Goal: Information Seeking & Learning: Check status

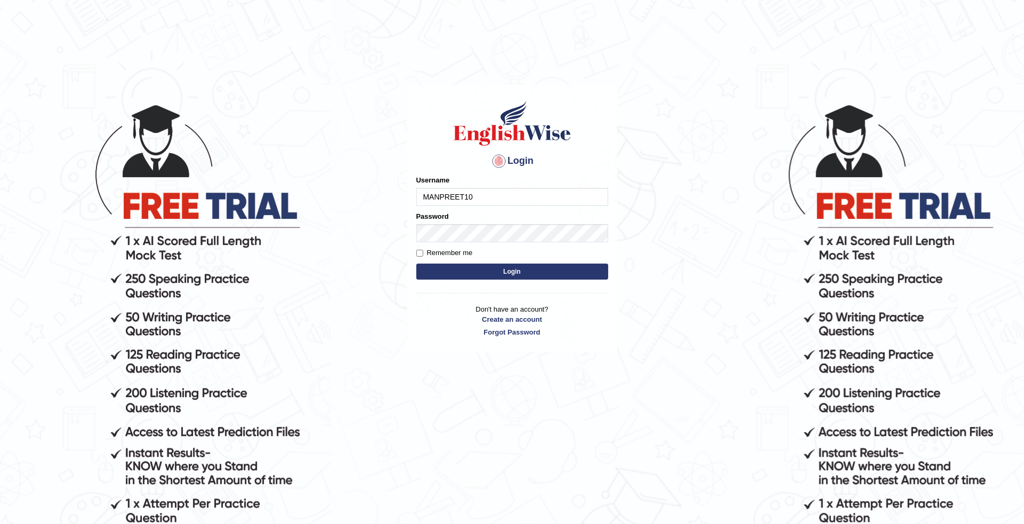
click at [485, 196] on input "MANPREET10" at bounding box center [512, 197] width 192 height 18
type input "M"
type input "deepika_online"
click at [509, 273] on button "Login" at bounding box center [512, 271] width 192 height 16
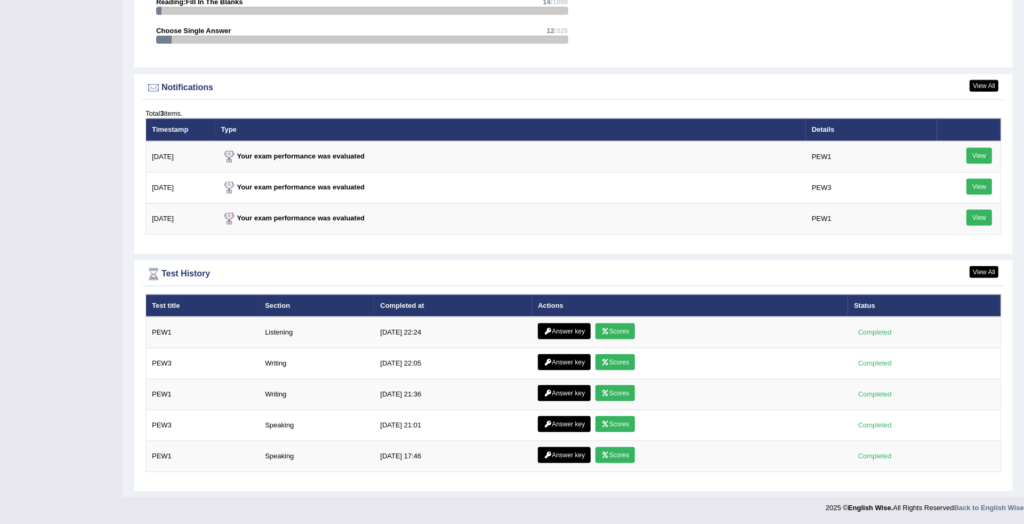
scroll to position [1302, 0]
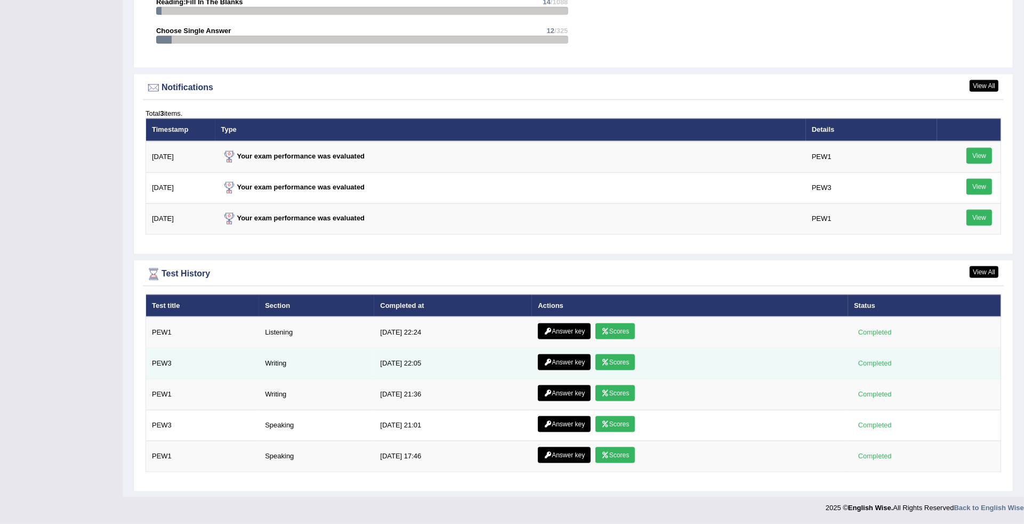
click at [616, 355] on link "Scores" at bounding box center [614, 362] width 39 height 16
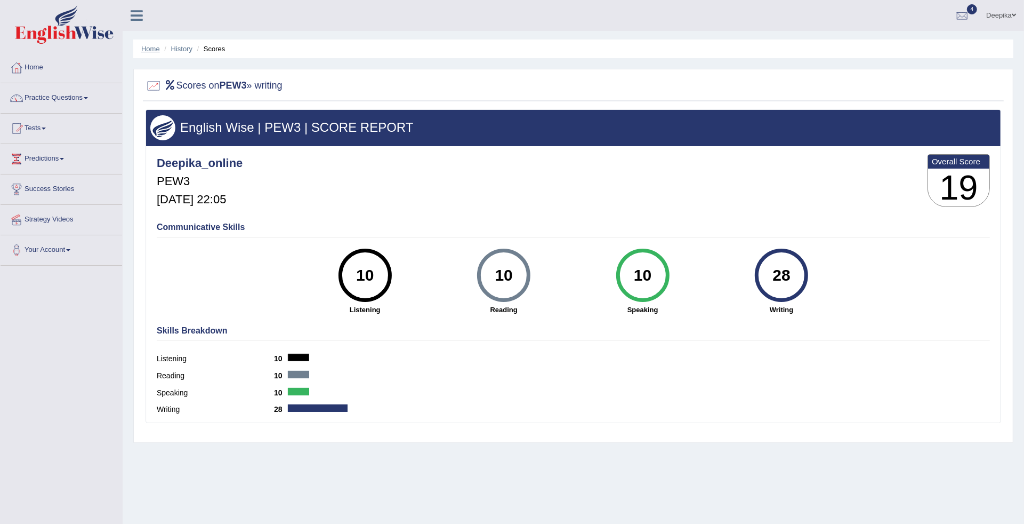
click at [148, 50] on link "Home" at bounding box center [150, 49] width 19 height 8
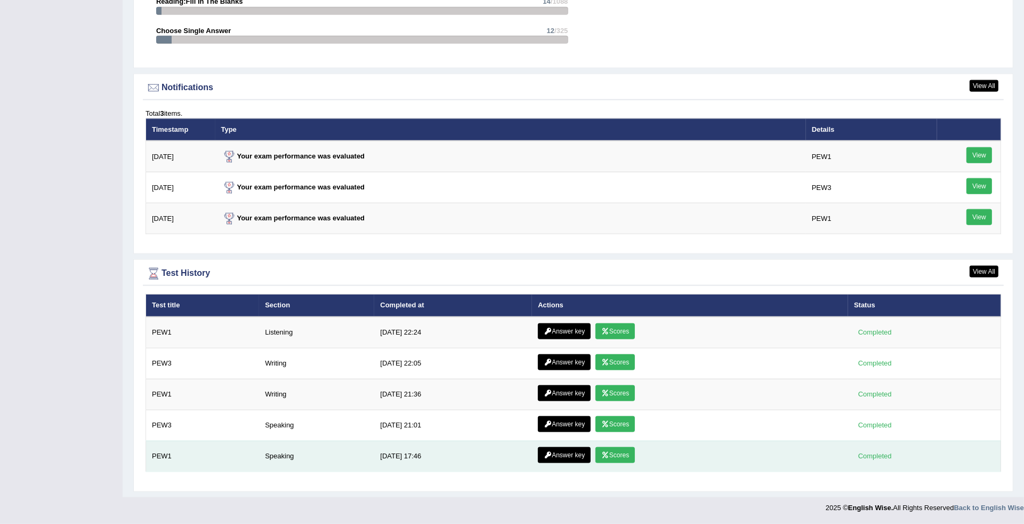
scroll to position [1233, 0]
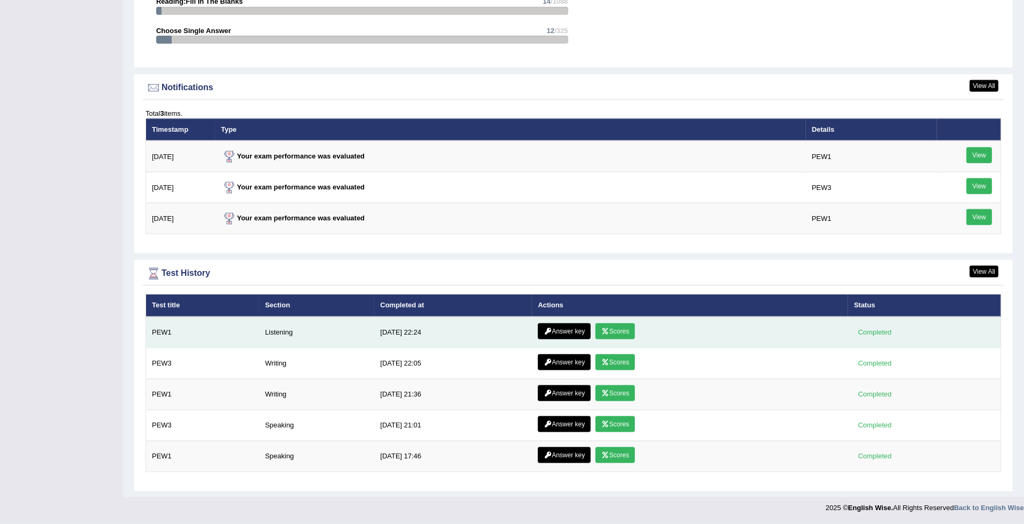
click at [609, 331] on link "Scores" at bounding box center [614, 331] width 39 height 16
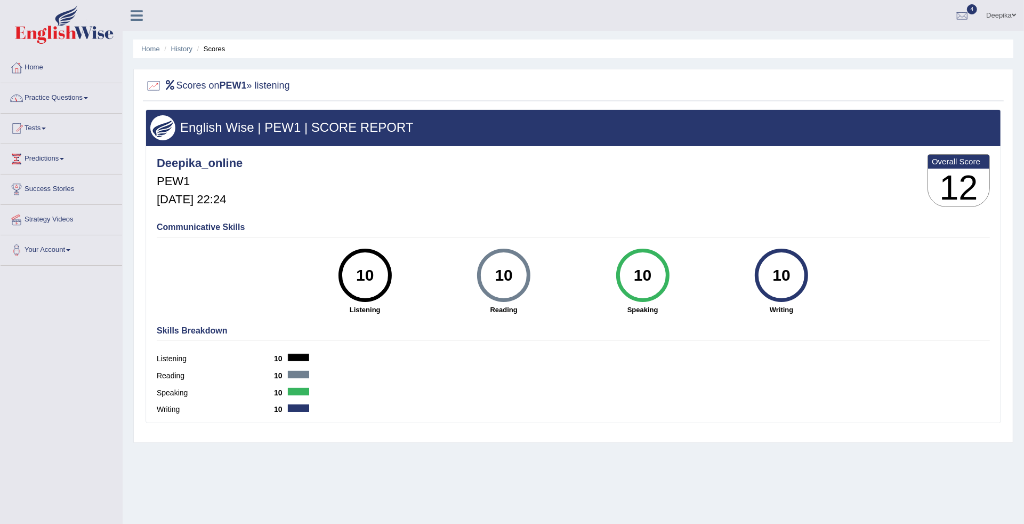
click at [139, 52] on ul "Home History Scores" at bounding box center [573, 48] width 880 height 19
click at [146, 52] on link "Home" at bounding box center [150, 49] width 19 height 8
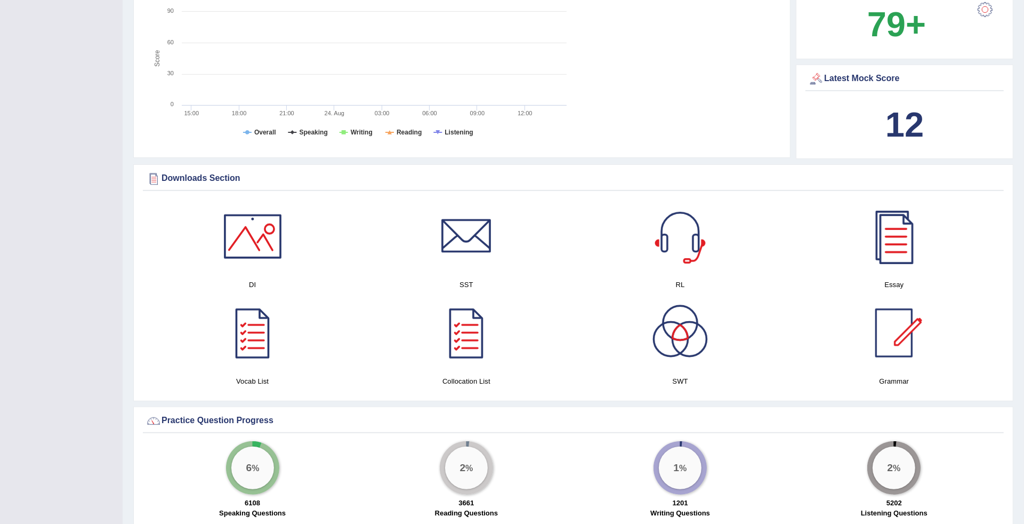
scroll to position [1233, 0]
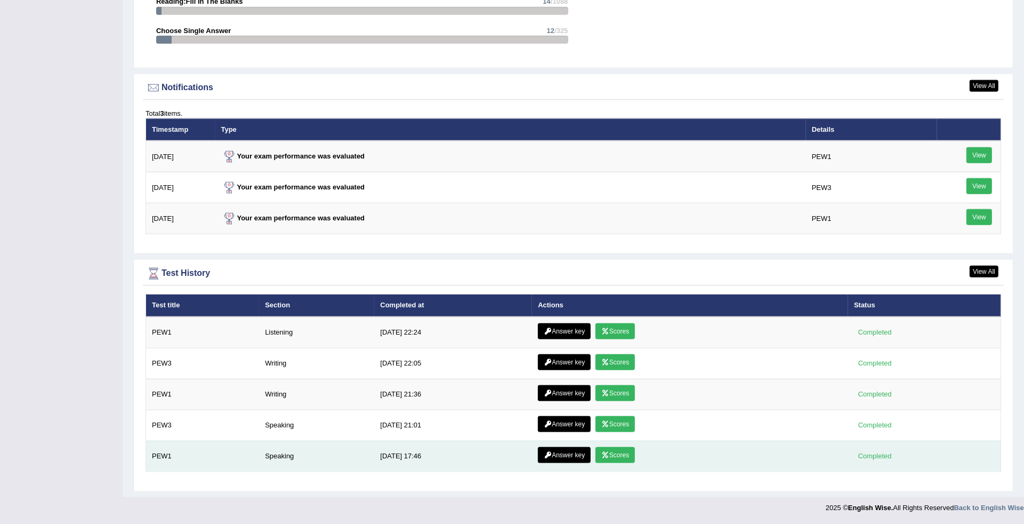
click at [610, 458] on link "Scores" at bounding box center [614, 455] width 39 height 16
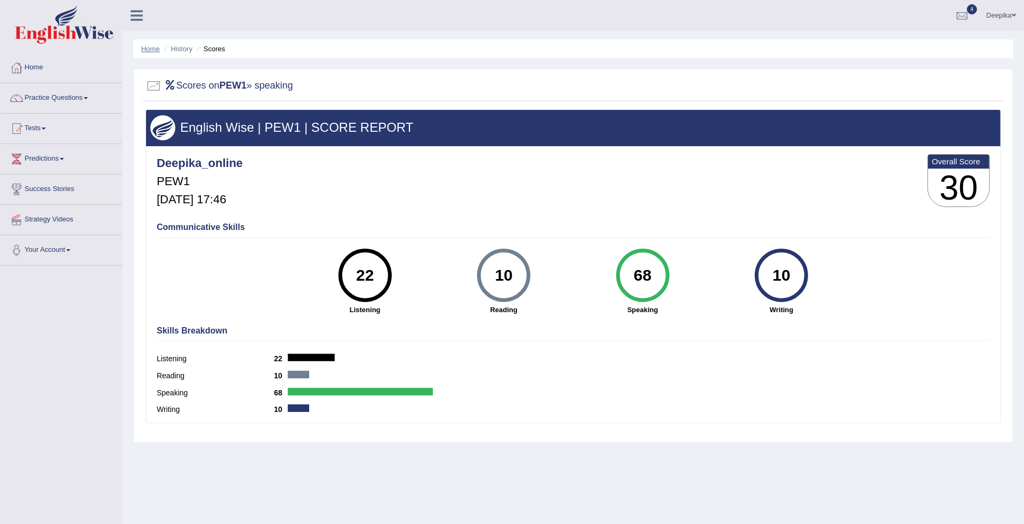
click at [148, 50] on link "Home" at bounding box center [150, 49] width 19 height 8
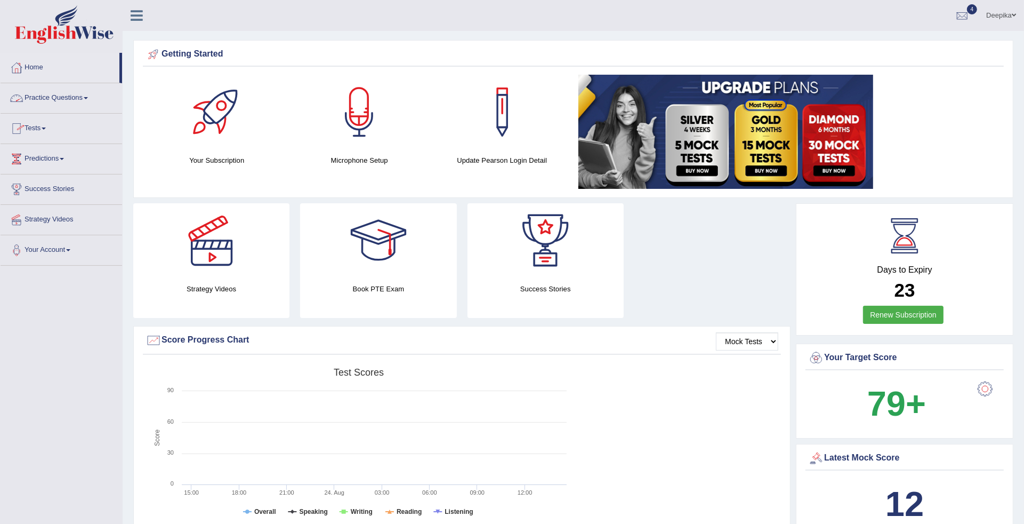
click at [88, 99] on span at bounding box center [86, 98] width 4 height 2
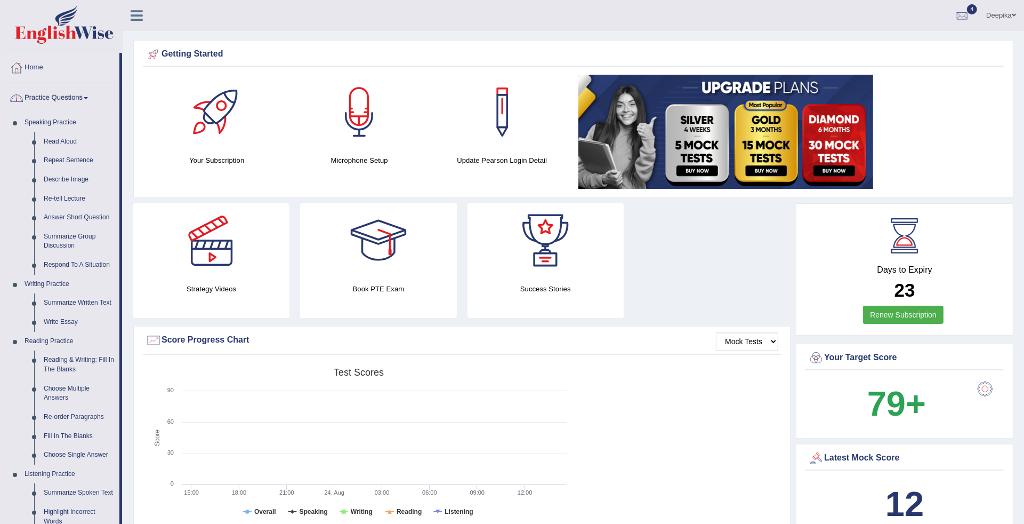
click at [88, 98] on span at bounding box center [86, 98] width 4 height 2
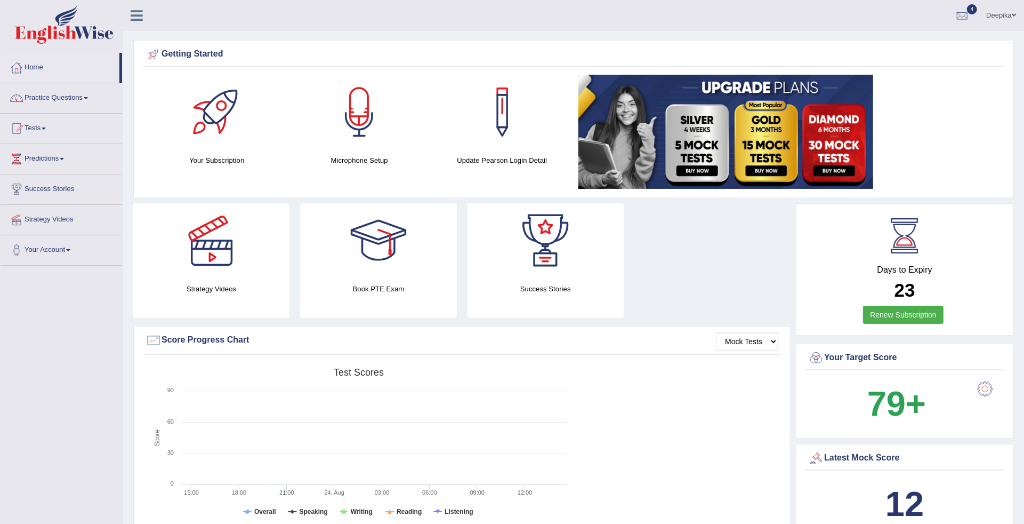
click at [46, 126] on link "Tests" at bounding box center [62, 127] width 122 height 27
click at [43, 153] on link "Take Practice Sectional Test" at bounding box center [70, 152] width 100 height 19
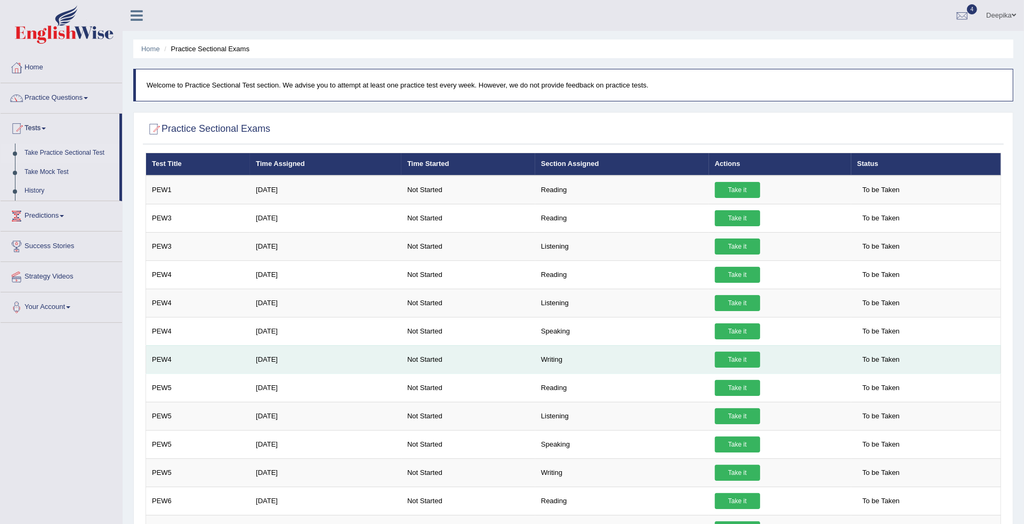
click at [727, 363] on link "Take it" at bounding box center [737, 359] width 45 height 16
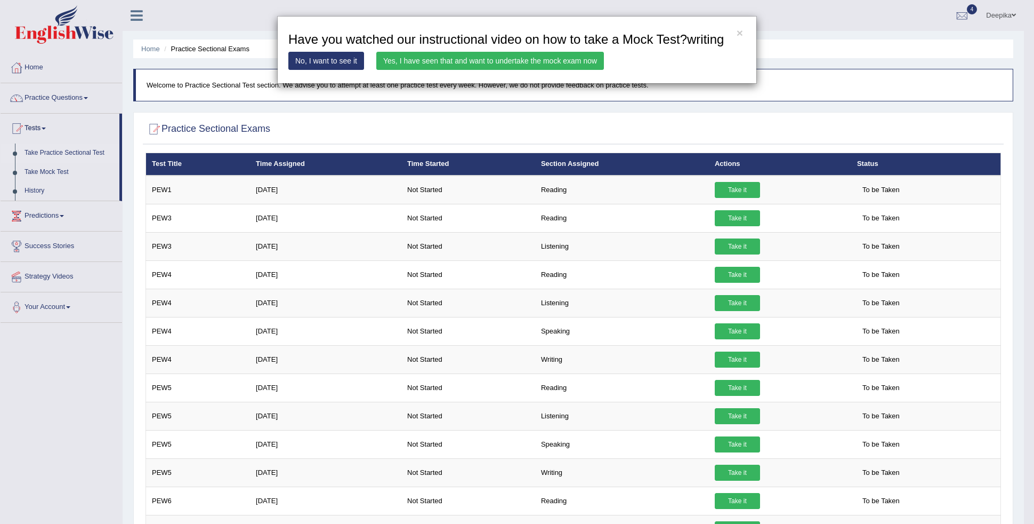
click at [519, 61] on link "Yes, I have seen that and want to undertake the mock exam now" at bounding box center [490, 61] width 228 height 18
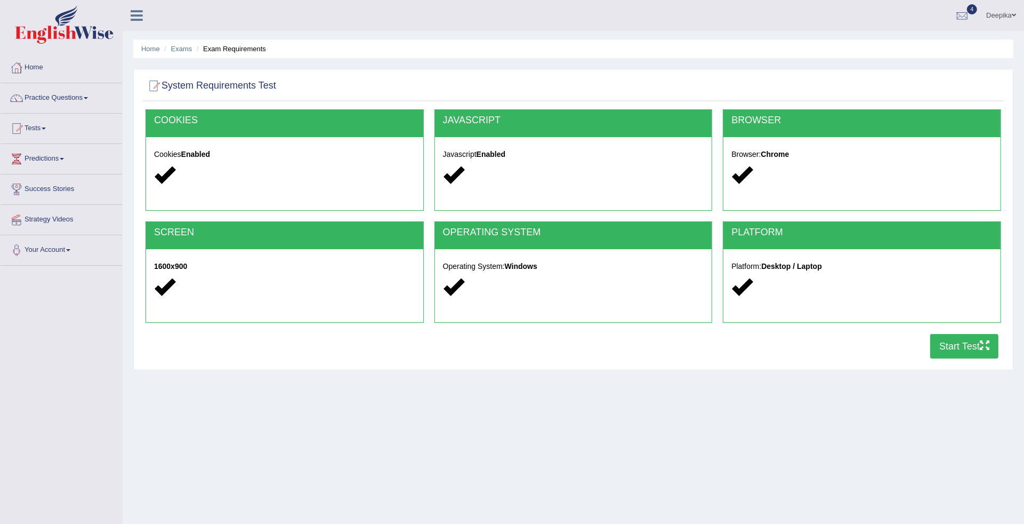
click at [946, 339] on button "Start Test" at bounding box center [964, 346] width 68 height 25
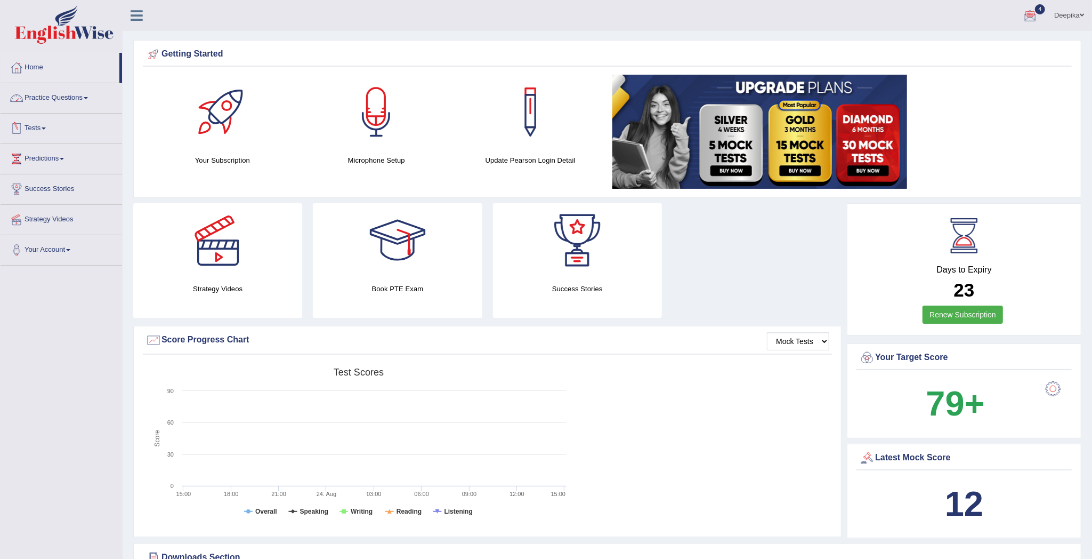
click at [46, 128] on span at bounding box center [44, 128] width 4 height 2
click at [90, 100] on link "Practice Questions" at bounding box center [62, 96] width 122 height 27
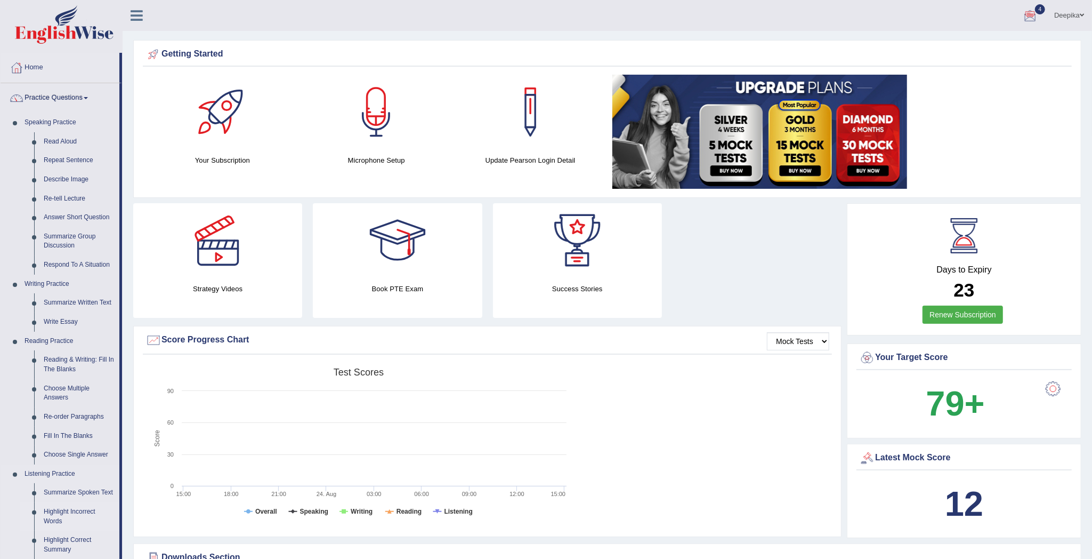
click at [78, 512] on link "Highlight Incorrect Words" at bounding box center [79, 516] width 80 height 28
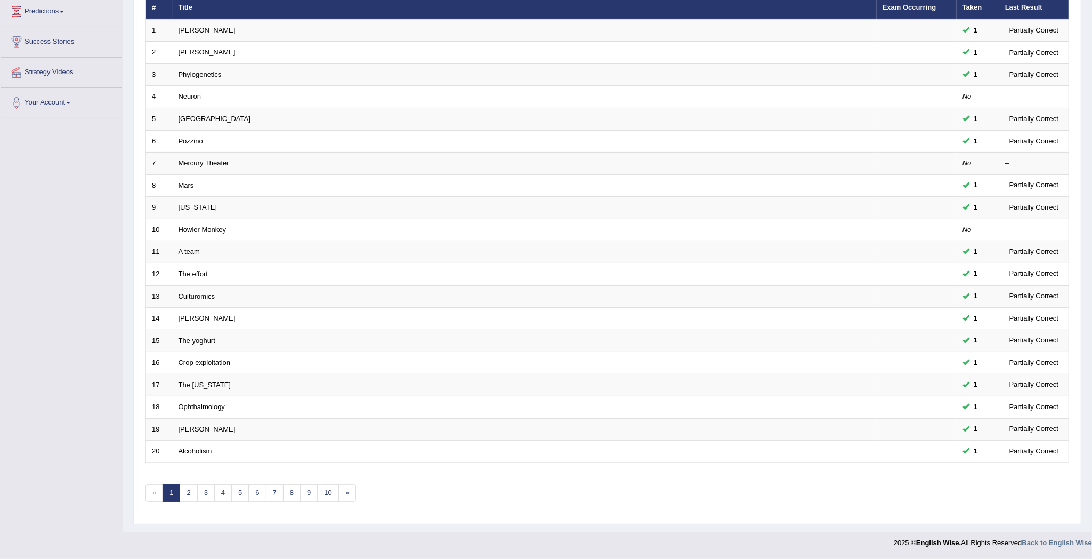
scroll to position [152, 0]
click at [263, 485] on link "6" at bounding box center [257, 493] width 18 height 18
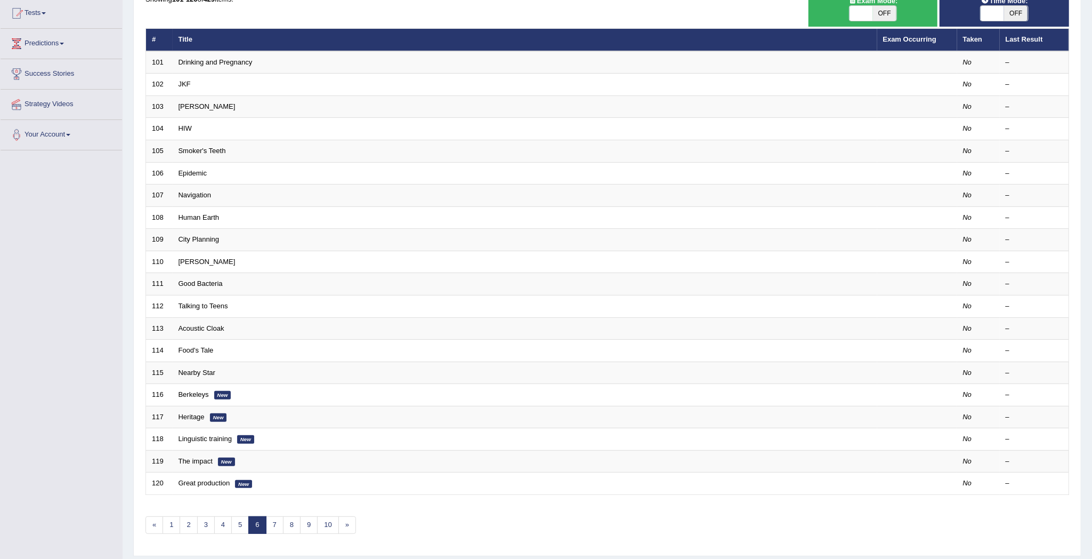
scroll to position [152, 0]
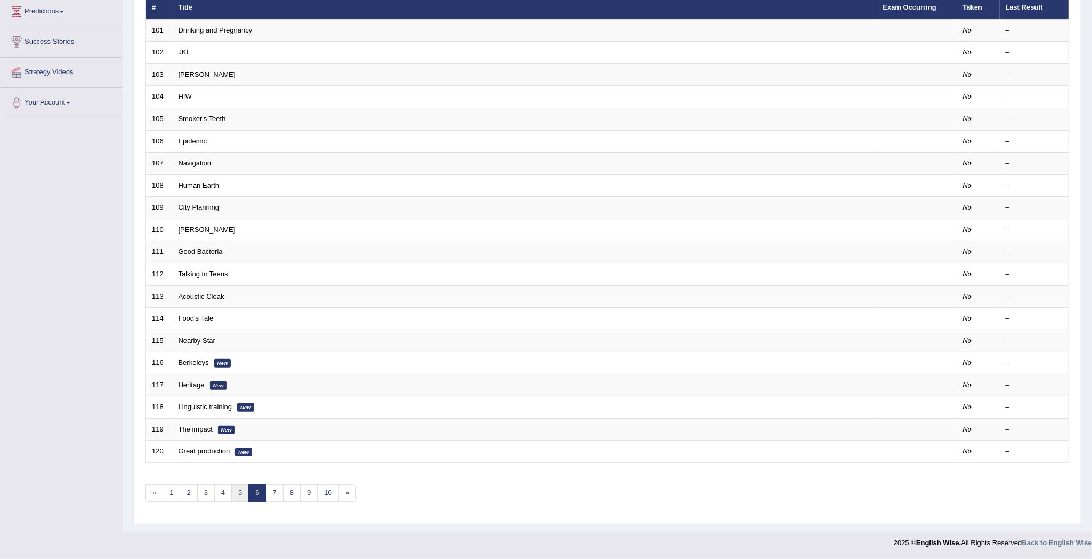
click at [239, 491] on link "5" at bounding box center [240, 493] width 18 height 18
click at [221, 491] on link "4" at bounding box center [223, 493] width 18 height 18
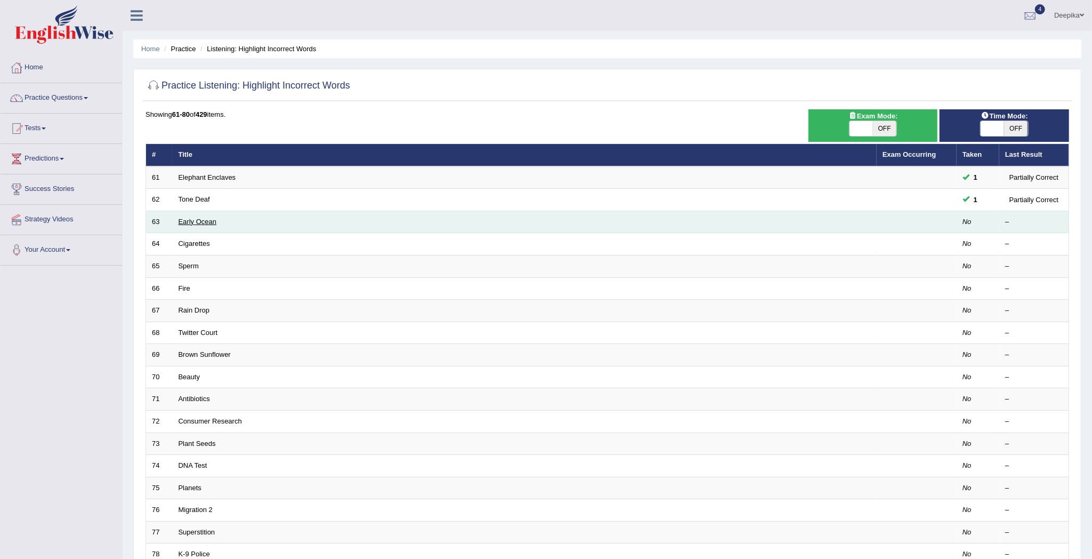
click at [205, 225] on link "Early Ocean" at bounding box center [198, 222] width 38 height 8
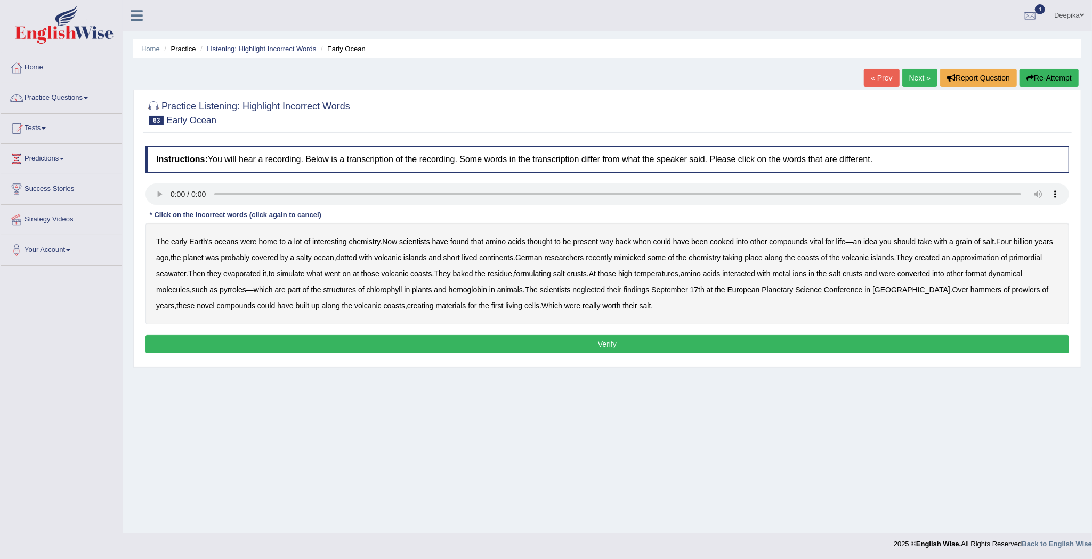
click at [541, 276] on b "formulating" at bounding box center [532, 273] width 37 height 9
click at [987, 270] on b "format" at bounding box center [976, 273] width 21 height 9
click at [595, 288] on b "neglected" at bounding box center [589, 289] width 33 height 9
click at [629, 337] on button "Verify" at bounding box center [608, 344] width 924 height 18
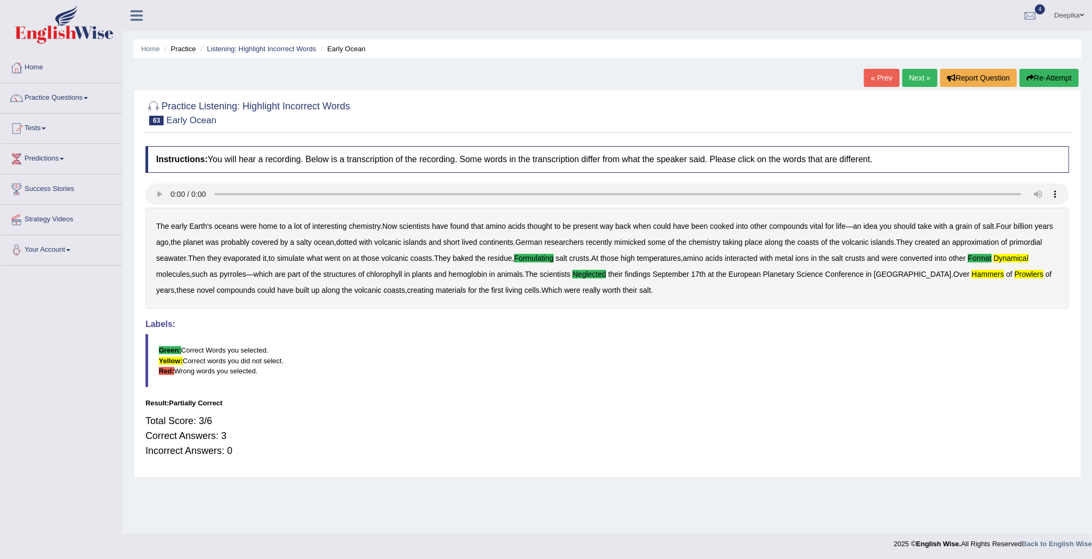
click at [904, 77] on link "Next »" at bounding box center [920, 78] width 35 height 18
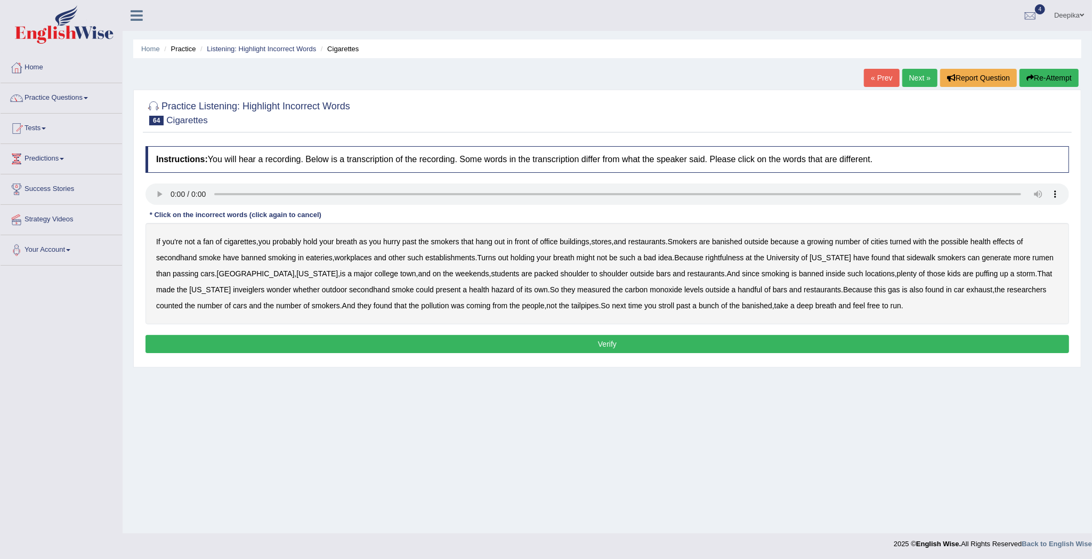
click at [912, 244] on b "turned" at bounding box center [900, 241] width 21 height 9
click at [726, 254] on b "rightfulness" at bounding box center [725, 257] width 38 height 9
click at [1036, 249] on div "If you're not a fan of cigarettes , you probably hold your breath as you hurry …" at bounding box center [608, 273] width 924 height 101
click at [1037, 259] on b "rumen" at bounding box center [1043, 257] width 21 height 9
click at [233, 290] on b "inveiglers" at bounding box center [248, 289] width 31 height 9
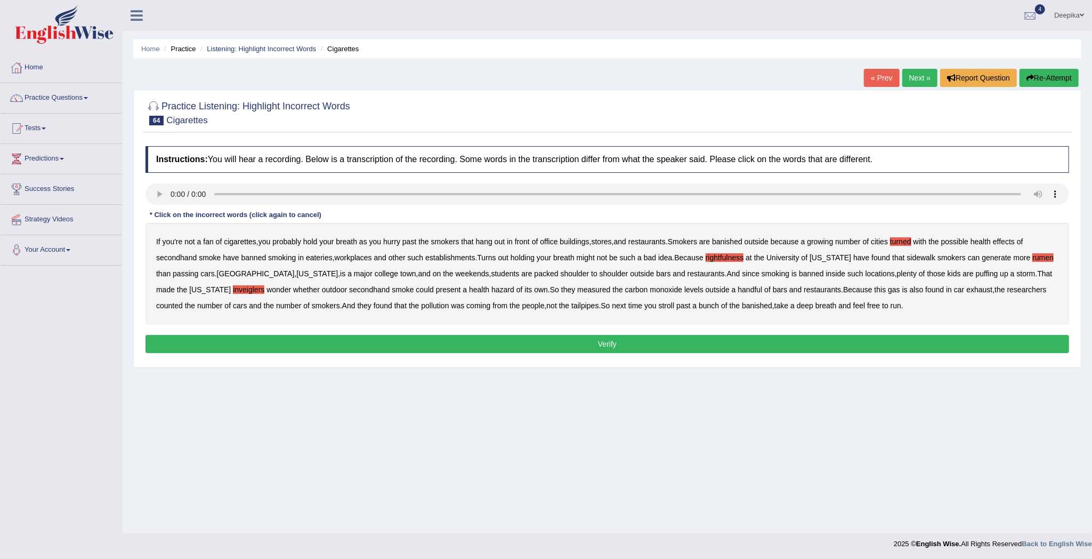
click at [571, 303] on b "tailpipes" at bounding box center [584, 305] width 27 height 9
click at [571, 307] on b "tailpipes" at bounding box center [584, 305] width 27 height 9
click at [734, 344] on button "Verify" at bounding box center [608, 344] width 924 height 18
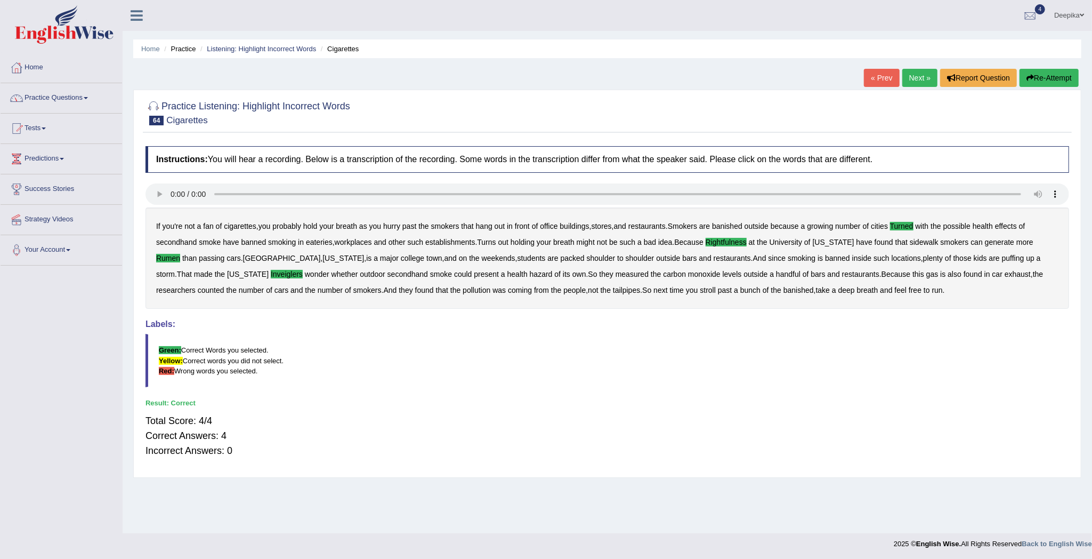
click at [88, 99] on link "Practice Questions" at bounding box center [62, 96] width 122 height 27
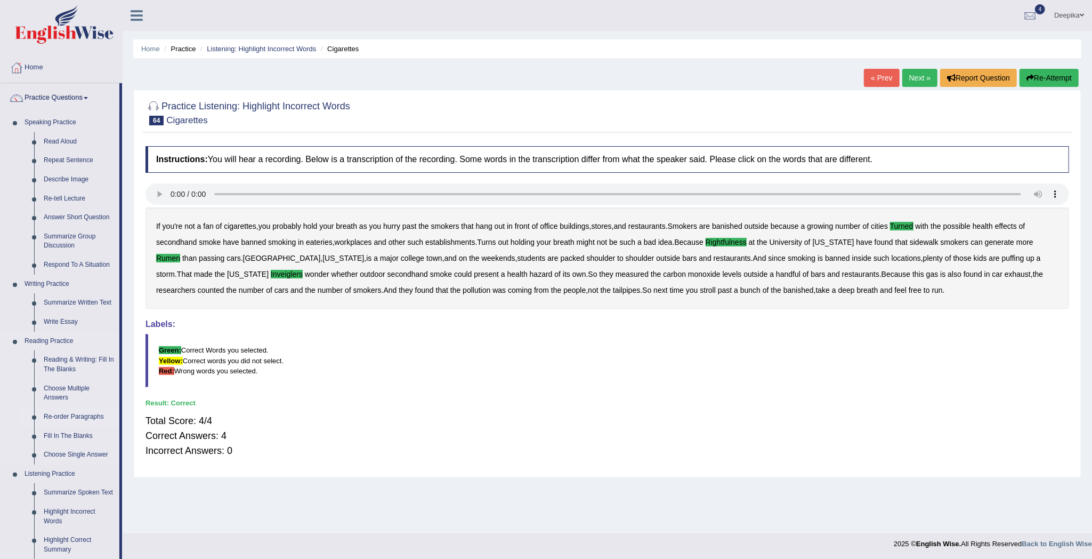
click at [47, 414] on link "Re-order Paragraphs" at bounding box center [79, 416] width 80 height 19
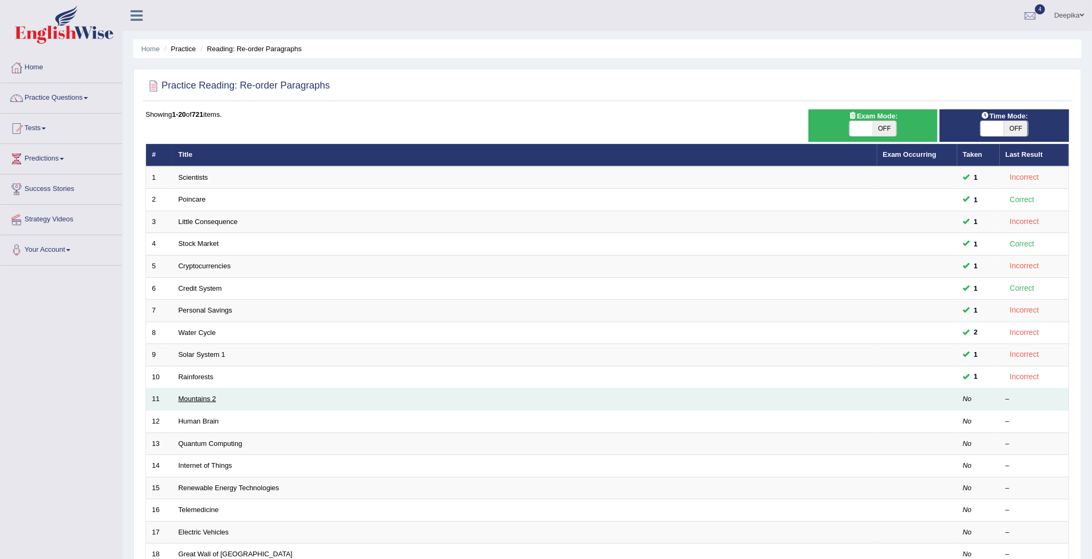
click at [209, 402] on link "Mountains 2" at bounding box center [198, 398] width 38 height 8
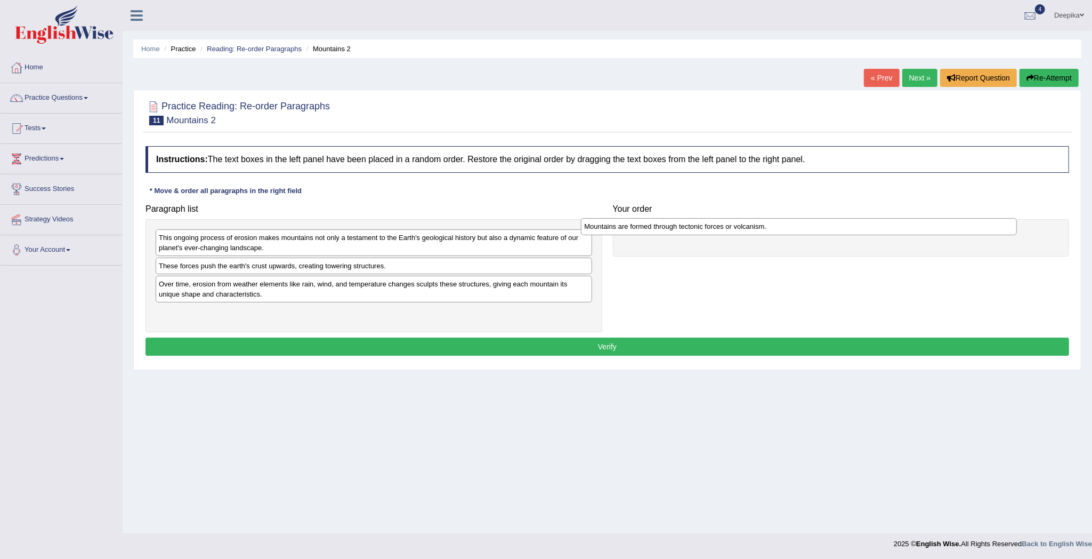
drag, startPoint x: 328, startPoint y: 240, endPoint x: 760, endPoint y: 231, distance: 431.9
click at [760, 231] on div "Mountains are formed through tectonic forces or volcanism." at bounding box center [799, 226] width 436 height 17
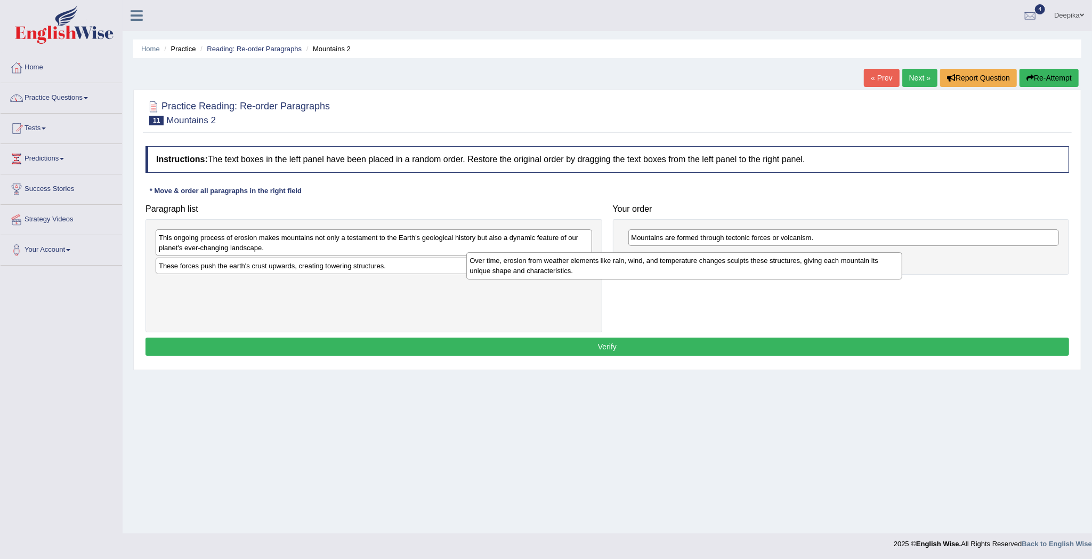
drag, startPoint x: 291, startPoint y: 295, endPoint x: 601, endPoint y: 271, distance: 311.8
click at [601, 271] on div "Over time, erosion from weather elements like rain, wind, and temperature chang…" at bounding box center [684, 265] width 436 height 27
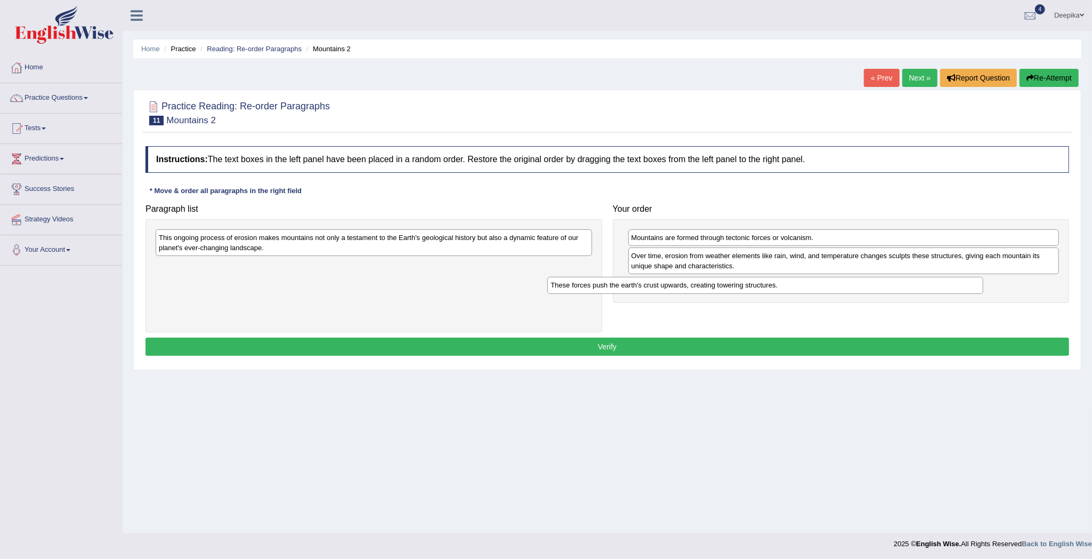
drag, startPoint x: 391, startPoint y: 272, endPoint x: 783, endPoint y: 291, distance: 392.3
click at [783, 291] on div "These forces push the earth's crust upwards, creating towering structures." at bounding box center [765, 285] width 436 height 17
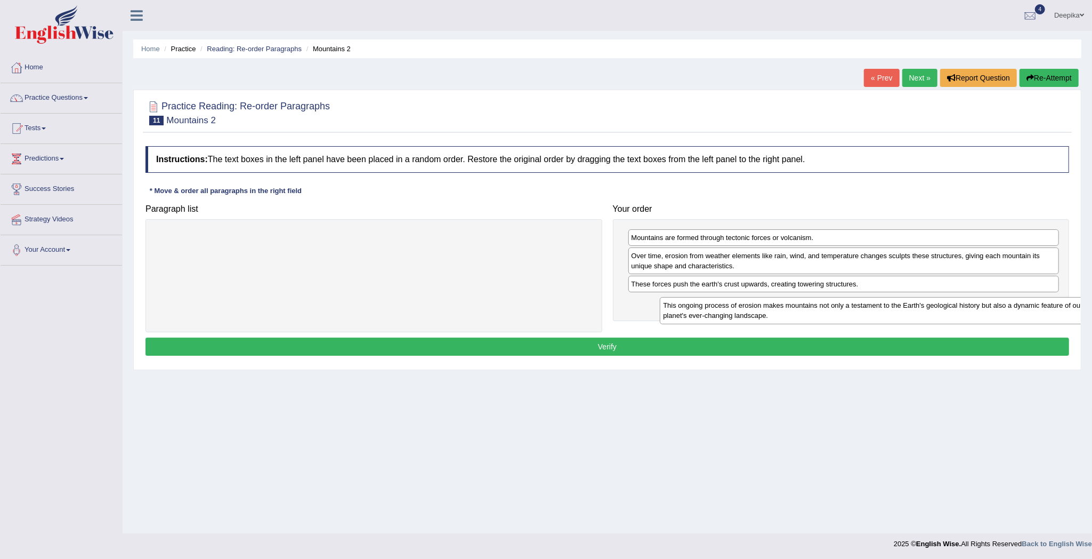
drag, startPoint x: 550, startPoint y: 244, endPoint x: 1052, endPoint y: 312, distance: 506.2
click at [1052, 312] on div "This ongoing process of erosion makes mountains not only a testament to the Ear…" at bounding box center [878, 310] width 436 height 27
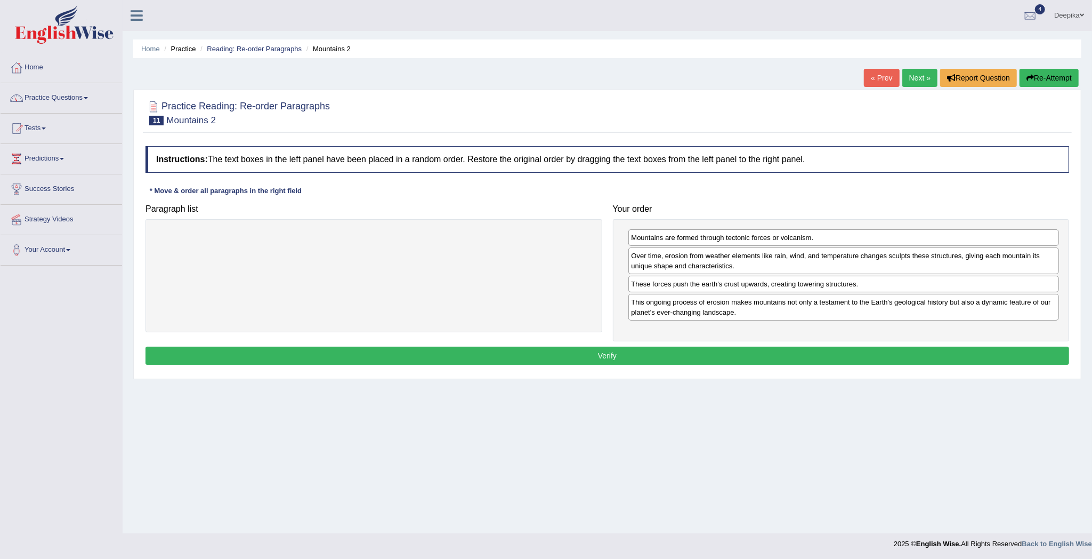
click at [986, 361] on button "Verify" at bounding box center [608, 356] width 924 height 18
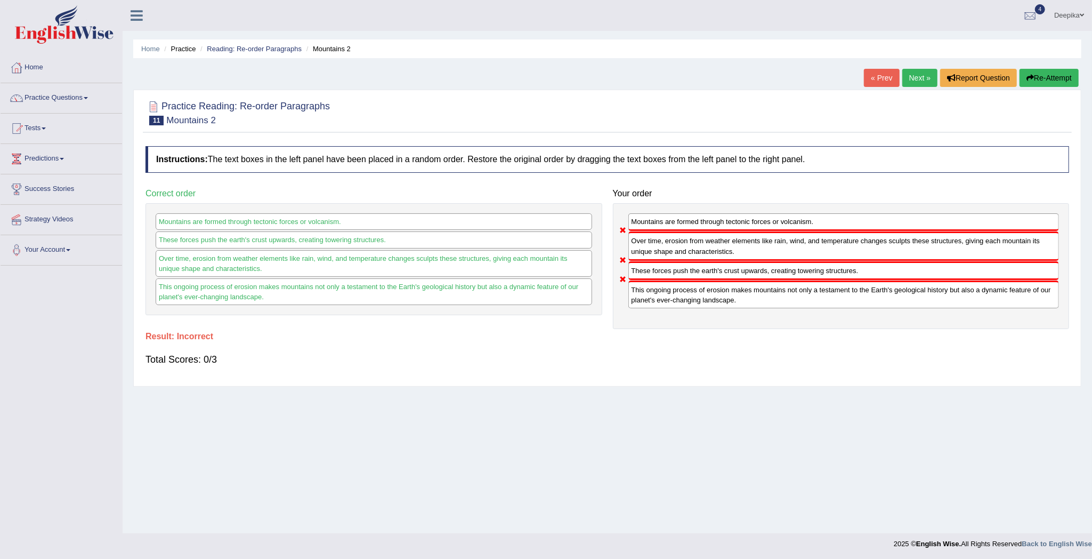
click at [917, 74] on link "Next »" at bounding box center [920, 78] width 35 height 18
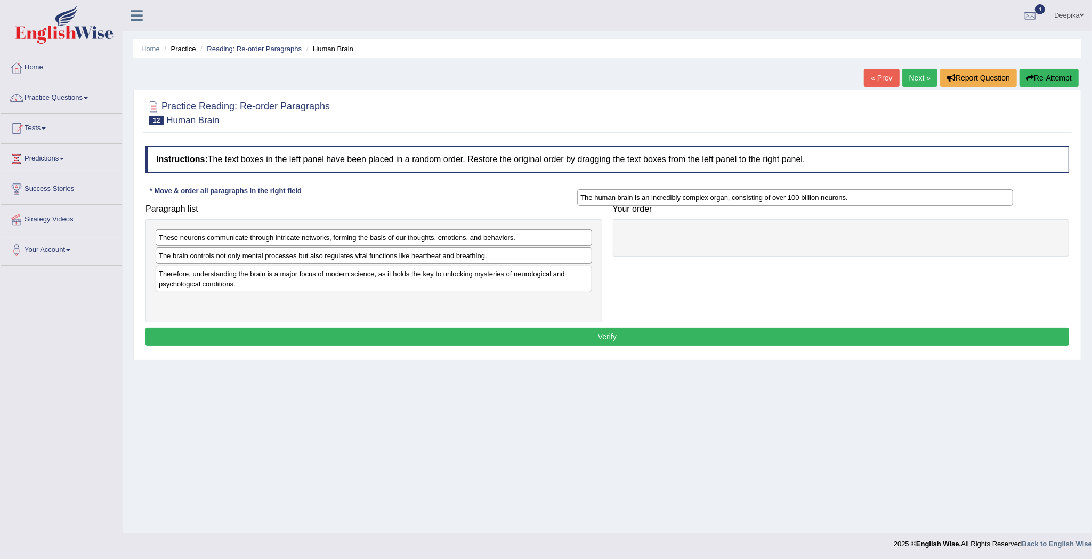
drag, startPoint x: 425, startPoint y: 278, endPoint x: 888, endPoint y: 222, distance: 466.1
click at [880, 206] on div "The human brain is an incredibly complex organ, consisting of over 100 billion …" at bounding box center [795, 197] width 436 height 17
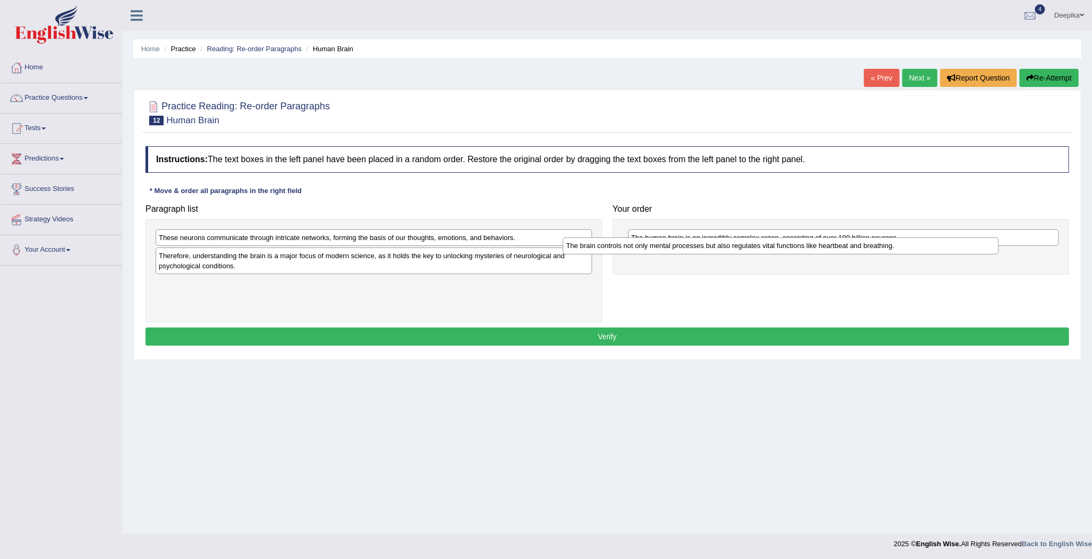
drag, startPoint x: 491, startPoint y: 258, endPoint x: 971, endPoint y: 269, distance: 479.9
click at [971, 254] on div "The brain controls not only mental processes but also regulates vital functions…" at bounding box center [781, 245] width 436 height 17
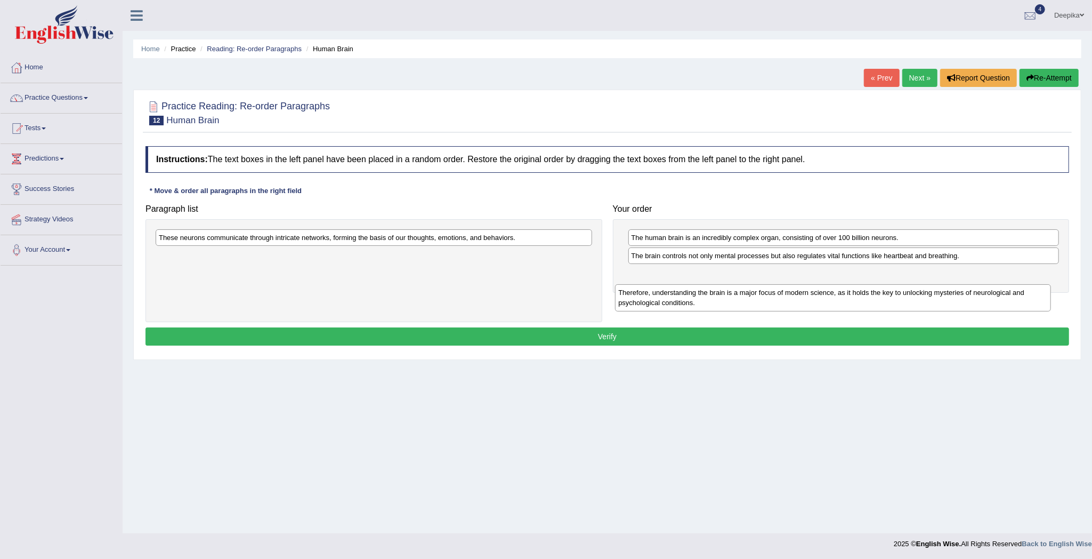
drag, startPoint x: 465, startPoint y: 265, endPoint x: 1013, endPoint y: 297, distance: 548.9
click at [935, 302] on div "Therefore, understanding the brain is a major focus of modern science, as it ho…" at bounding box center [833, 297] width 436 height 27
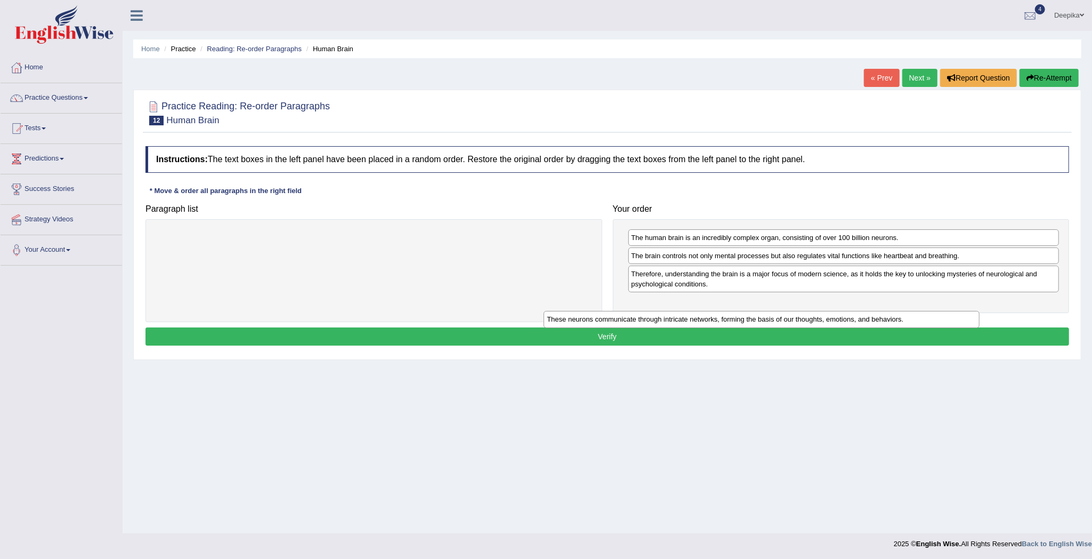
drag, startPoint x: 553, startPoint y: 239, endPoint x: 1096, endPoint y: 302, distance: 546.3
click at [1085, 302] on div "Home Practice Reading: Re-order Paragraphs Human Brain « Prev Next » Report Que…" at bounding box center [608, 266] width 970 height 533
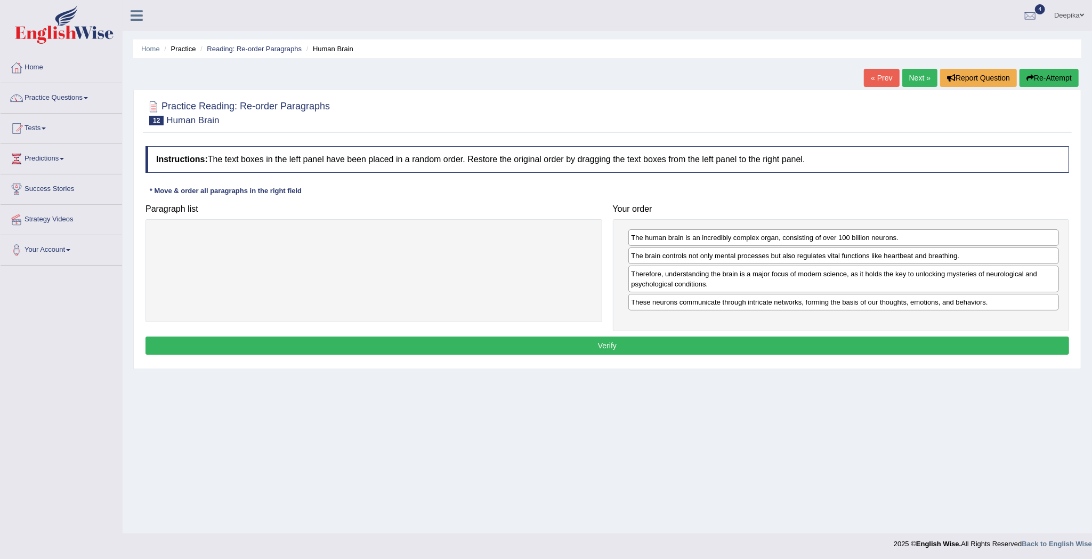
click at [1028, 354] on button "Verify" at bounding box center [608, 345] width 924 height 18
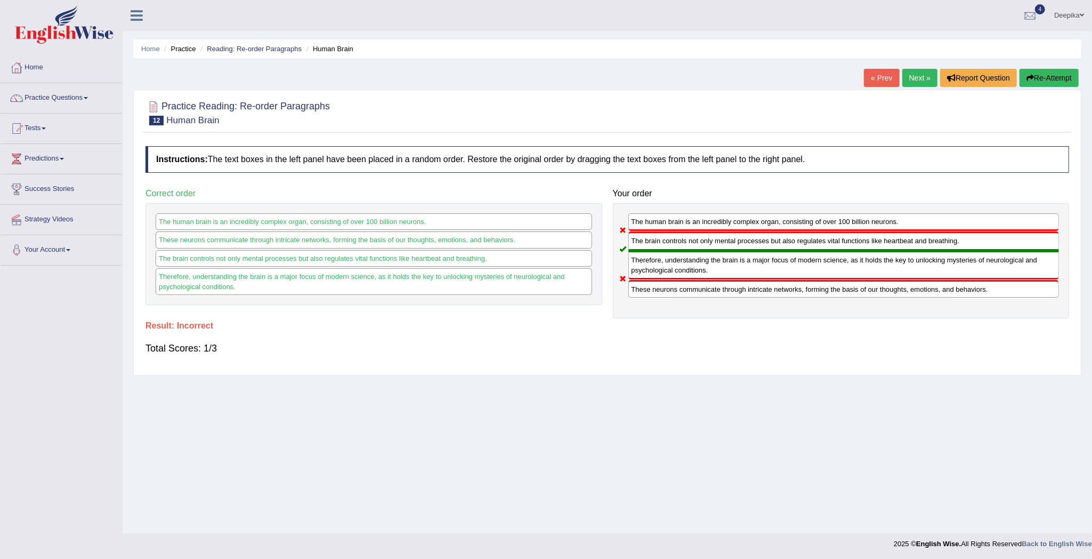
click at [920, 75] on link "Next »" at bounding box center [920, 78] width 35 height 18
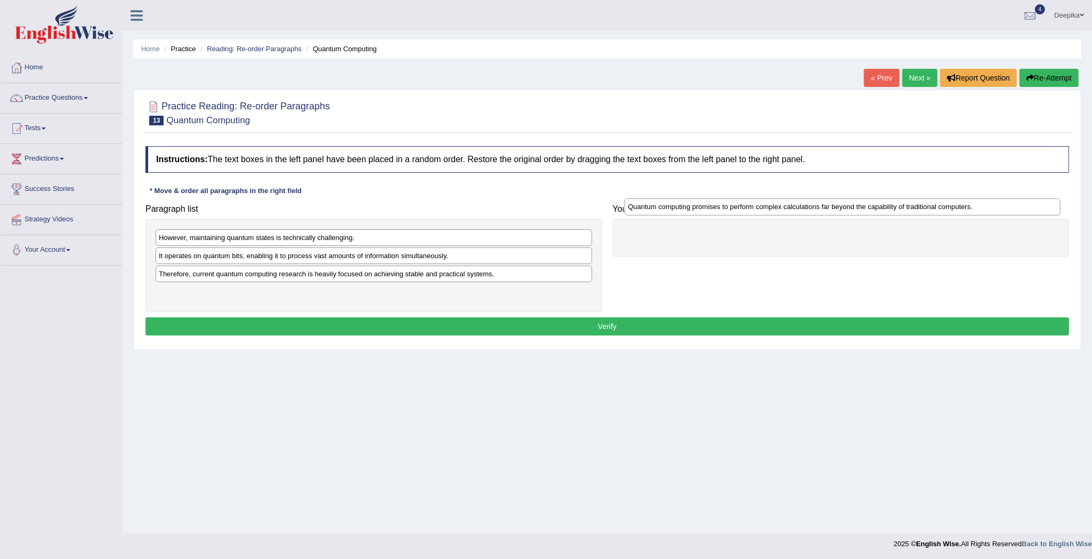
drag, startPoint x: 442, startPoint y: 296, endPoint x: 972, endPoint y: 229, distance: 534.1
click at [922, 210] on div "Quantum computing promises to perform complex calculations far beyond the capab…" at bounding box center [843, 206] width 436 height 17
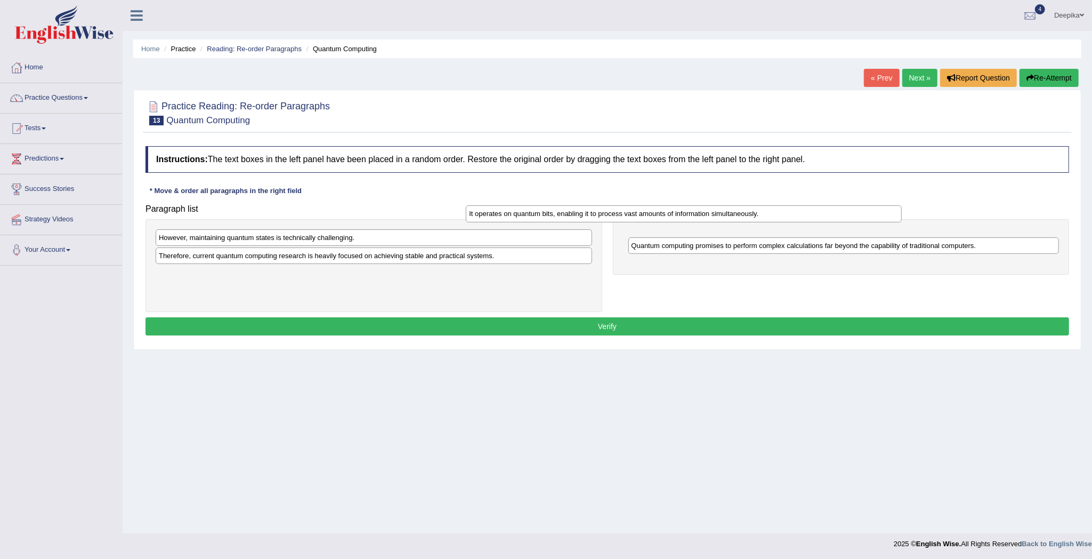
drag, startPoint x: 461, startPoint y: 258, endPoint x: 809, endPoint y: 220, distance: 350.7
click at [772, 215] on div "It operates on quantum bits, enabling it to process vast amounts of information…" at bounding box center [684, 213] width 436 height 17
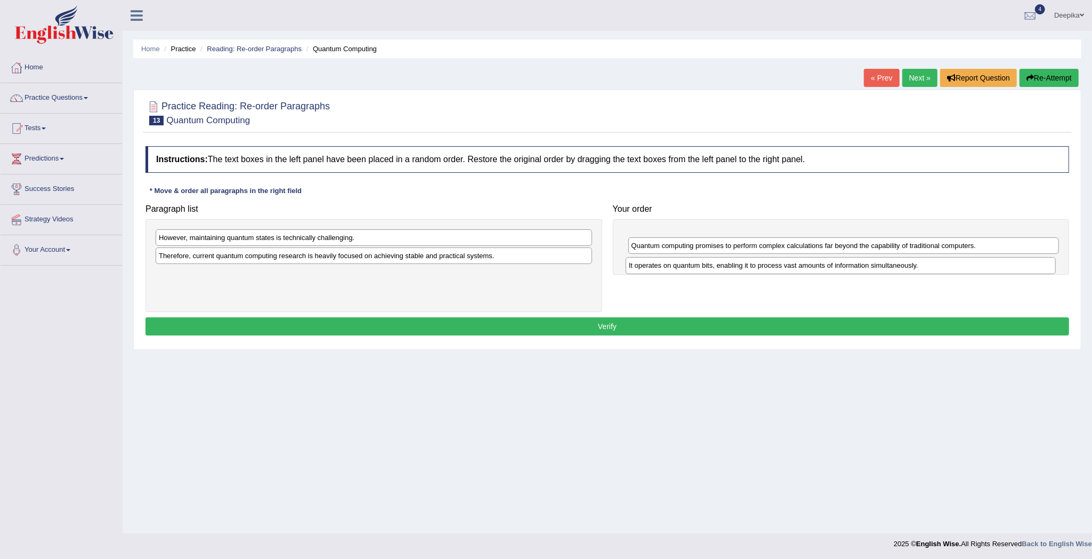
drag, startPoint x: 839, startPoint y: 229, endPoint x: 836, endPoint y: 258, distance: 28.9
click at [836, 258] on div "It operates on quantum bits, enabling it to process vast amounts of information…" at bounding box center [841, 246] width 457 height 55
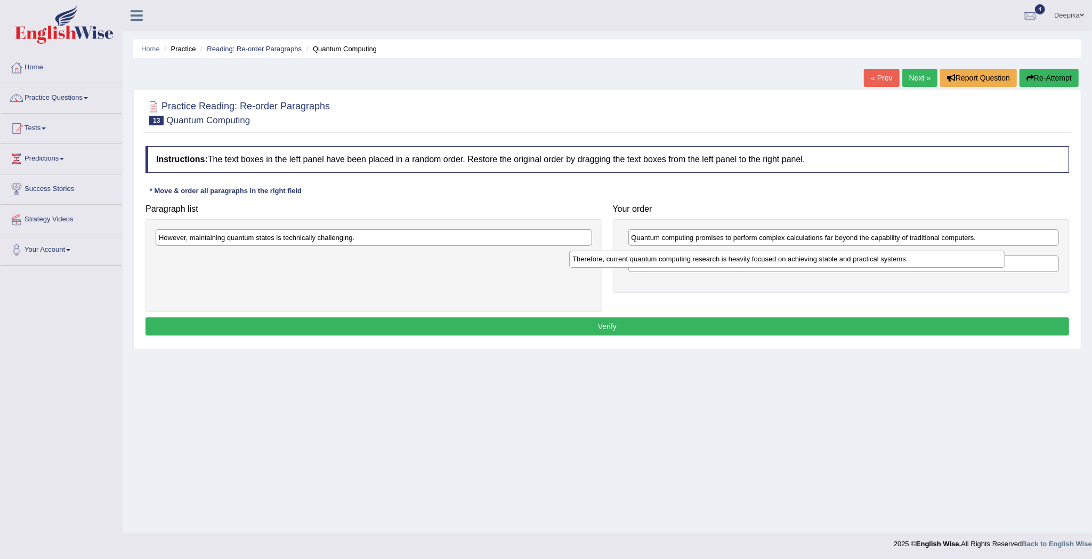
drag, startPoint x: 543, startPoint y: 252, endPoint x: 956, endPoint y: 254, distance: 413.7
click at [956, 254] on div "Therefore, current quantum computing research is heavily focused on achieving s…" at bounding box center [787, 259] width 436 height 17
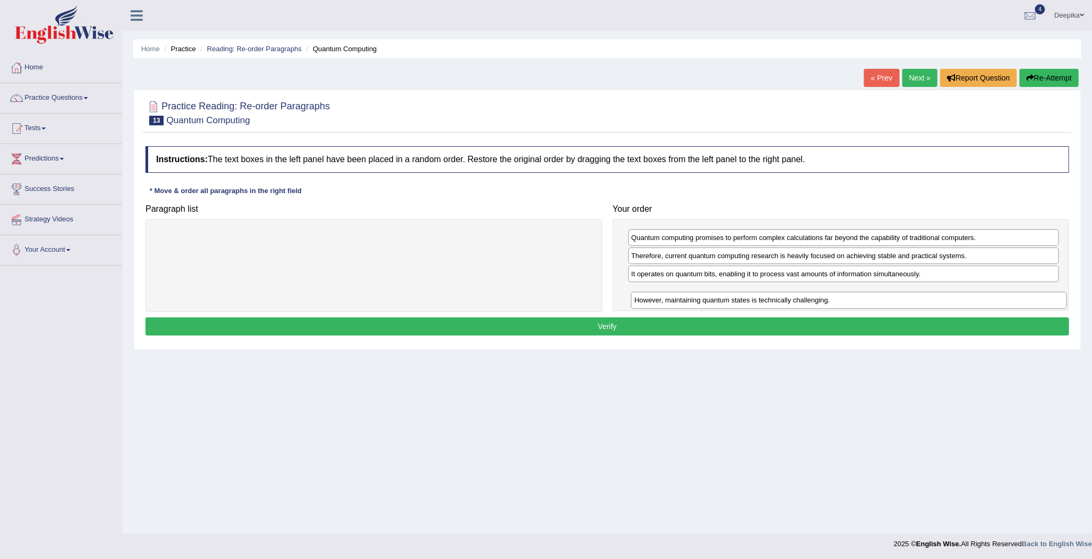
drag, startPoint x: 521, startPoint y: 231, endPoint x: 1099, endPoint y: 289, distance: 581.3
click at [1092, 289] on html "Toggle navigation Home Practice Questions Speaking Practice Read Aloud Repeat S…" at bounding box center [546, 279] width 1092 height 559
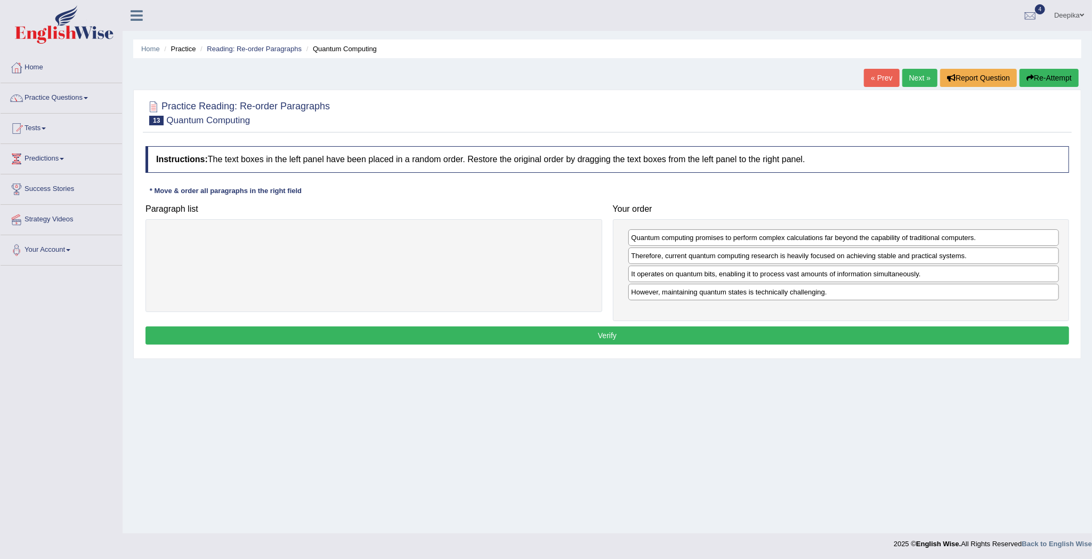
click at [956, 331] on button "Verify" at bounding box center [608, 335] width 924 height 18
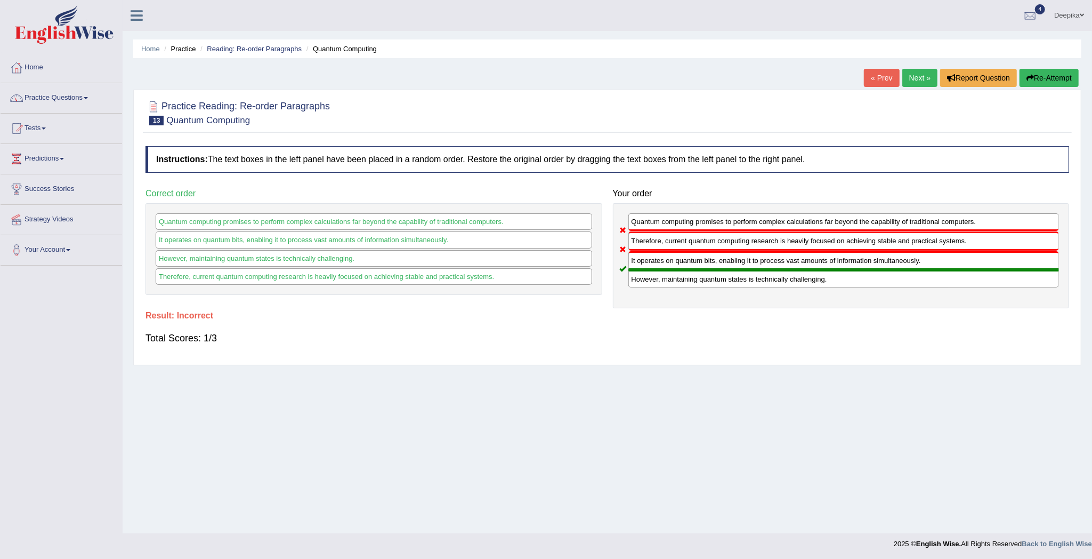
click at [903, 75] on link "Next »" at bounding box center [920, 78] width 35 height 18
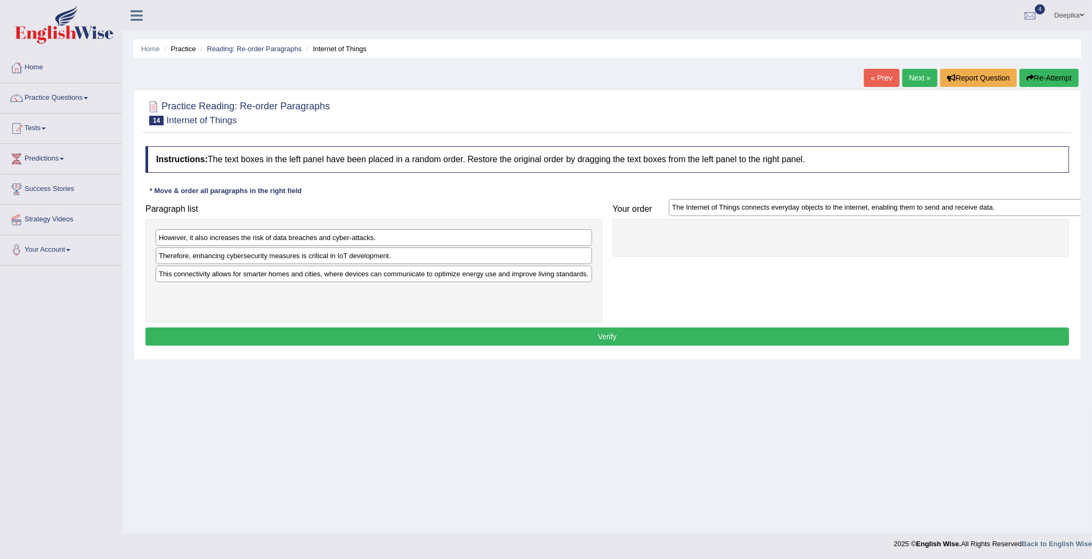
drag, startPoint x: 393, startPoint y: 238, endPoint x: 855, endPoint y: 245, distance: 461.7
click at [866, 216] on div "The Internet of Things connects everyday objects to the internet, enabling them…" at bounding box center [887, 207] width 436 height 17
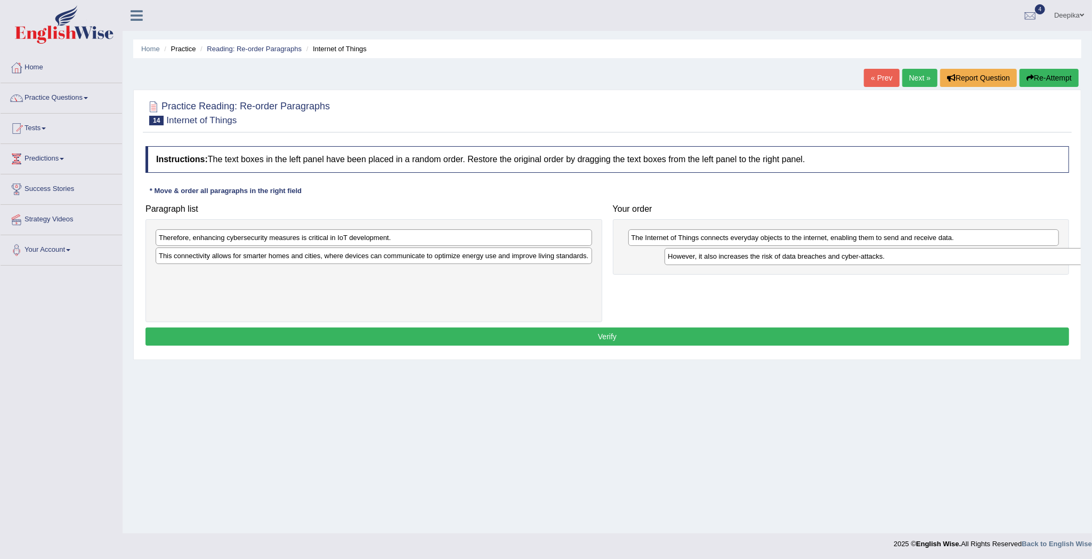
drag, startPoint x: 440, startPoint y: 242, endPoint x: 961, endPoint y: 260, distance: 520.6
click at [961, 260] on div "However, it also increases the risk of data breaches and cyber-attacks." at bounding box center [883, 256] width 436 height 17
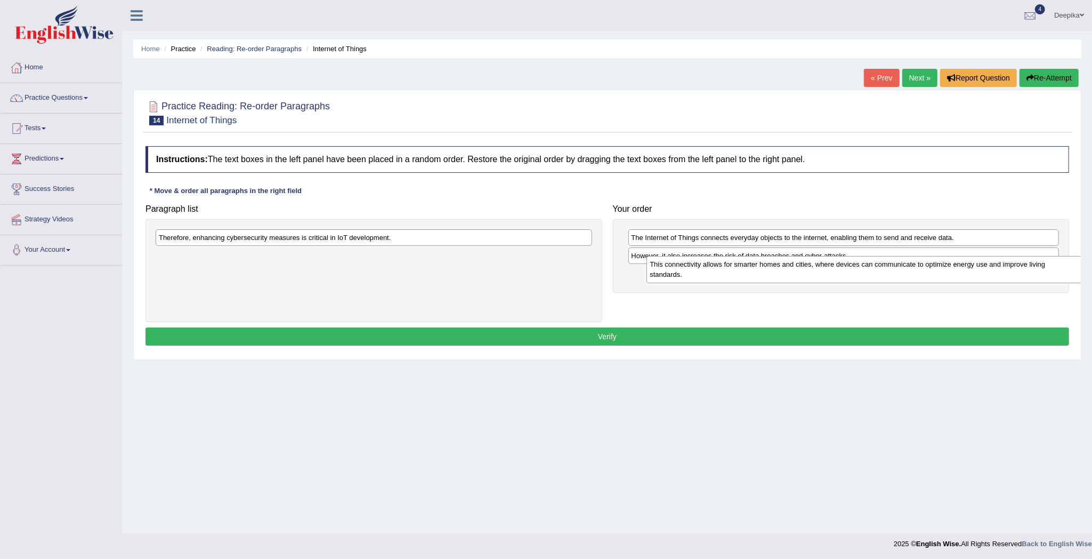
drag, startPoint x: 450, startPoint y: 263, endPoint x: 941, endPoint y: 271, distance: 491.1
click at [941, 271] on div "This connectivity allows for smarter homes and cities, where devices can commun…" at bounding box center [865, 269] width 436 height 27
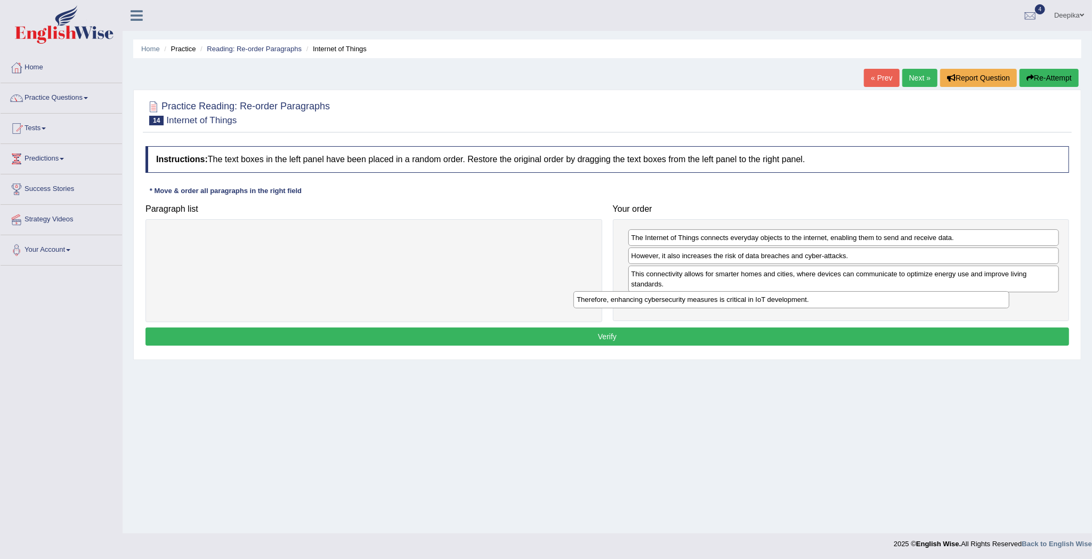
drag, startPoint x: 579, startPoint y: 236, endPoint x: 1044, endPoint y: 299, distance: 469.1
click at [1010, 299] on div "Therefore, enhancing cybersecurity measures is critical in IoT development." at bounding box center [792, 299] width 436 height 17
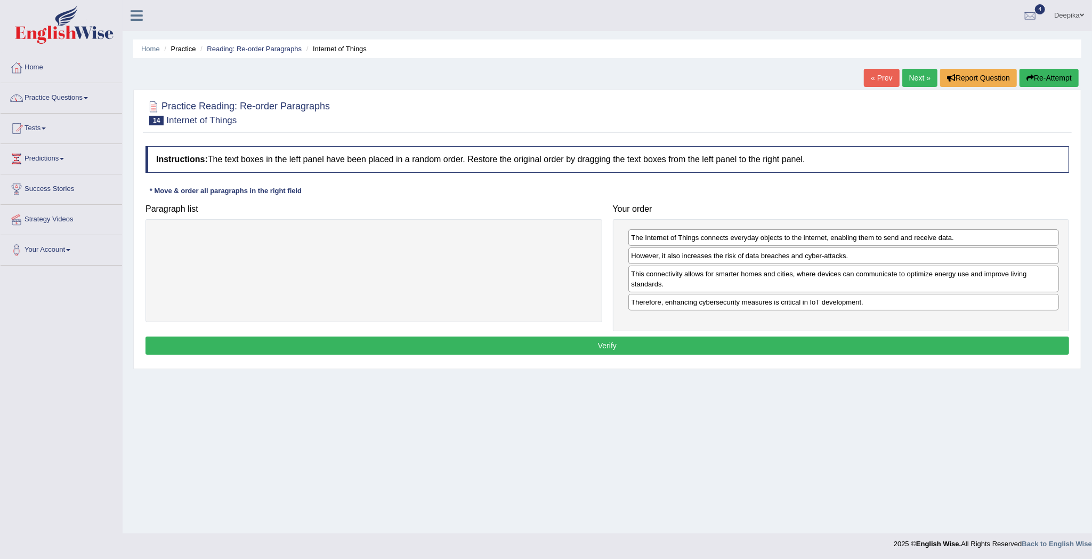
click at [946, 348] on button "Verify" at bounding box center [608, 345] width 924 height 18
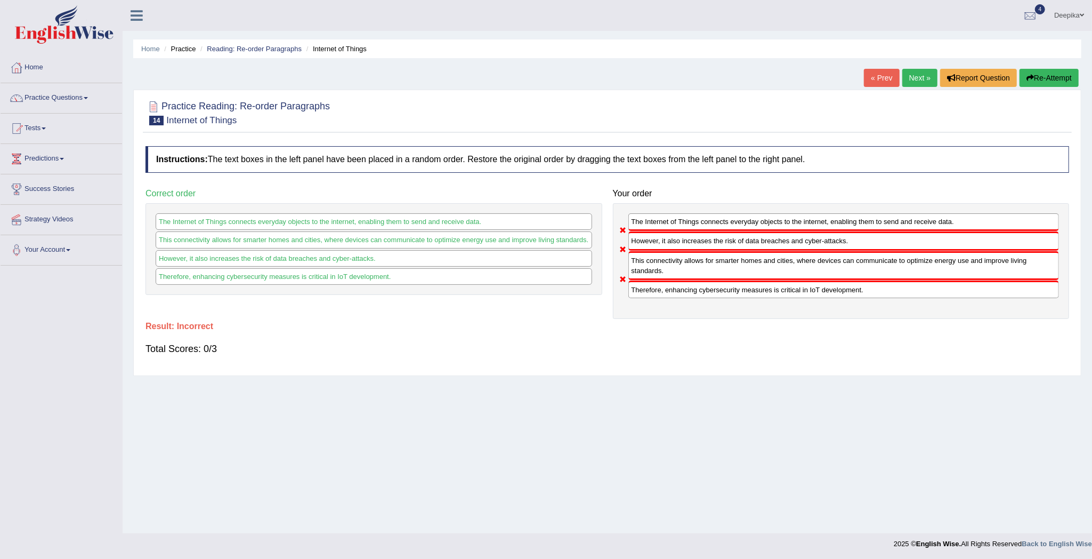
click at [908, 79] on link "Next »" at bounding box center [920, 78] width 35 height 18
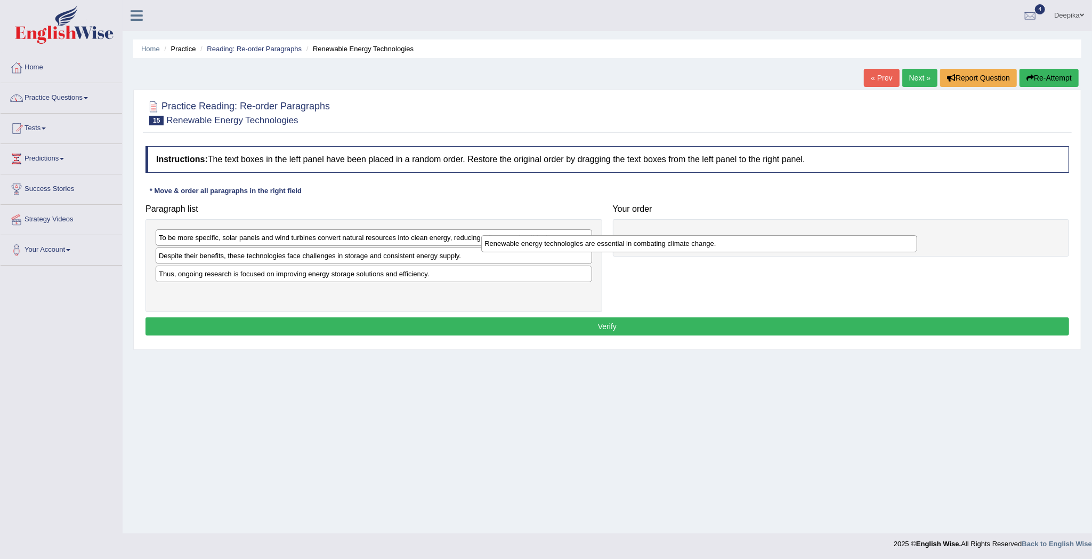
drag, startPoint x: 284, startPoint y: 239, endPoint x: 610, endPoint y: 245, distance: 325.8
click at [610, 245] on div "Renewable energy technologies are essential in combating climate change." at bounding box center [699, 243] width 436 height 17
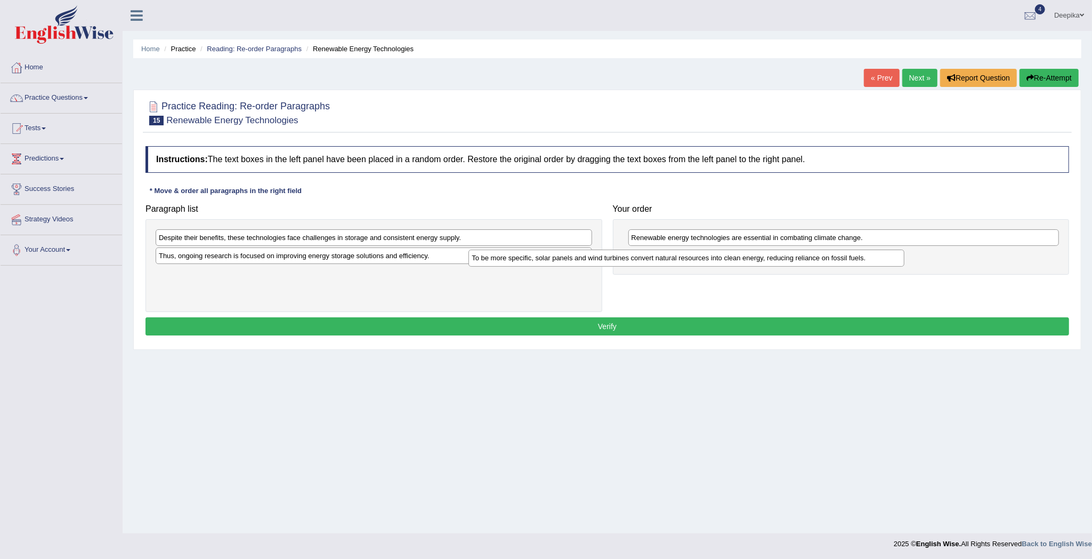
drag, startPoint x: 485, startPoint y: 236, endPoint x: 865, endPoint y: 258, distance: 380.2
click at [851, 256] on div "To be more specific, solar panels and wind turbines convert natural resources i…" at bounding box center [687, 257] width 436 height 17
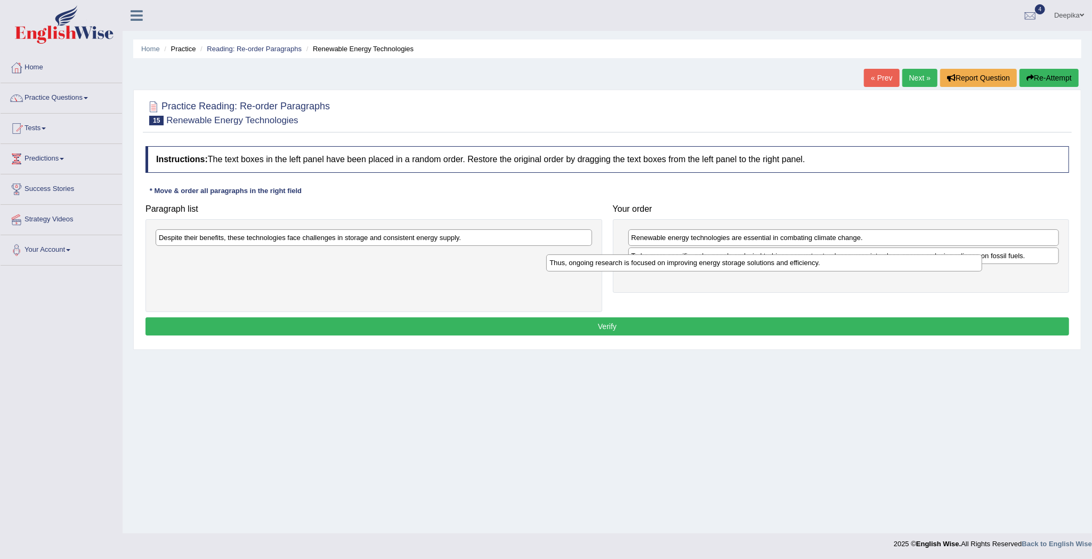
drag, startPoint x: 559, startPoint y: 260, endPoint x: 975, endPoint y: 273, distance: 416.6
click at [975, 271] on div "Thus, ongoing research is focused on improving energy storage solutions and eff…" at bounding box center [764, 262] width 436 height 17
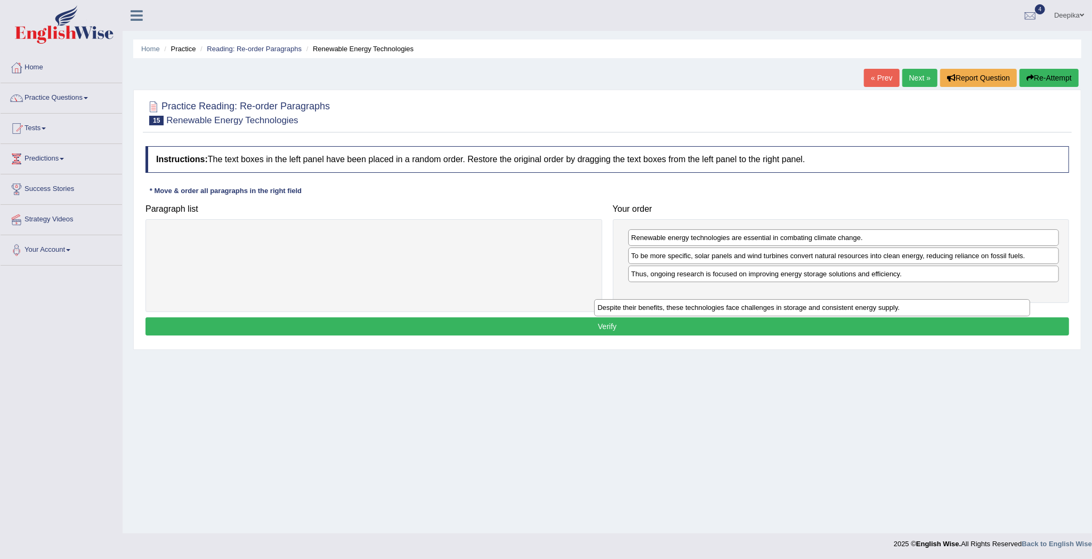
drag, startPoint x: 566, startPoint y: 233, endPoint x: 1013, endPoint y: 303, distance: 453.1
click at [1013, 303] on div "Despite their benefits, these technologies face challenges in storage and consi…" at bounding box center [812, 307] width 436 height 17
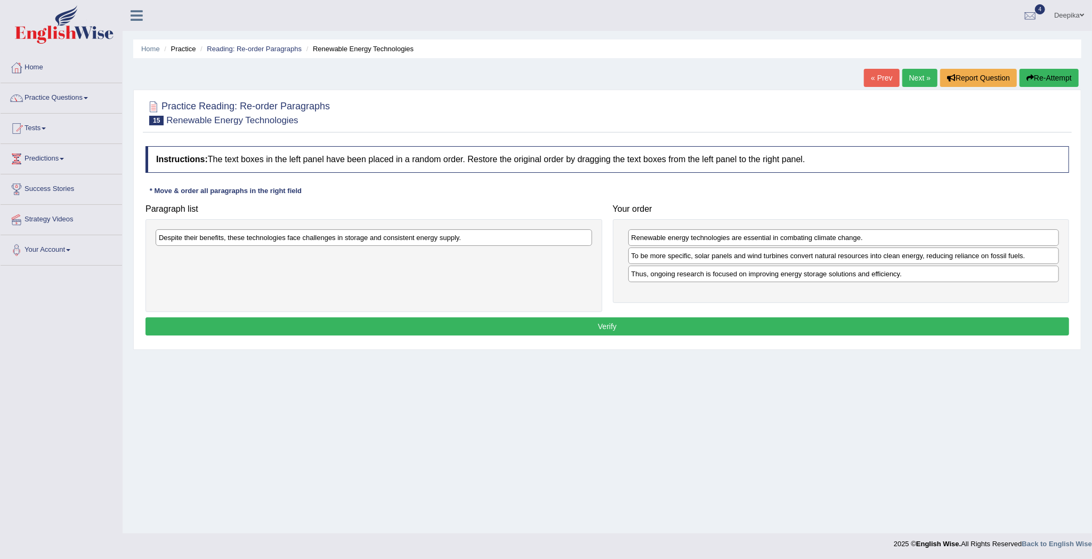
drag, startPoint x: 1013, startPoint y: 303, endPoint x: 881, endPoint y: 278, distance: 135.1
click at [983, 297] on div "Renewable energy technologies are essential in combating climate change. To be …" at bounding box center [841, 261] width 457 height 84
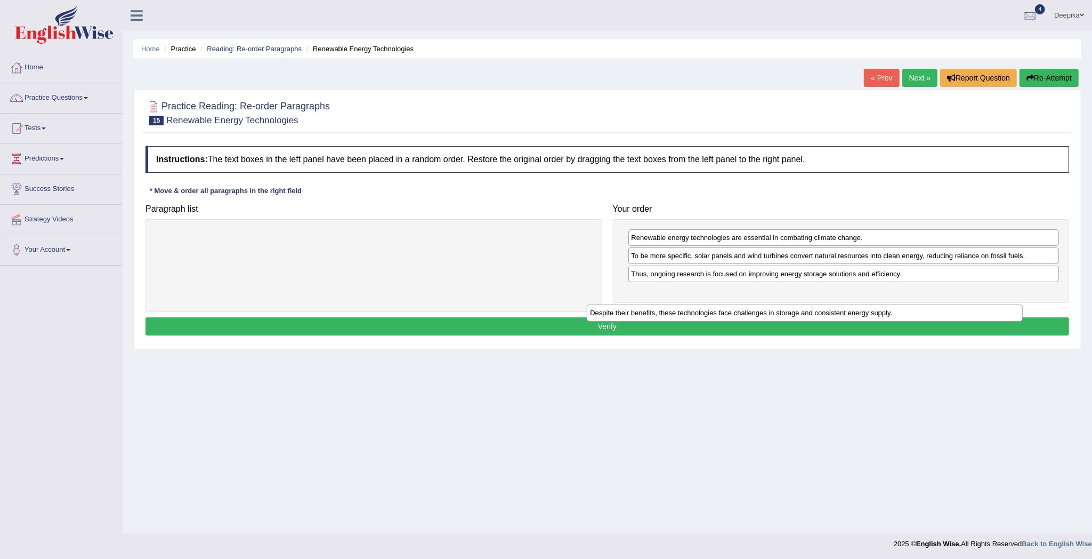
drag, startPoint x: 576, startPoint y: 233, endPoint x: 1030, endPoint y: 308, distance: 460.4
click at [1023, 308] on div "Despite their benefits, these technologies face challenges in storage and consi…" at bounding box center [805, 312] width 436 height 17
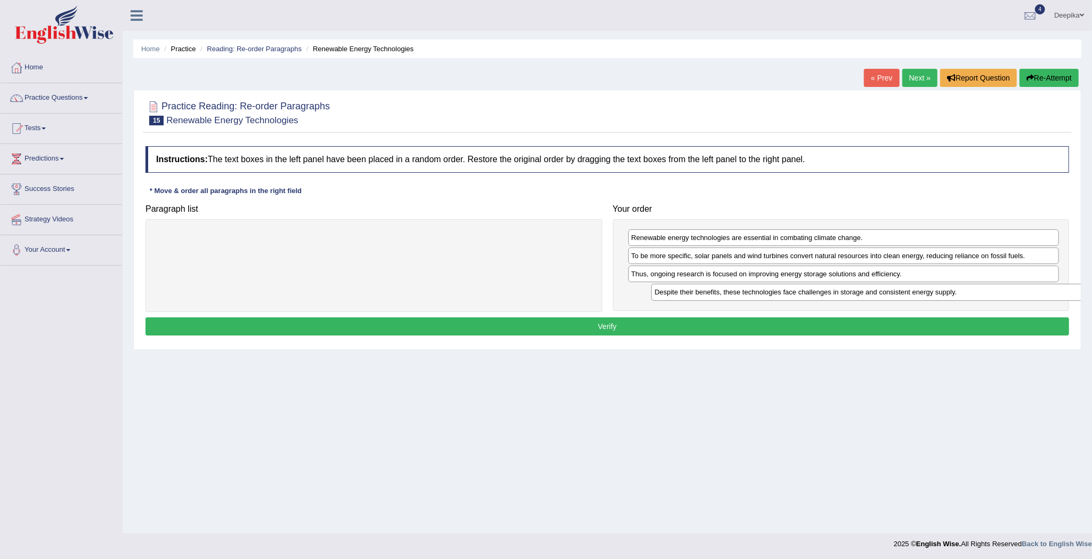
drag, startPoint x: 570, startPoint y: 241, endPoint x: 1066, endPoint y: 295, distance: 498.8
click at [1066, 295] on div "Despite their benefits, these technologies face challenges in storage and consi…" at bounding box center [869, 292] width 436 height 17
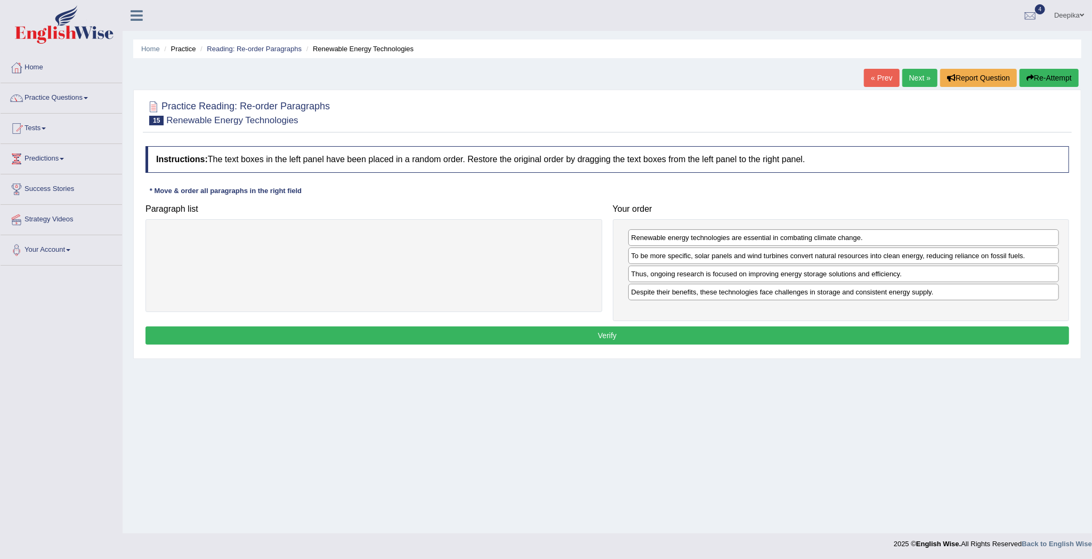
click at [1015, 333] on button "Verify" at bounding box center [608, 335] width 924 height 18
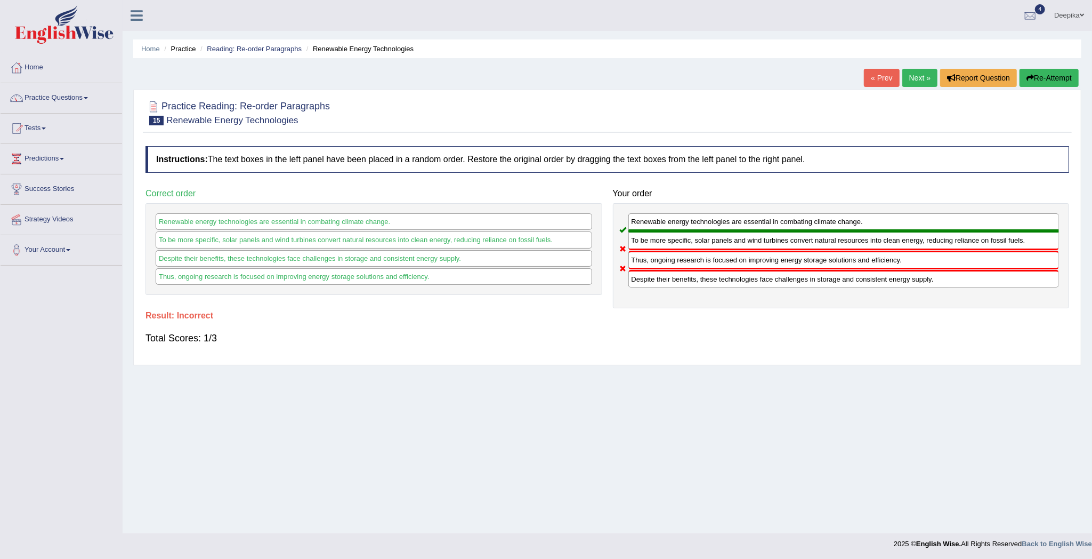
click at [913, 77] on link "Next »" at bounding box center [920, 78] width 35 height 18
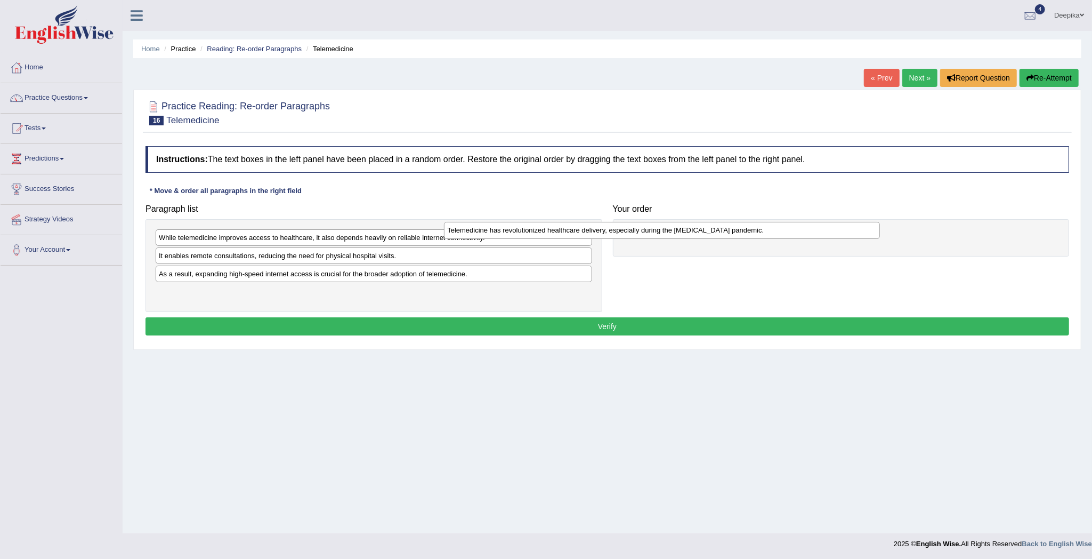
drag, startPoint x: 455, startPoint y: 237, endPoint x: 883, endPoint y: 229, distance: 428.2
click at [880, 229] on div "Telemedicine has revolutionized healthcare delivery, especially during the COVI…" at bounding box center [662, 230] width 436 height 17
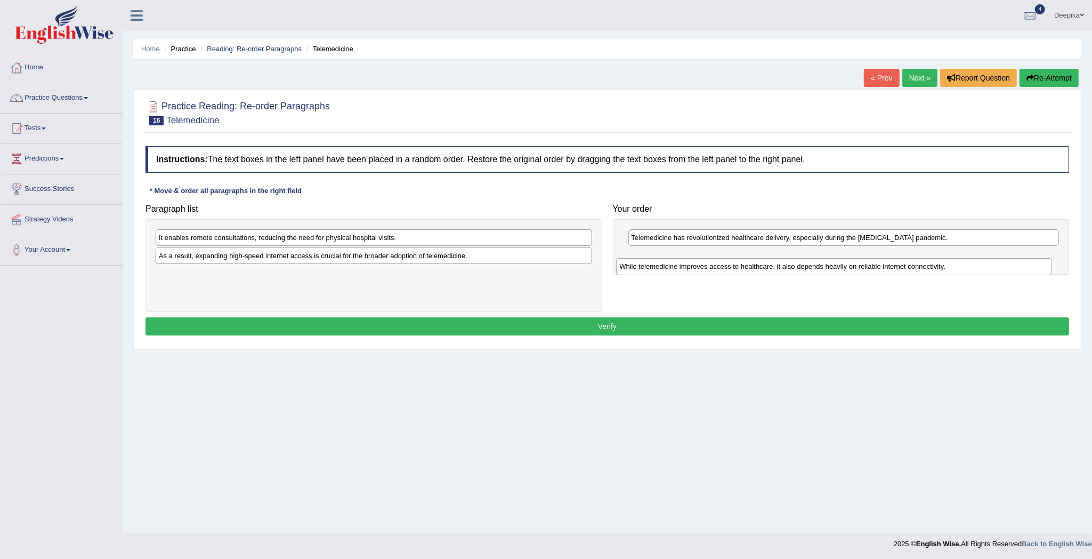
drag, startPoint x: 549, startPoint y: 233, endPoint x: 1031, endPoint y: 260, distance: 483.2
click at [1021, 261] on div "While telemedicine improves access to healthcare, it also depends heavily on re…" at bounding box center [834, 266] width 436 height 17
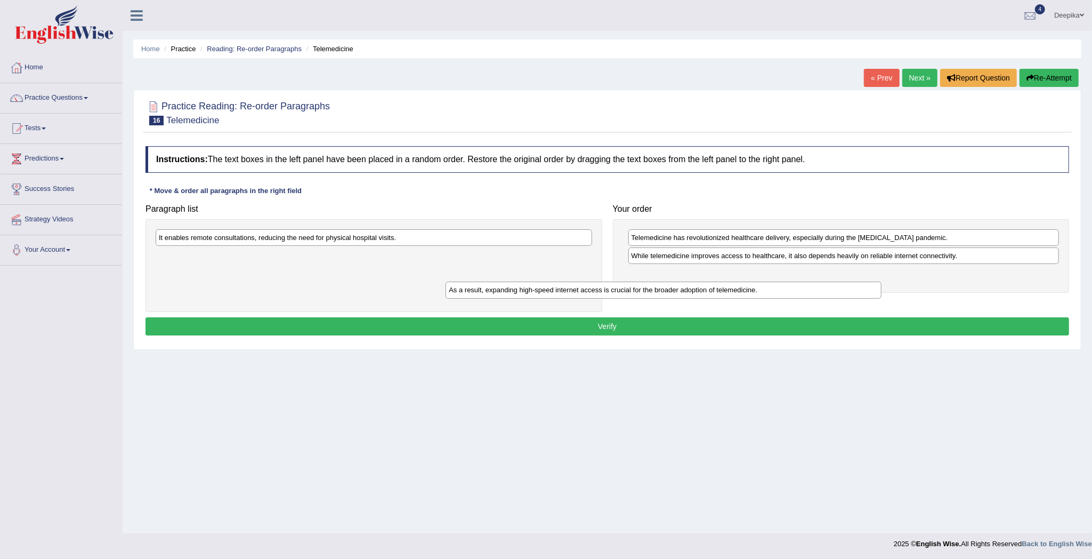
drag, startPoint x: 576, startPoint y: 261, endPoint x: 911, endPoint y: 297, distance: 337.3
click at [882, 297] on div "As a result, expanding high-speed internet access is crucial for the broader ad…" at bounding box center [664, 289] width 436 height 17
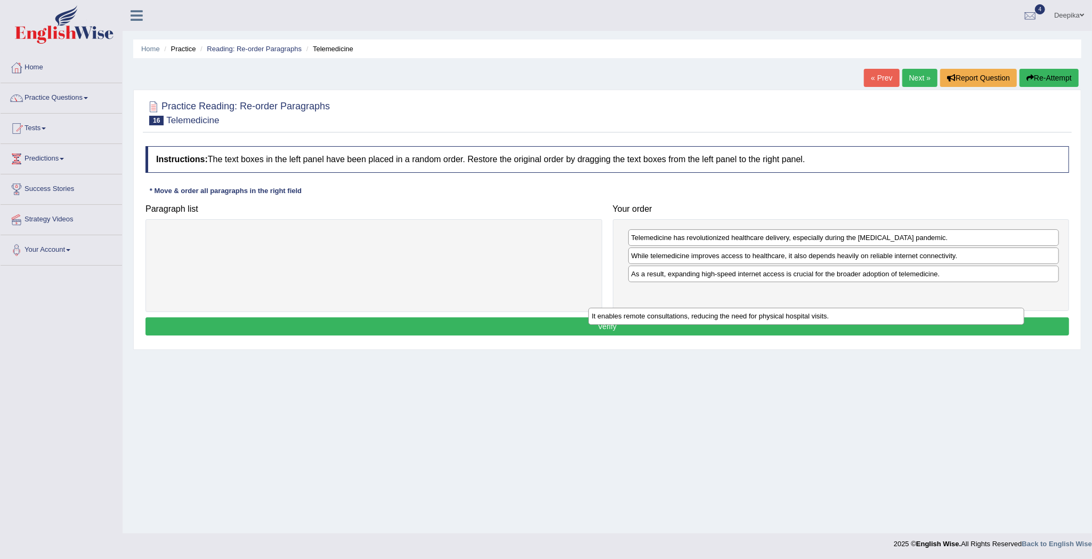
drag, startPoint x: 561, startPoint y: 233, endPoint x: 1018, endPoint y: 303, distance: 462.3
click at [1018, 308] on div "It enables remote consultations, reducing the need for physical hospital visits." at bounding box center [807, 316] width 436 height 17
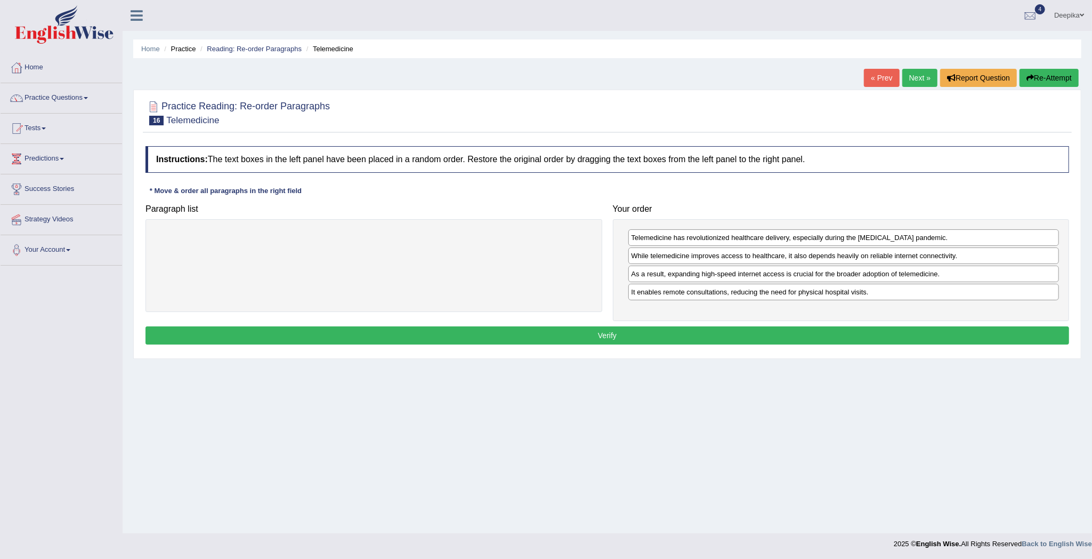
click at [960, 334] on button "Verify" at bounding box center [608, 335] width 924 height 18
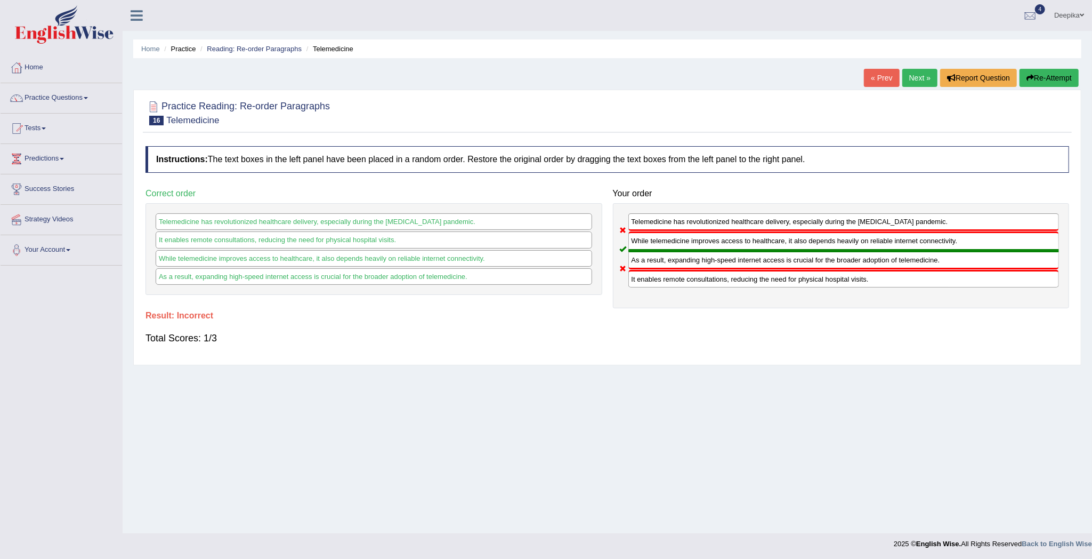
click at [922, 77] on link "Next »" at bounding box center [920, 78] width 35 height 18
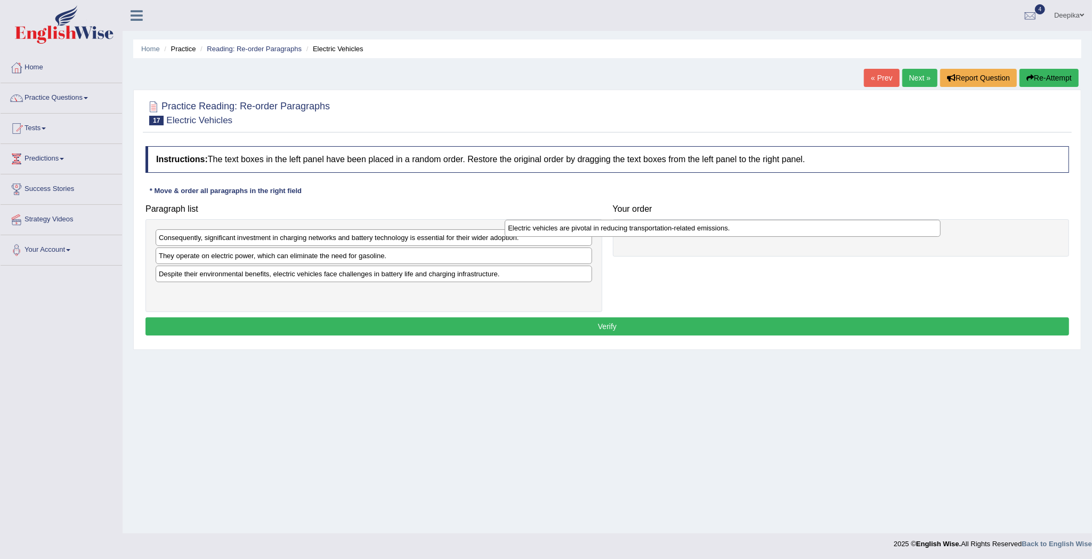
drag, startPoint x: 521, startPoint y: 257, endPoint x: 909, endPoint y: 230, distance: 389.0
click at [907, 230] on div "Electric vehicles are pivotal in reducing transportation-related emissions." at bounding box center [723, 228] width 436 height 17
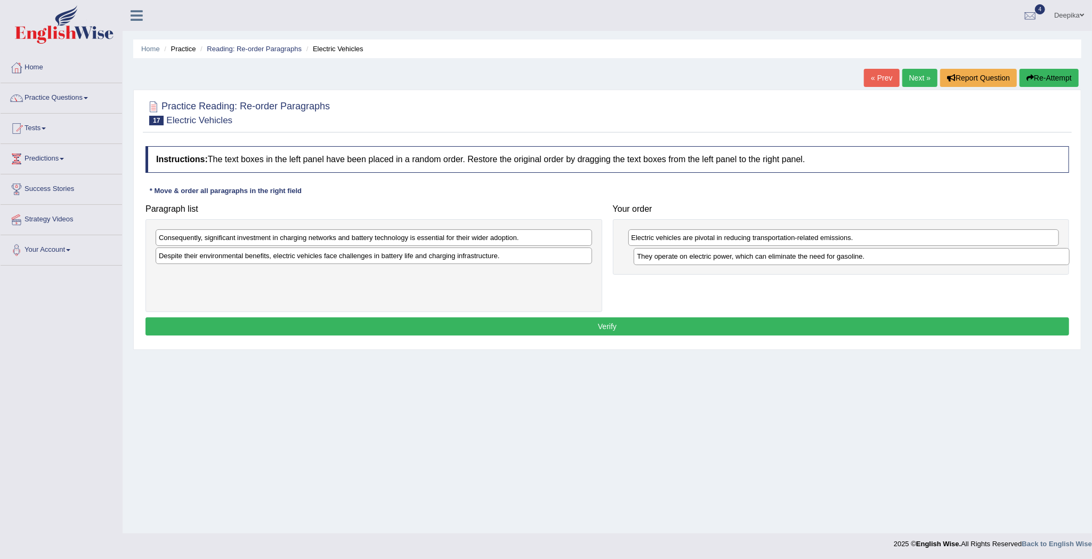
drag, startPoint x: 552, startPoint y: 254, endPoint x: 1030, endPoint y: 256, distance: 478.2
click at [1030, 256] on div "They operate on electric power, which can eliminate the need for gasoline." at bounding box center [852, 256] width 436 height 17
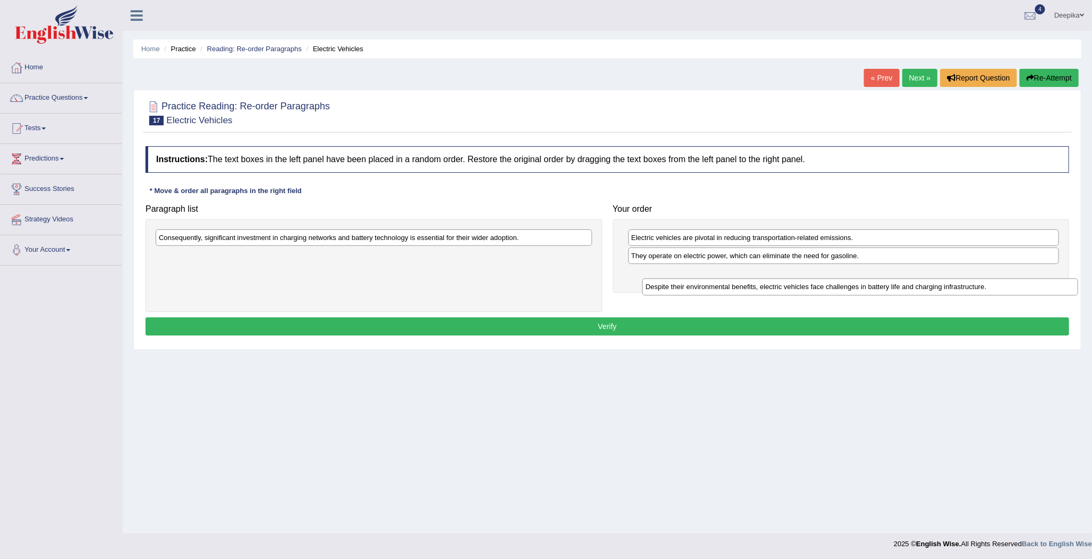
drag, startPoint x: 533, startPoint y: 256, endPoint x: 1027, endPoint y: 287, distance: 494.6
click at [1027, 287] on div "Despite their environmental benefits, electric vehicles face challenges in batt…" at bounding box center [860, 286] width 436 height 17
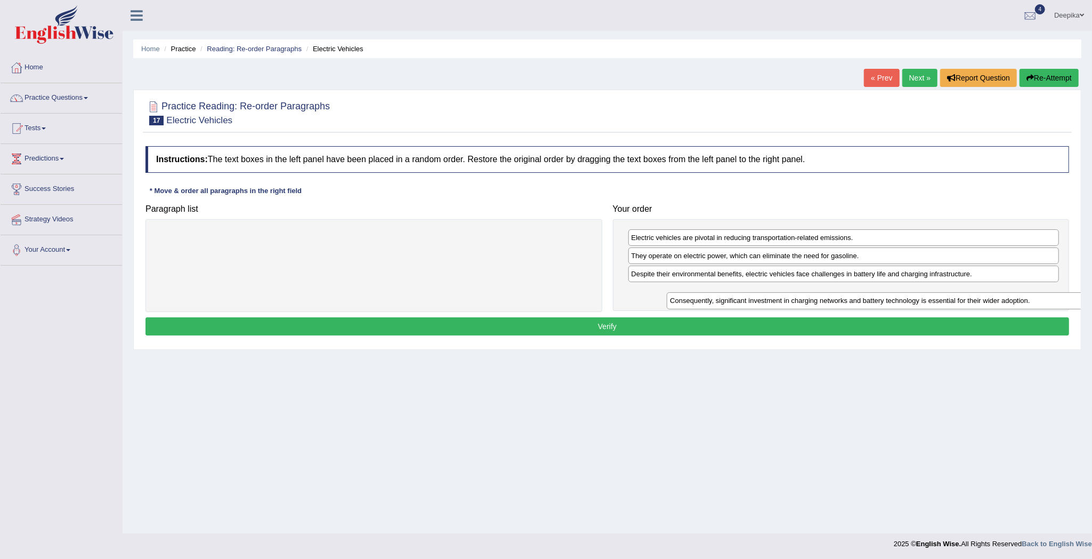
drag, startPoint x: 581, startPoint y: 237, endPoint x: 1092, endPoint y: 300, distance: 515.1
click at [1092, 300] on html "Toggle navigation Home Practice Questions Speaking Practice Read Aloud Repeat S…" at bounding box center [546, 279] width 1092 height 559
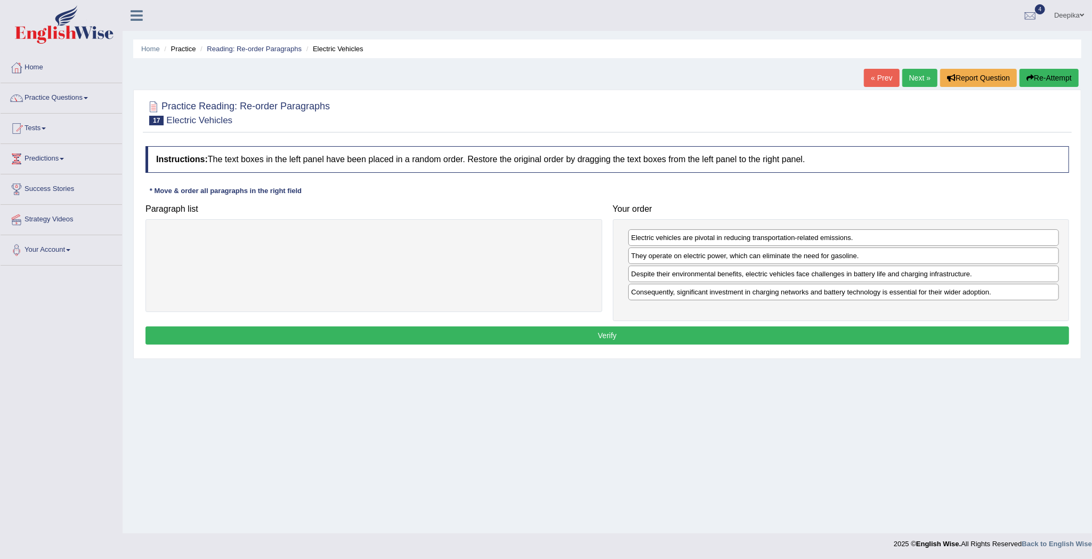
click at [983, 333] on button "Verify" at bounding box center [608, 335] width 924 height 18
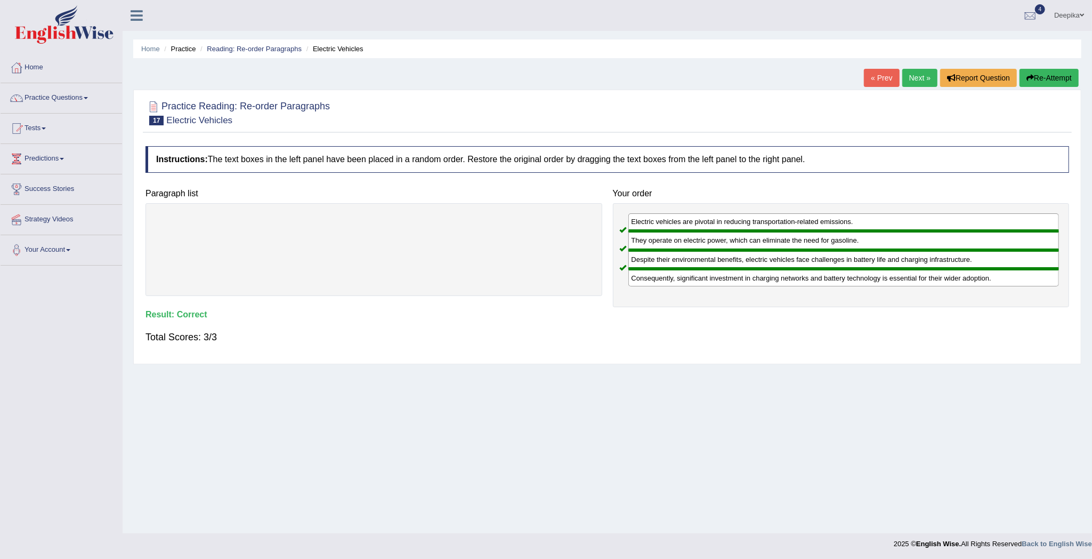
click at [917, 84] on link "Next »" at bounding box center [920, 78] width 35 height 18
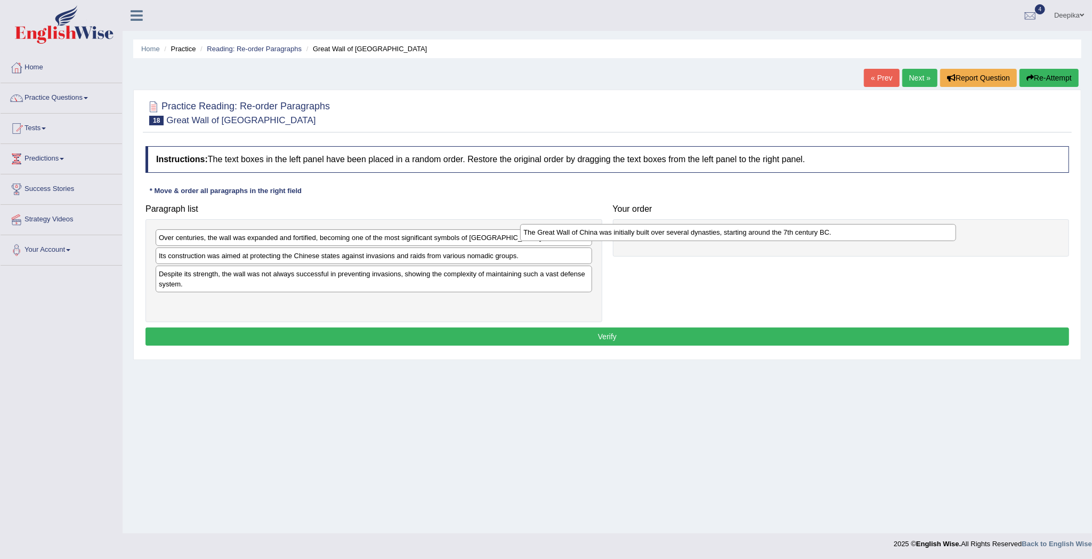
drag, startPoint x: 548, startPoint y: 235, endPoint x: 965, endPoint y: 233, distance: 416.9
click at [914, 229] on div "The Great Wall of China was initially built over several dynasties, starting ar…" at bounding box center [738, 232] width 436 height 17
drag, startPoint x: 989, startPoint y: 240, endPoint x: 1005, endPoint y: 240, distance: 16.0
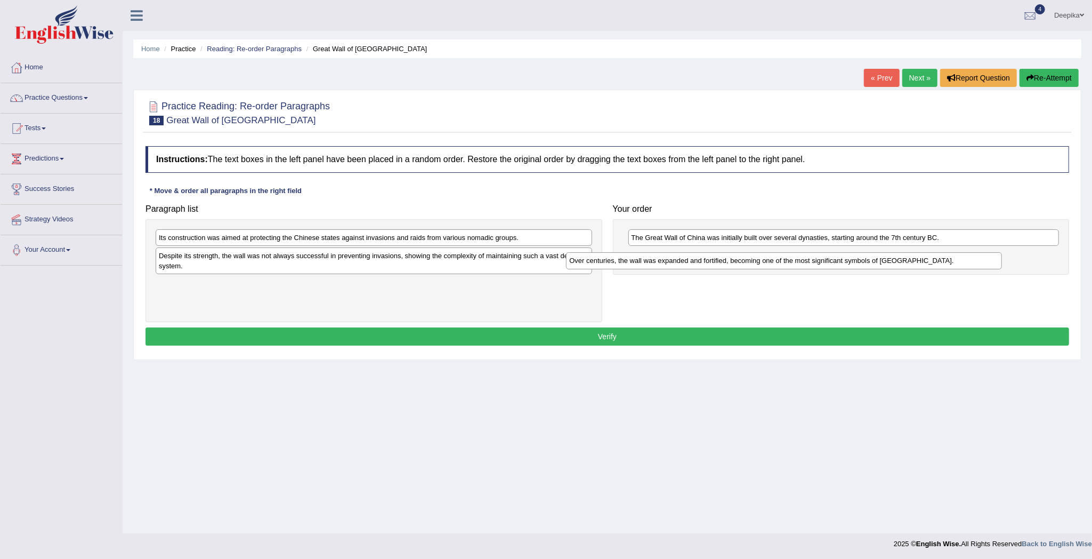
drag, startPoint x: 563, startPoint y: 240, endPoint x: 1120, endPoint y: 267, distance: 557.8
click at [1092, 267] on html "Toggle navigation Home Practice Questions Speaking Practice Read Aloud Repeat S…" at bounding box center [546, 279] width 1092 height 559
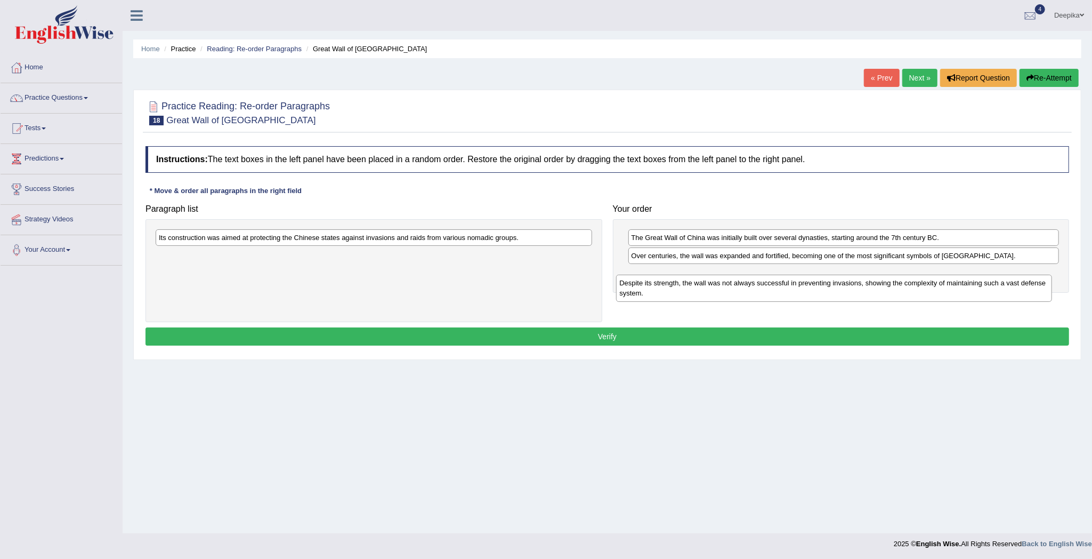
drag, startPoint x: 550, startPoint y: 257, endPoint x: 1086, endPoint y: 286, distance: 536.5
click at [1086, 286] on div "Home Practice Reading: Re-order Paragraphs Great Wall of [GEOGRAPHIC_DATA] « Pr…" at bounding box center [608, 266] width 970 height 533
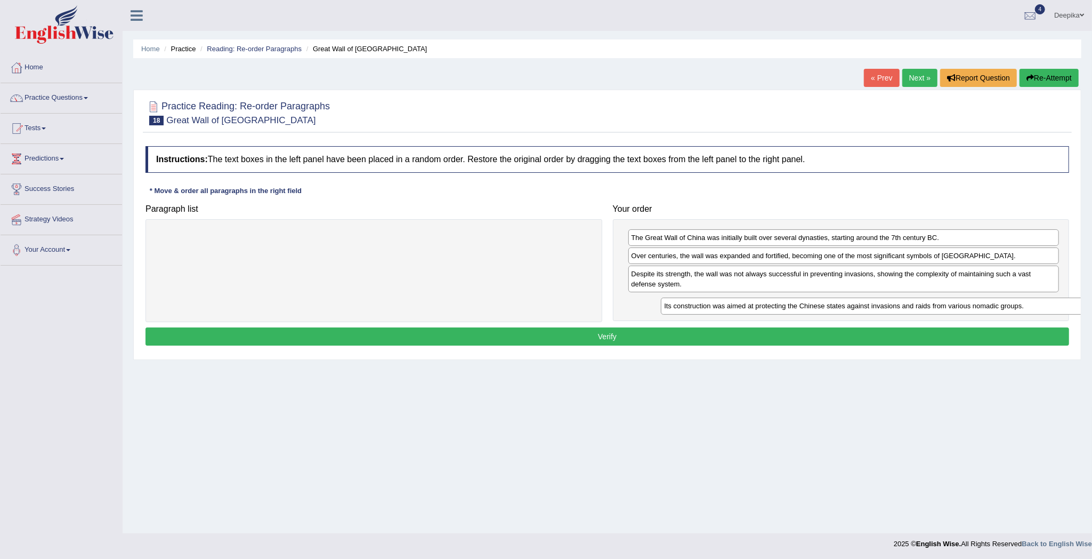
drag, startPoint x: 562, startPoint y: 237, endPoint x: 1067, endPoint y: 305, distance: 510.0
click at [1067, 305] on div "Its construction was aimed at protecting the Chinese states against invasions a…" at bounding box center [879, 305] width 436 height 17
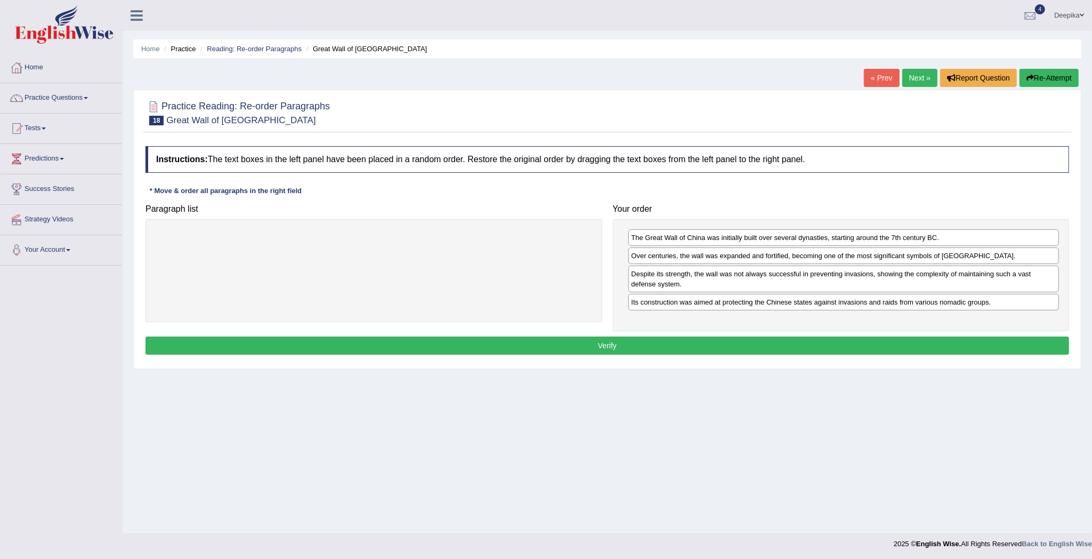
click at [981, 344] on button "Verify" at bounding box center [608, 345] width 924 height 18
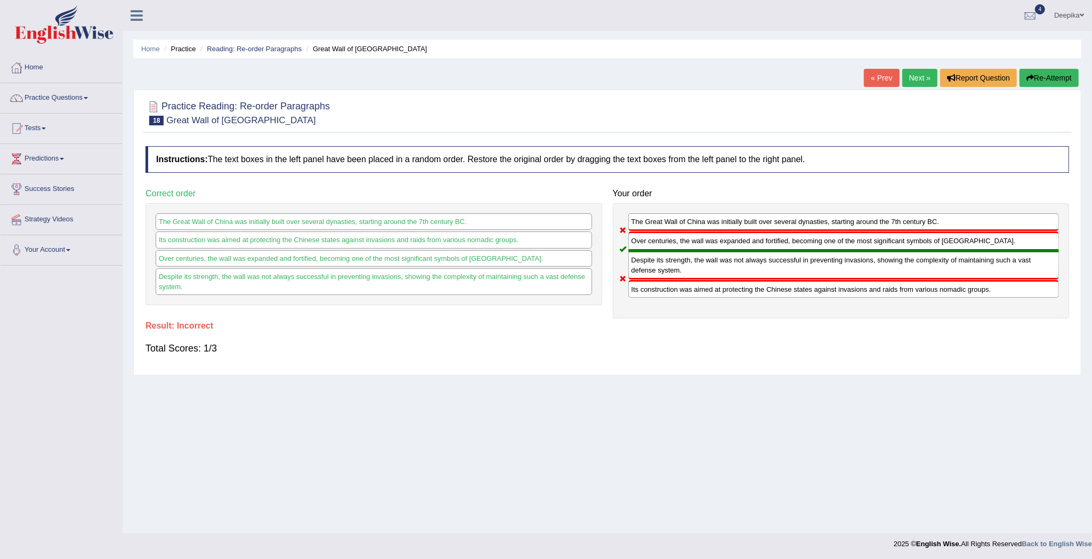
click at [903, 79] on link "Next »" at bounding box center [920, 78] width 35 height 18
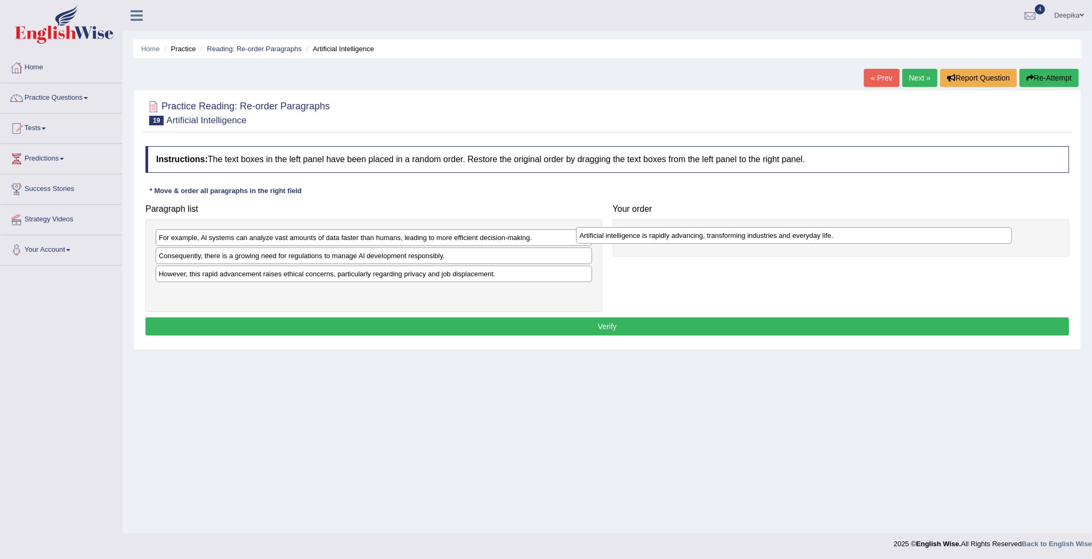
drag, startPoint x: 501, startPoint y: 277, endPoint x: 963, endPoint y: 239, distance: 463.2
click at [963, 239] on div "Artificial intelligence is rapidly advancing, transforming industries and every…" at bounding box center [794, 235] width 436 height 17
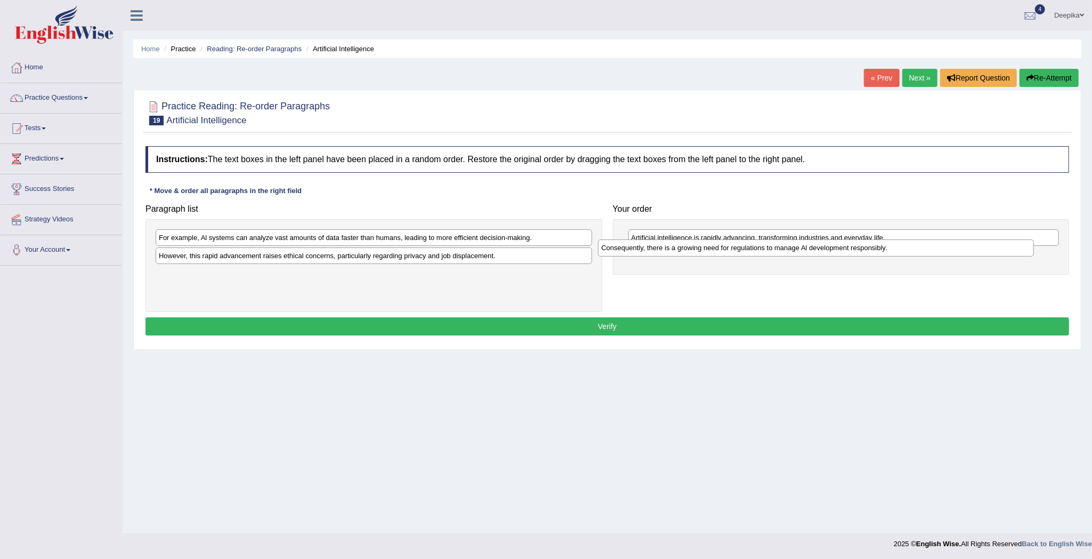
drag, startPoint x: 544, startPoint y: 259, endPoint x: 1033, endPoint y: 250, distance: 489.5
click at [1033, 250] on div "Consequently, there is a growing need for regulations to manage Al development …" at bounding box center [816, 247] width 436 height 17
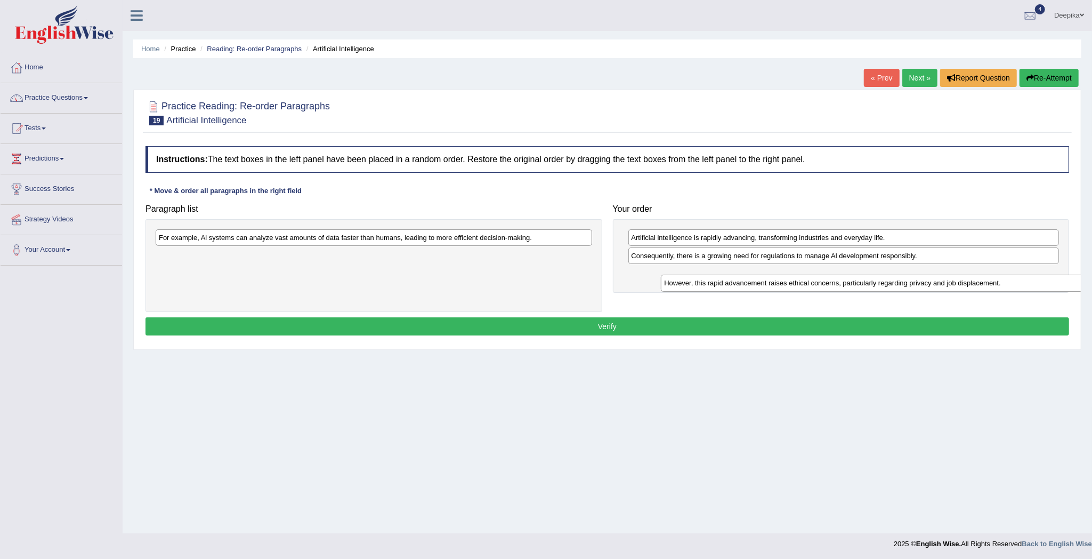
drag, startPoint x: 519, startPoint y: 255, endPoint x: 1051, endPoint y: 276, distance: 532.4
click at [1051, 276] on div "However, this rapid advancement raises ethical concerns, particularly regarding…" at bounding box center [879, 283] width 436 height 17
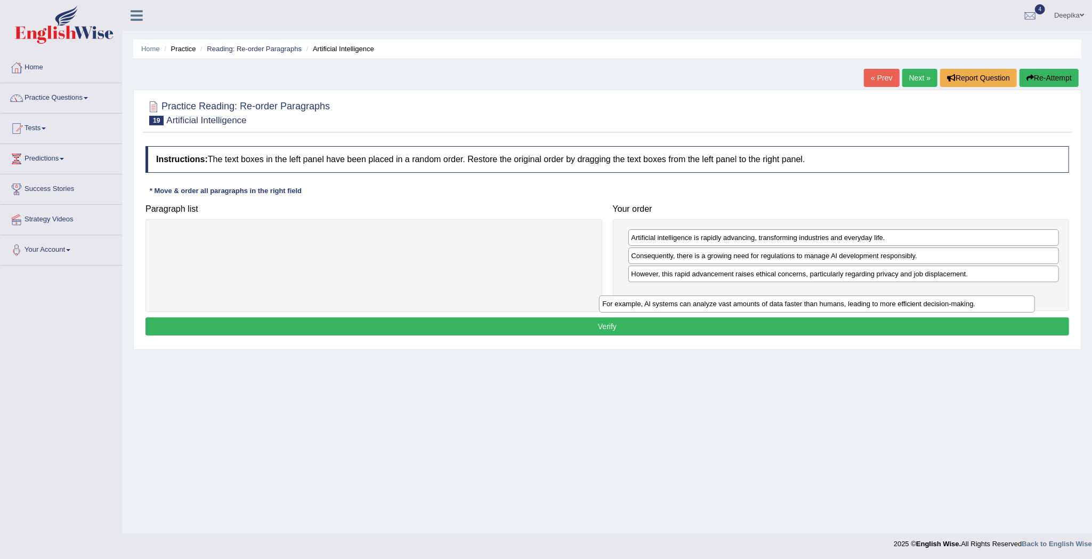
drag, startPoint x: 525, startPoint y: 239, endPoint x: 982, endPoint y: 305, distance: 461.6
click at [982, 305] on div "For example, Al systems can analyze vast amounts of data faster than humans, le…" at bounding box center [817, 303] width 436 height 17
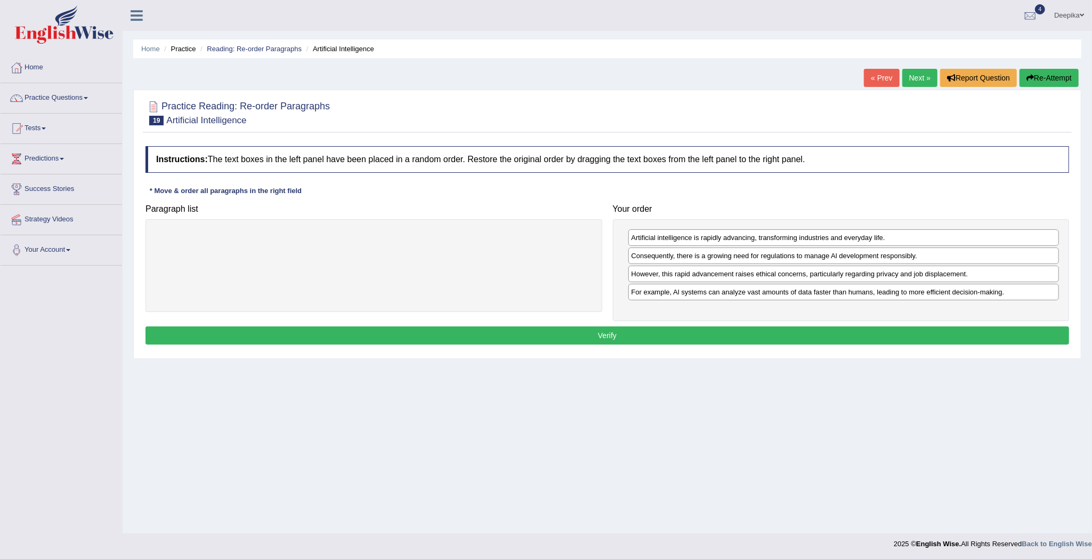
click at [885, 335] on button "Verify" at bounding box center [608, 335] width 924 height 18
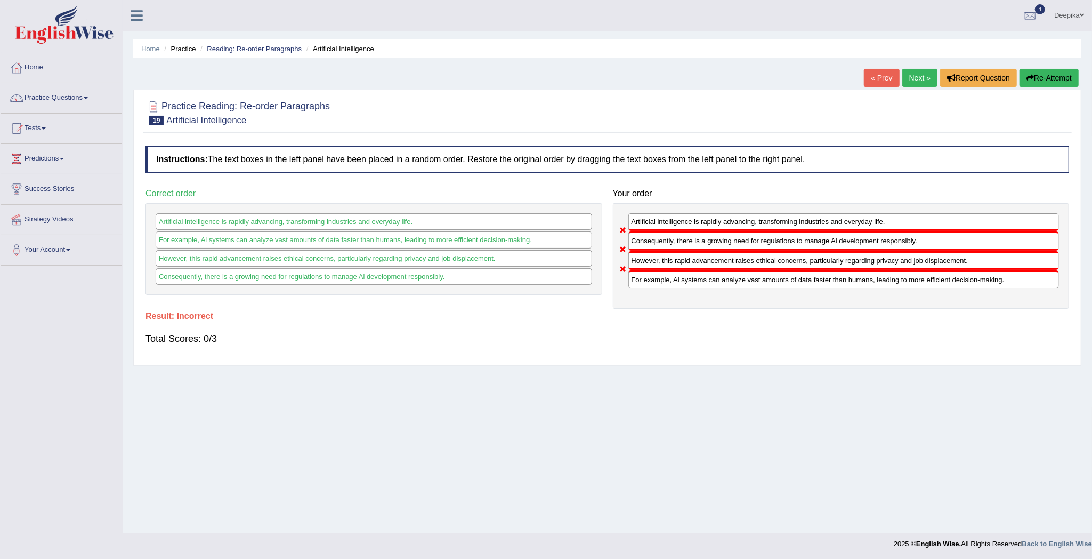
click at [905, 74] on link "Next »" at bounding box center [920, 78] width 35 height 18
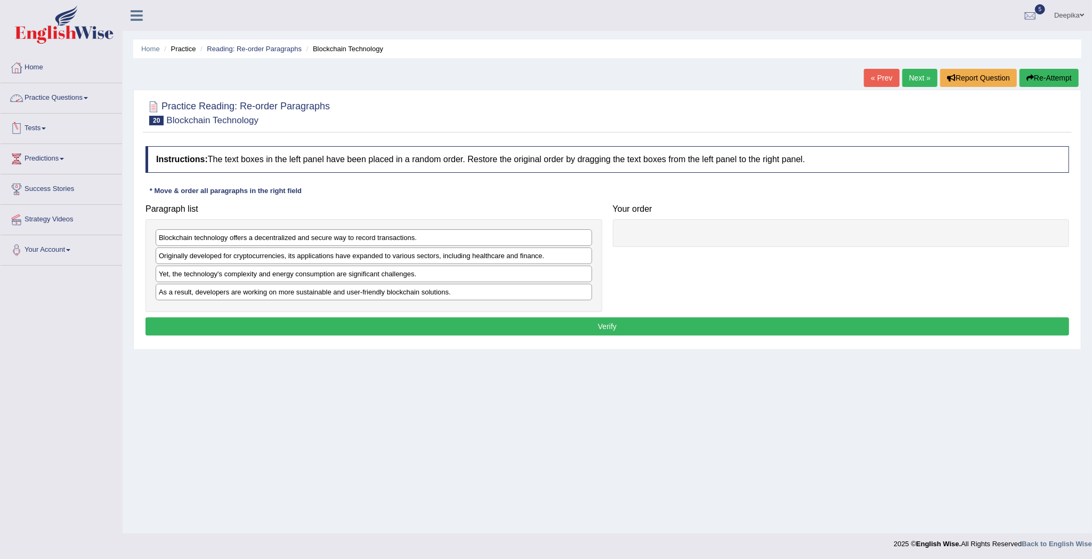
click at [91, 102] on link "Practice Questions" at bounding box center [62, 96] width 122 height 27
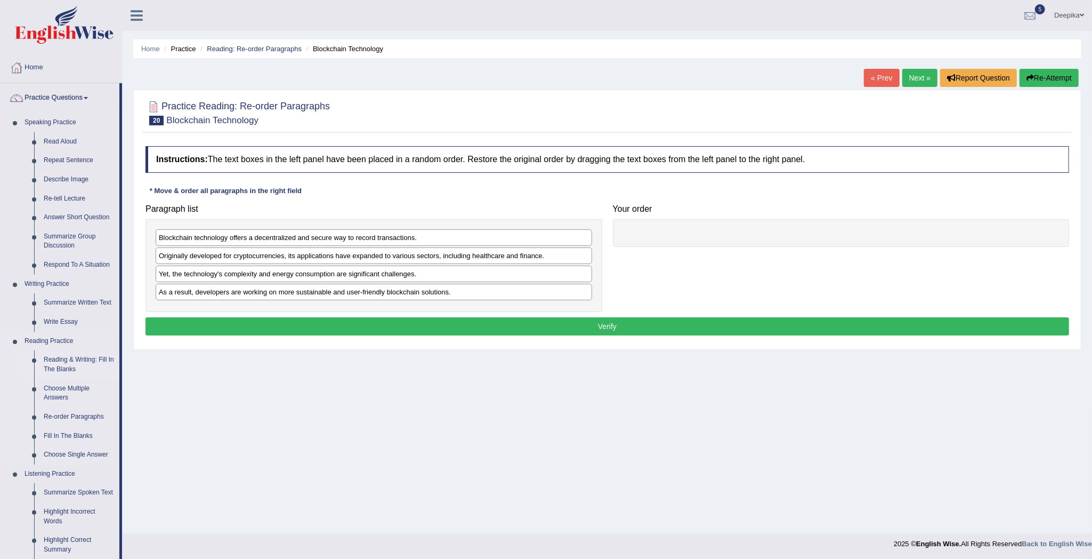
click at [64, 359] on link "Reading & Writing: Fill In The Blanks" at bounding box center [79, 364] width 80 height 28
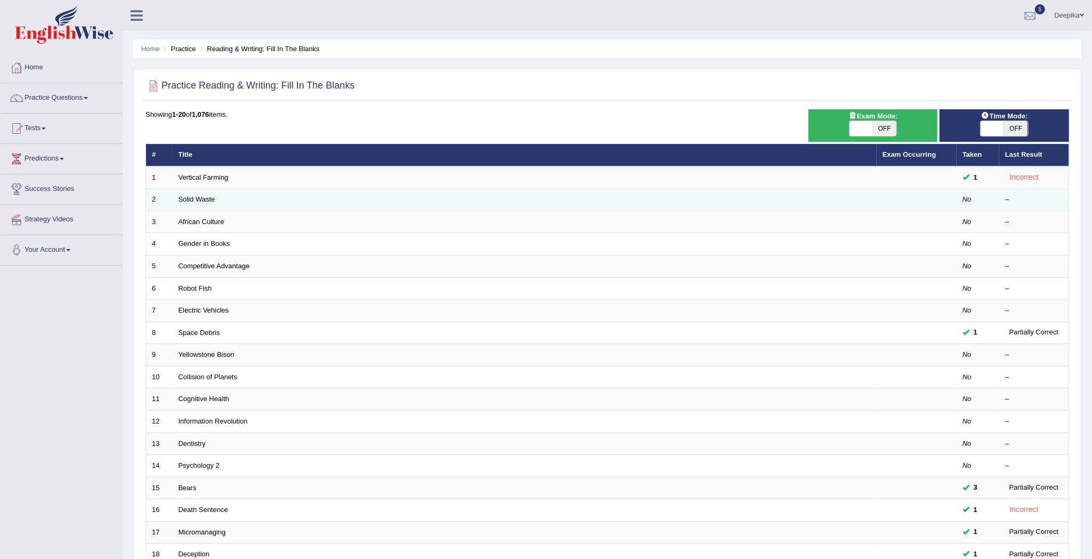
click at [200, 206] on td "Solid Waste" at bounding box center [525, 200] width 704 height 22
click at [205, 200] on link "Solid Waste" at bounding box center [197, 199] width 37 height 8
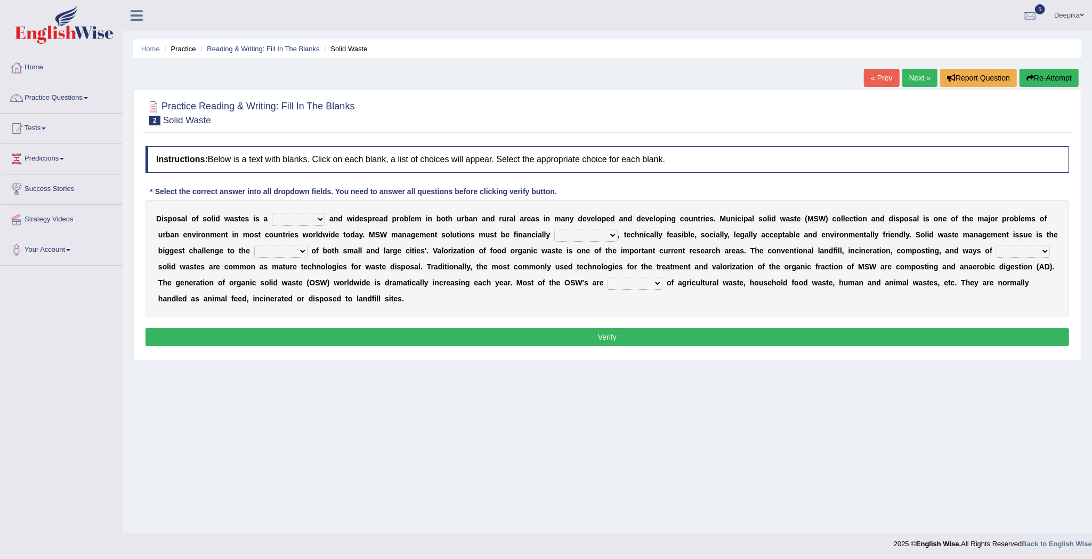
click at [316, 222] on select "slanting stinging stalling shafting" at bounding box center [298, 219] width 53 height 13
select select "slanting"
click at [272, 213] on select "slanting stinging stalling shafting" at bounding box center [298, 219] width 53 height 13
click at [613, 236] on select "unattainable sustainable objectionable treasonable" at bounding box center [585, 235] width 63 height 13
select select "sustainable"
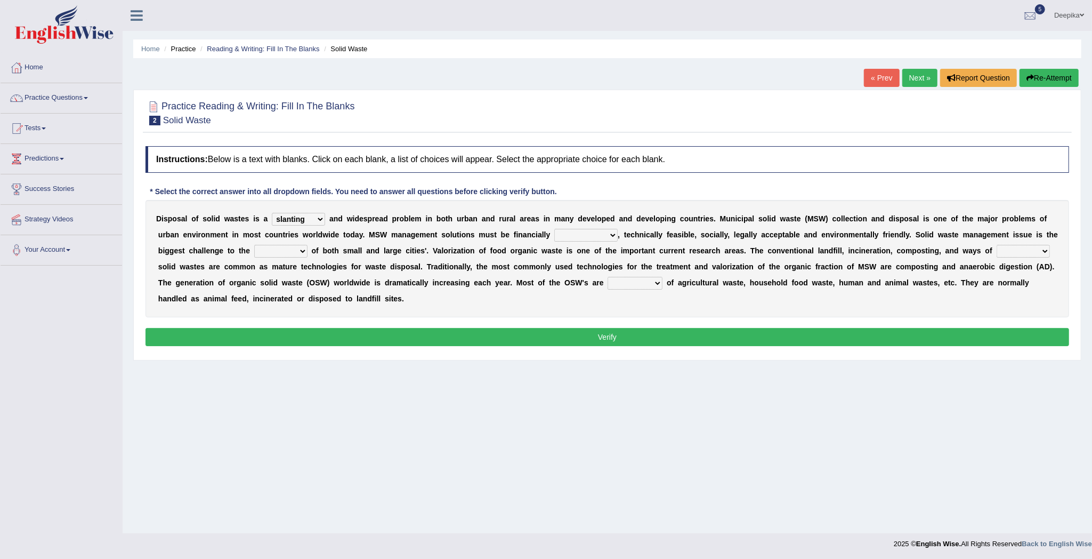
click at [555, 229] on select "unattainable sustainable objectionable treasonable" at bounding box center [585, 235] width 63 height 13
click at [308, 252] on select "plants culture authorities history" at bounding box center [280, 251] width 53 height 13
select select "plants"
click at [270, 245] on select "plants culture authorities history" at bounding box center [280, 251] width 53 height 13
click at [997, 257] on select "reserving preserving deserving handling" at bounding box center [1023, 251] width 53 height 13
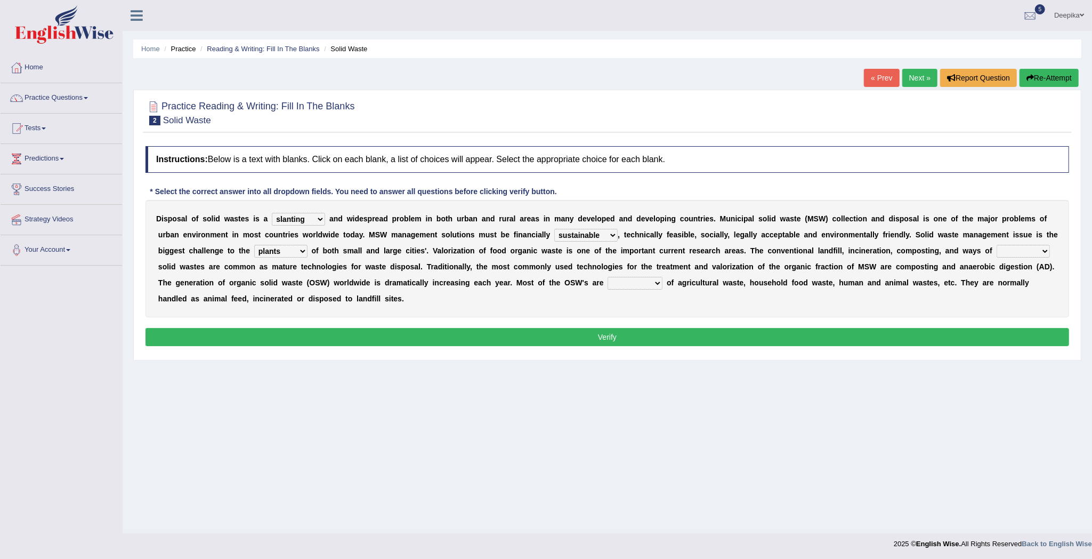
select select "preserving"
click at [997, 257] on select "reserving preserving deserving handling" at bounding box center [1023, 251] width 53 height 13
click at [663, 284] on select "composed disposed composing disposing" at bounding box center [635, 283] width 55 height 13
select select "disposed"
click at [663, 277] on select "composed disposed composing disposing" at bounding box center [635, 283] width 55 height 13
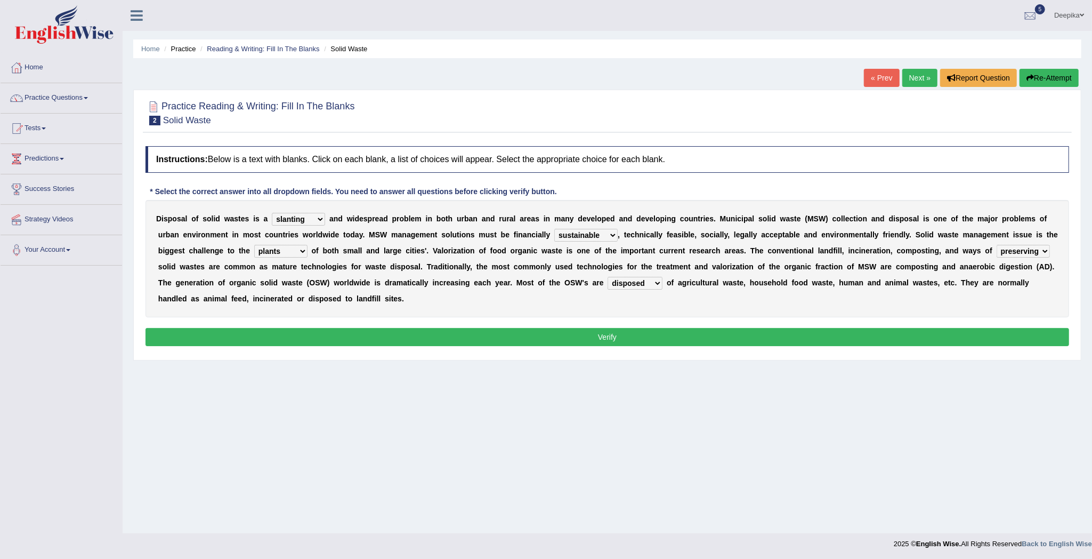
click at [511, 340] on button "Verify" at bounding box center [608, 337] width 924 height 18
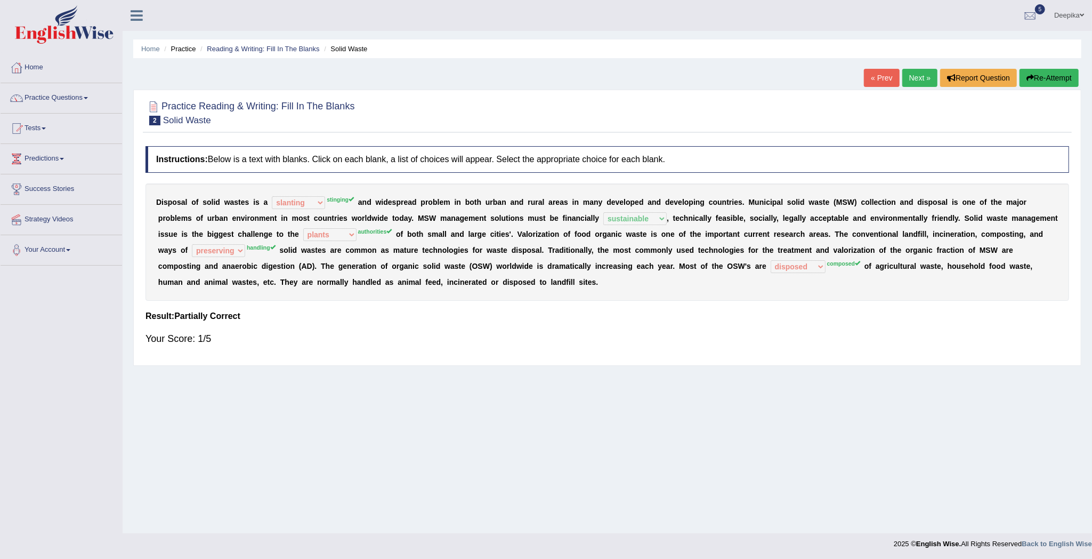
click at [904, 75] on link "Next »" at bounding box center [920, 78] width 35 height 18
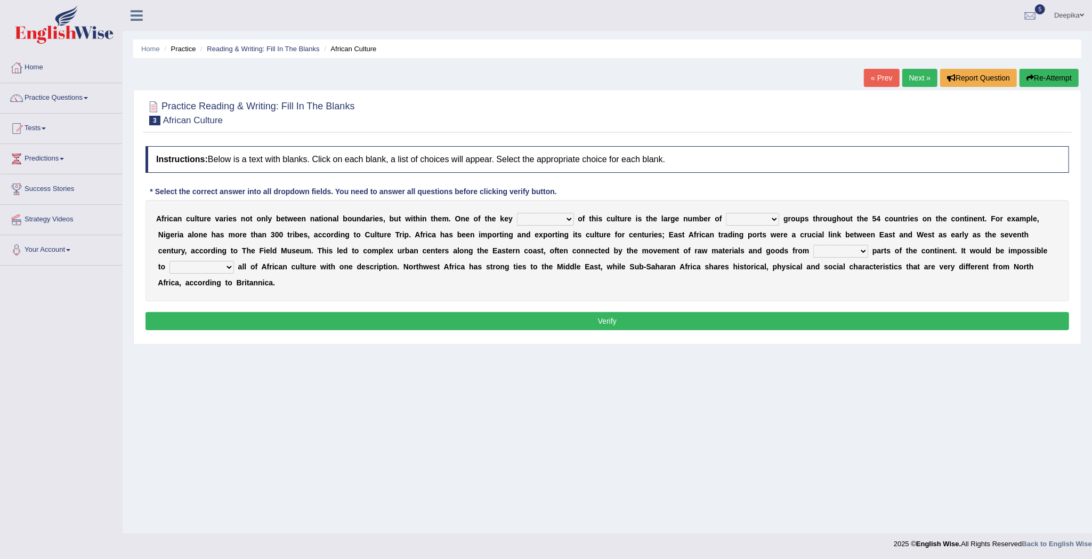
click at [570, 221] on select "conjectures features issues doubts" at bounding box center [545, 219] width 57 height 13
select select "features"
click at [517, 213] on select "conjectures features issues doubts" at bounding box center [545, 219] width 57 height 13
click at [770, 219] on select "ethic ethnic eugenic epic" at bounding box center [752, 219] width 53 height 13
select select "ethnic"
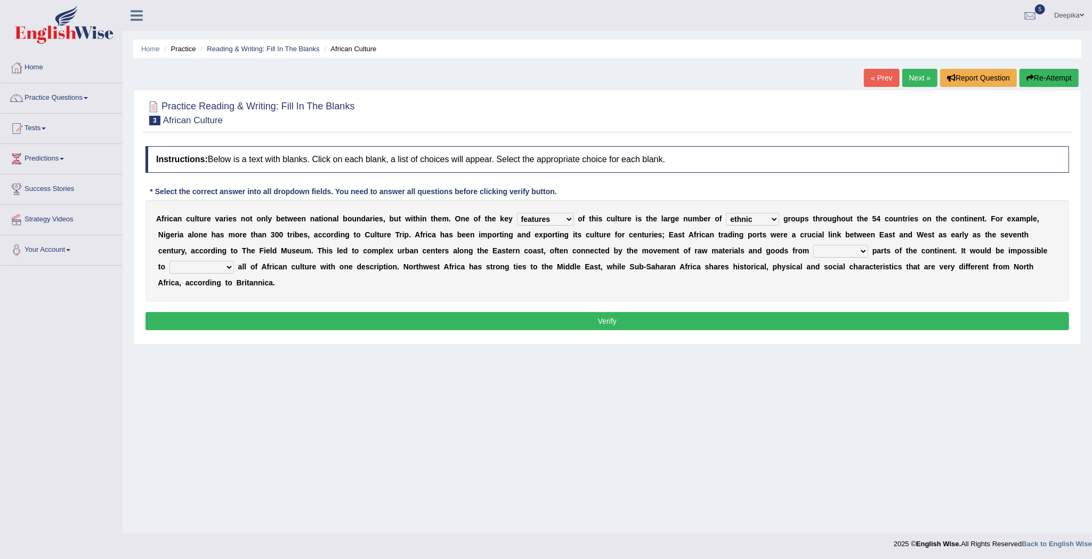
click at [729, 213] on select "ethic ethnic eugenic epic" at bounding box center [752, 219] width 53 height 13
click at [860, 252] on select "forelocked interlocked unlocked landlocked" at bounding box center [841, 251] width 55 height 13
select select "landlocked"
click at [814, 245] on select "forelocked interlocked unlocked landlocked" at bounding box center [841, 251] width 55 height 13
click at [809, 320] on button "Verify" at bounding box center [608, 321] width 924 height 18
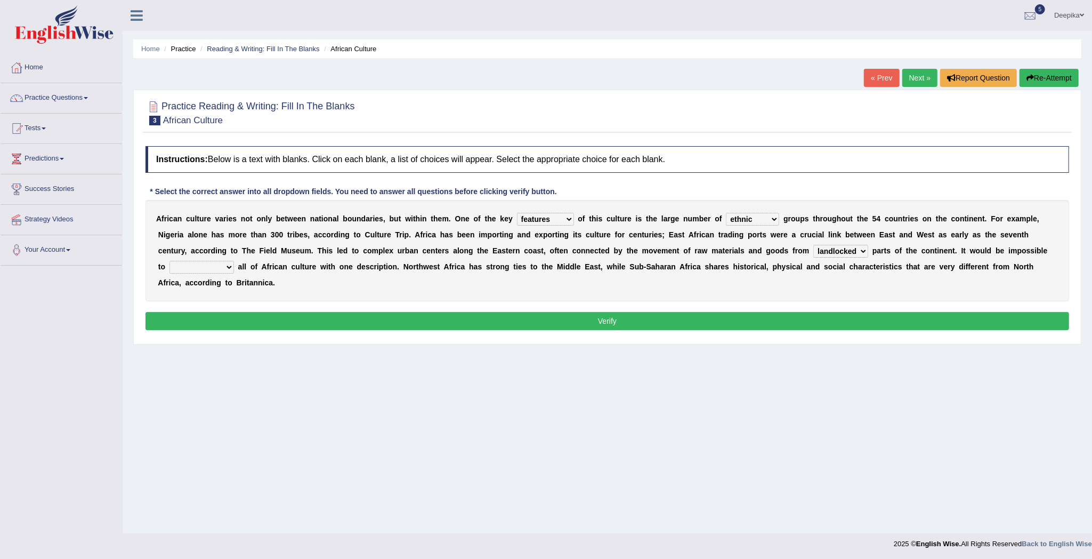
click at [233, 269] on select "characterize conceptualize symbolize synthesize" at bounding box center [202, 267] width 65 height 13
select select "symbolize"
click at [170, 261] on select "characterize conceptualize symbolize synthesize" at bounding box center [202, 267] width 65 height 13
click at [320, 327] on button "Verify" at bounding box center [608, 321] width 924 height 18
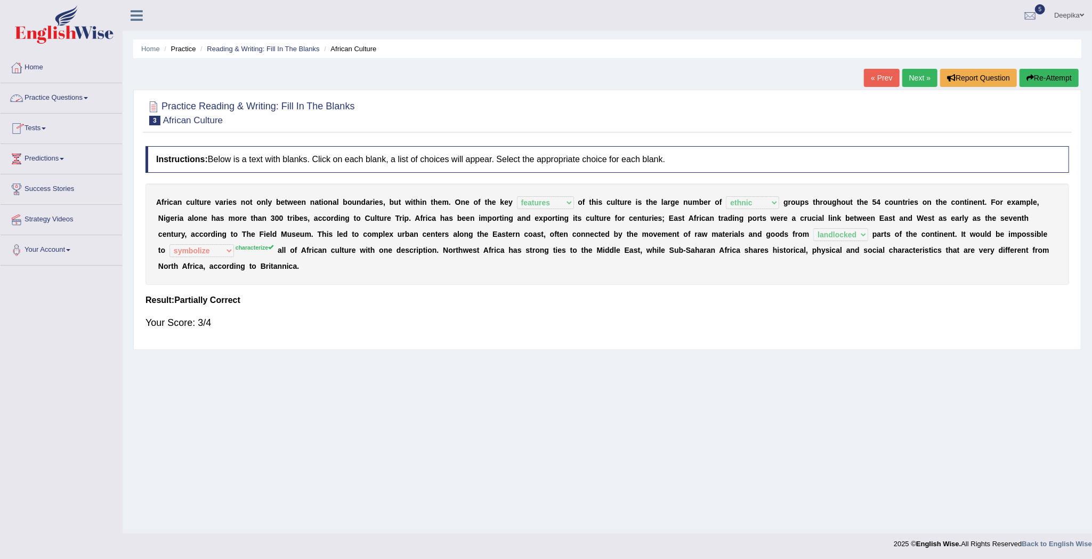
click at [87, 96] on link "Practice Questions" at bounding box center [62, 96] width 122 height 27
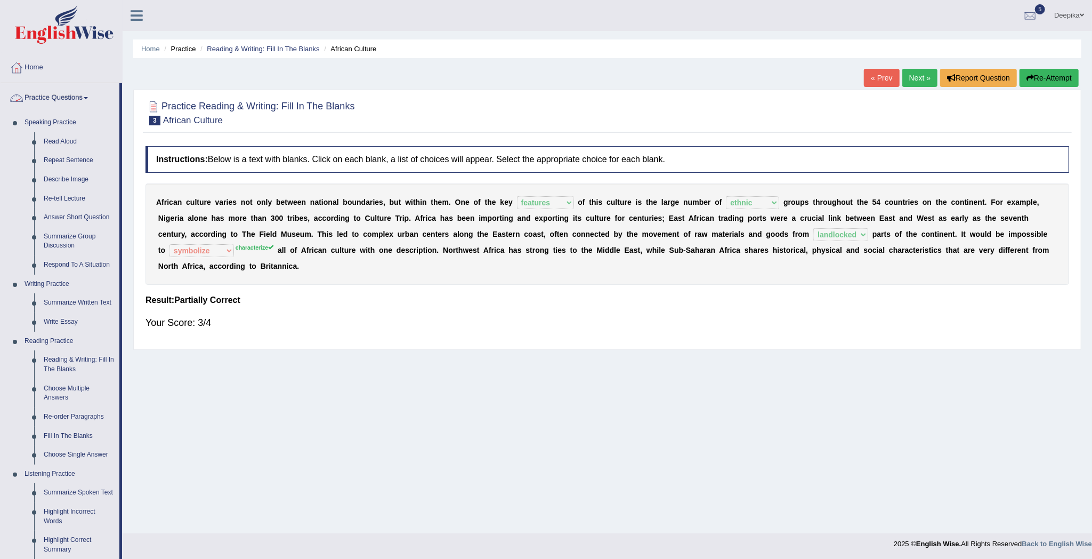
click at [88, 97] on span at bounding box center [86, 98] width 4 height 2
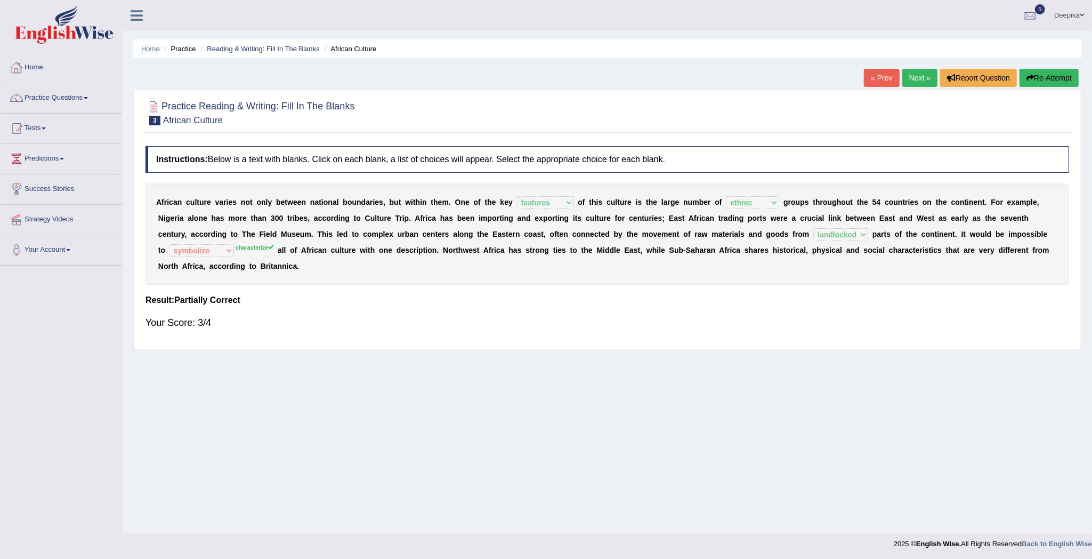
click at [148, 50] on link "Home" at bounding box center [150, 49] width 19 height 8
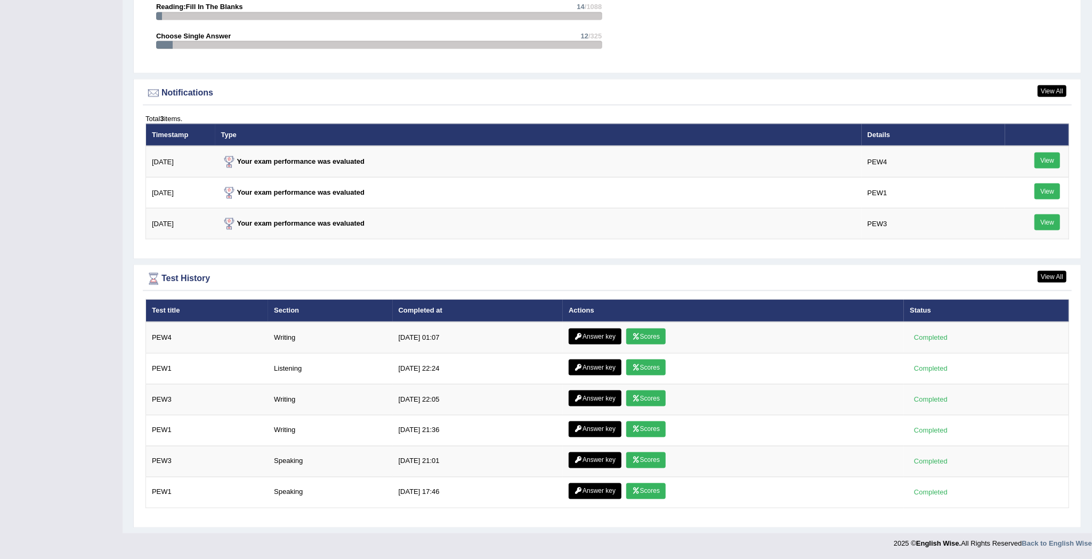
scroll to position [1233, 0]
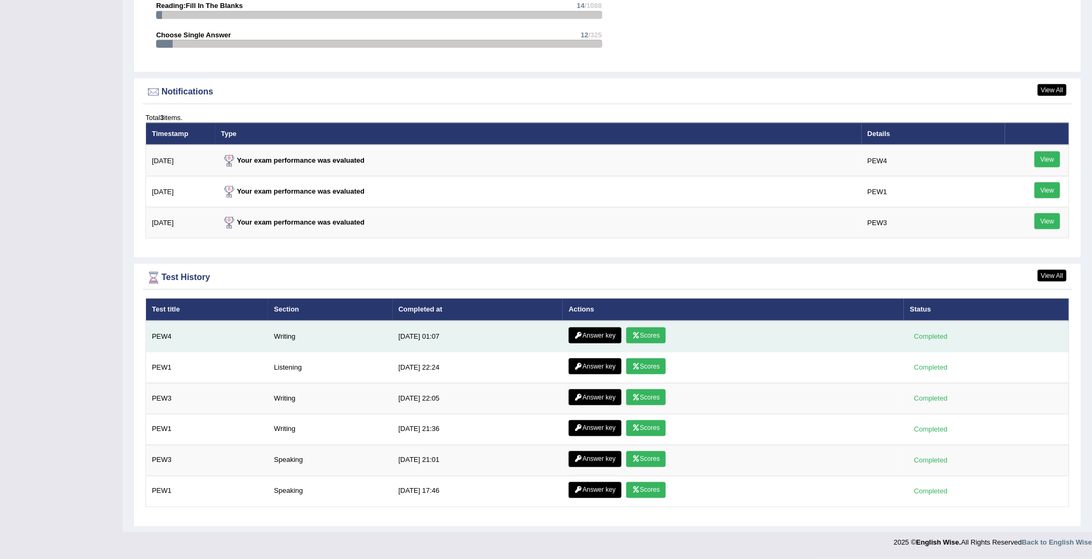
click at [654, 332] on link "Scores" at bounding box center [645, 335] width 39 height 16
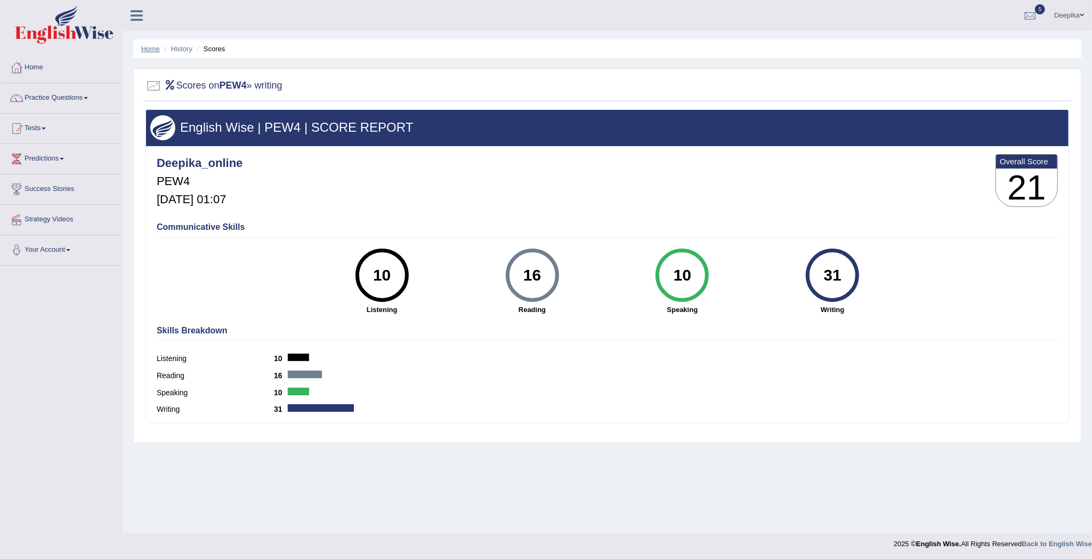
click at [150, 49] on link "Home" at bounding box center [150, 49] width 19 height 8
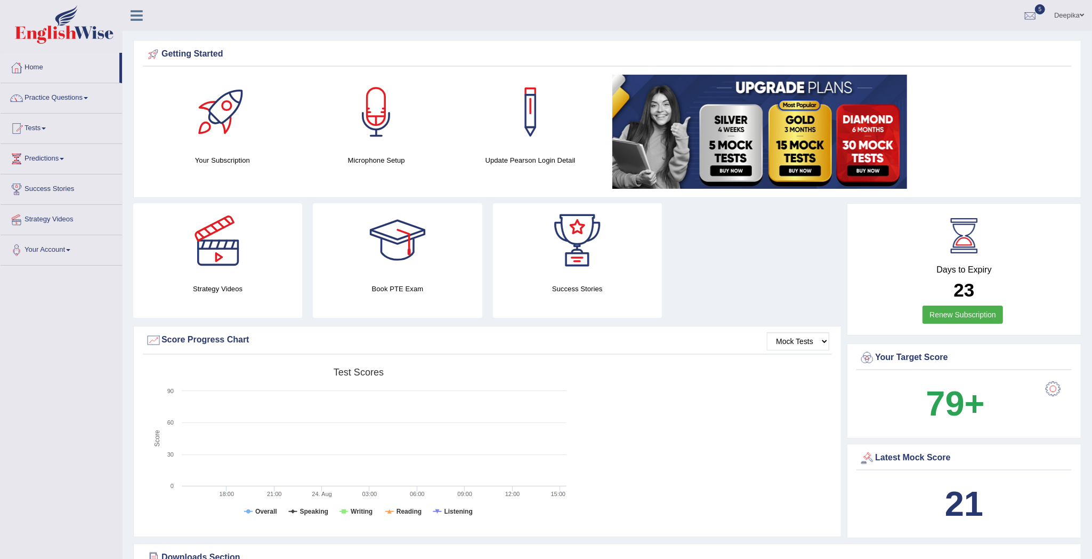
click at [86, 97] on link "Practice Questions" at bounding box center [62, 96] width 122 height 27
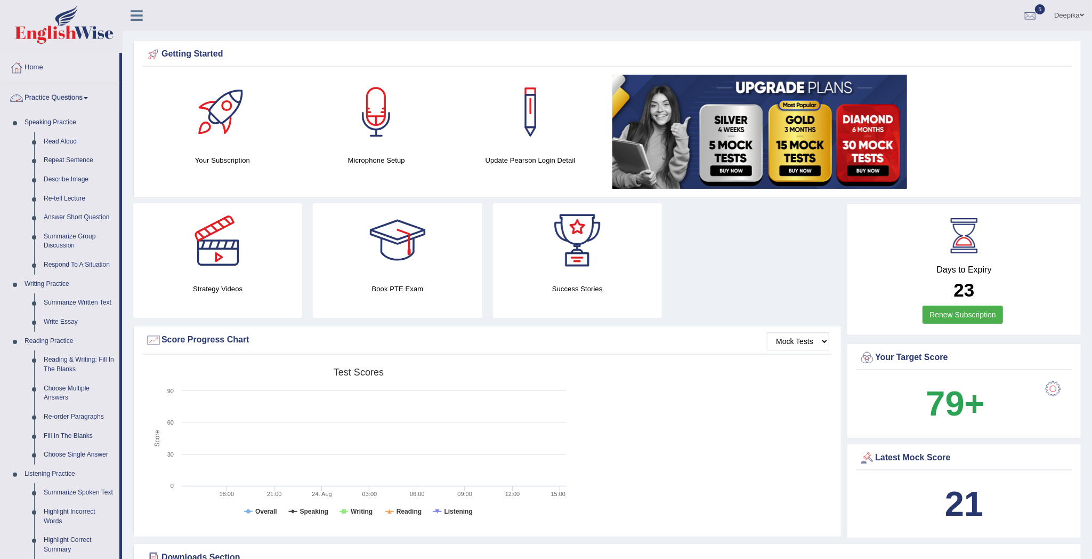
click at [88, 98] on span at bounding box center [86, 98] width 4 height 2
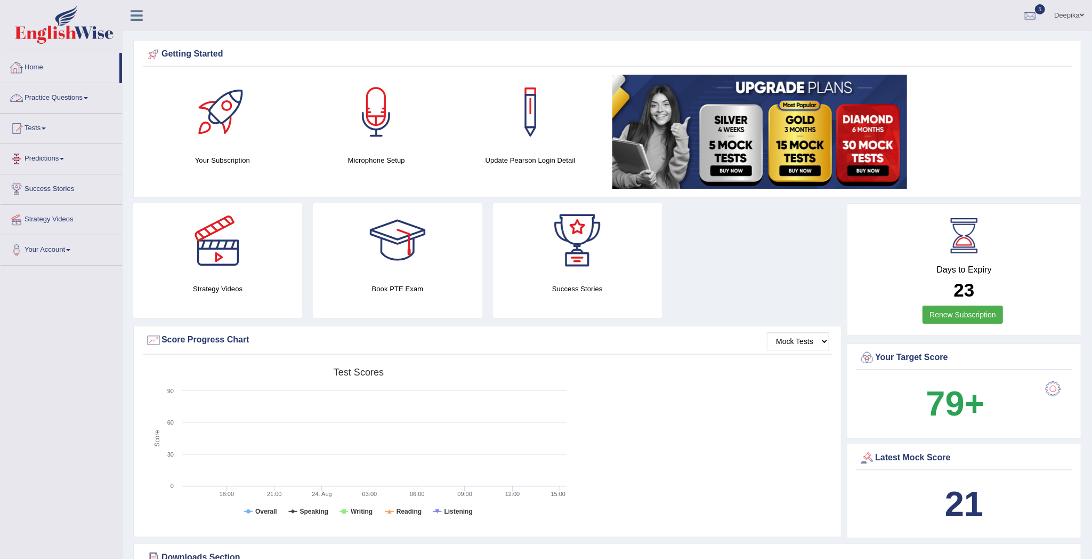
click at [46, 127] on link "Tests" at bounding box center [62, 127] width 122 height 27
click at [58, 150] on link "Take Practice Sectional Test" at bounding box center [70, 152] width 100 height 19
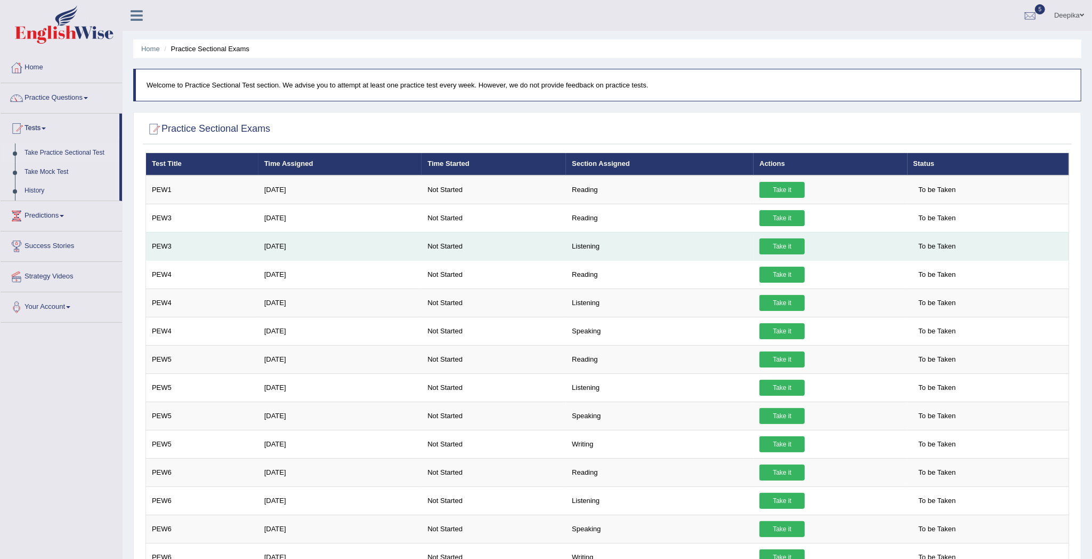
click at [789, 248] on link "Take it" at bounding box center [782, 246] width 45 height 16
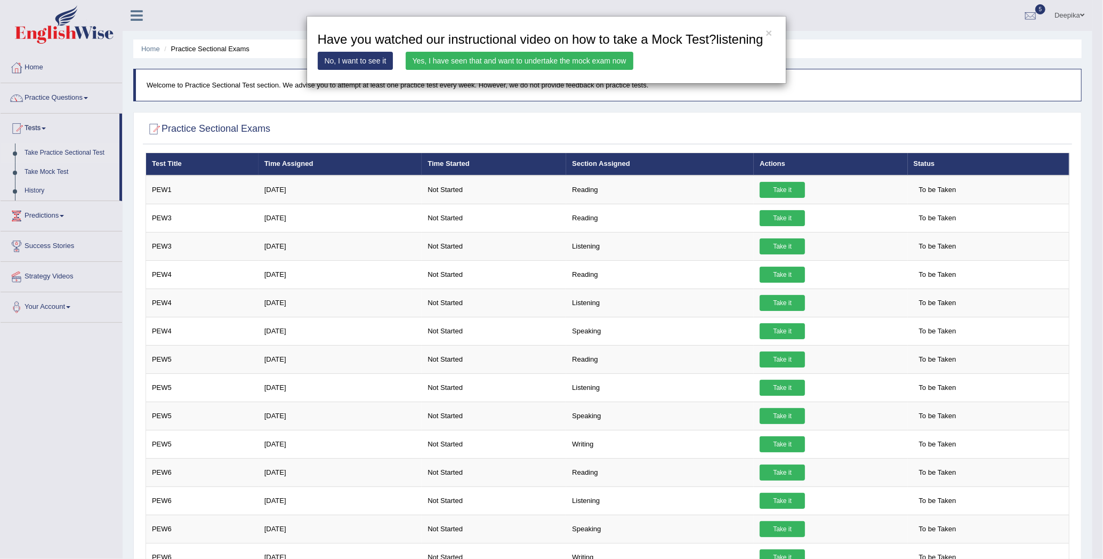
click at [575, 60] on link "Yes, I have seen that and want to undertake the mock exam now" at bounding box center [520, 61] width 228 height 18
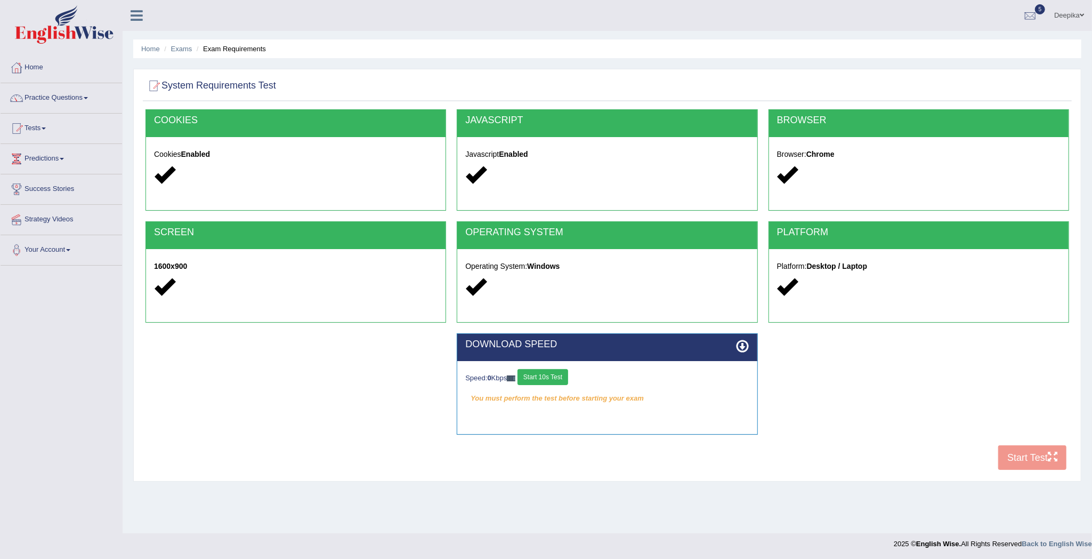
click at [550, 377] on button "Start 10s Test" at bounding box center [543, 377] width 51 height 16
click at [1001, 461] on button "Start Test" at bounding box center [1033, 457] width 68 height 25
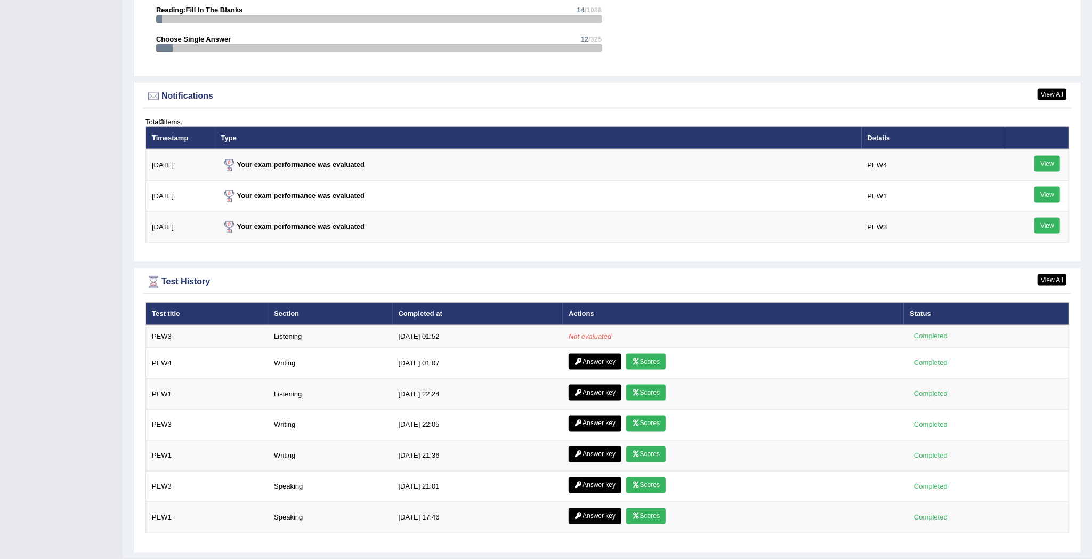
scroll to position [1228, 0]
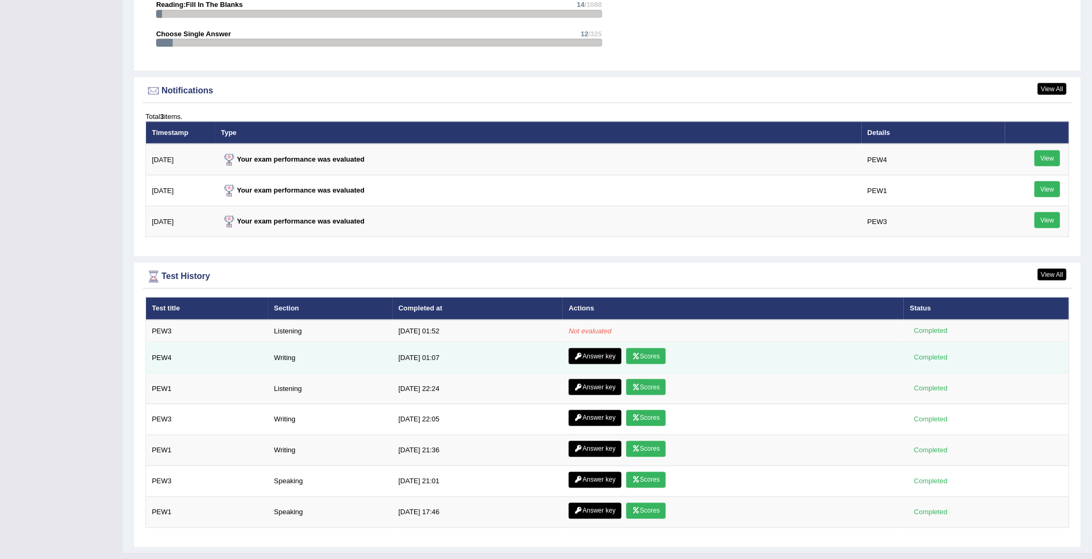
click at [645, 360] on link "Scores" at bounding box center [645, 356] width 39 height 16
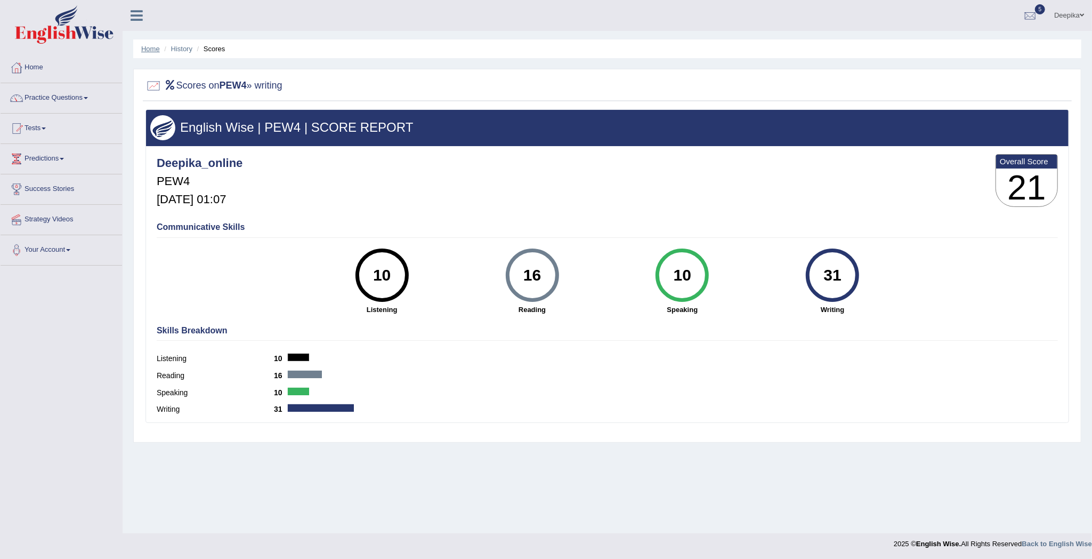
click at [148, 46] on link "Home" at bounding box center [150, 49] width 19 height 8
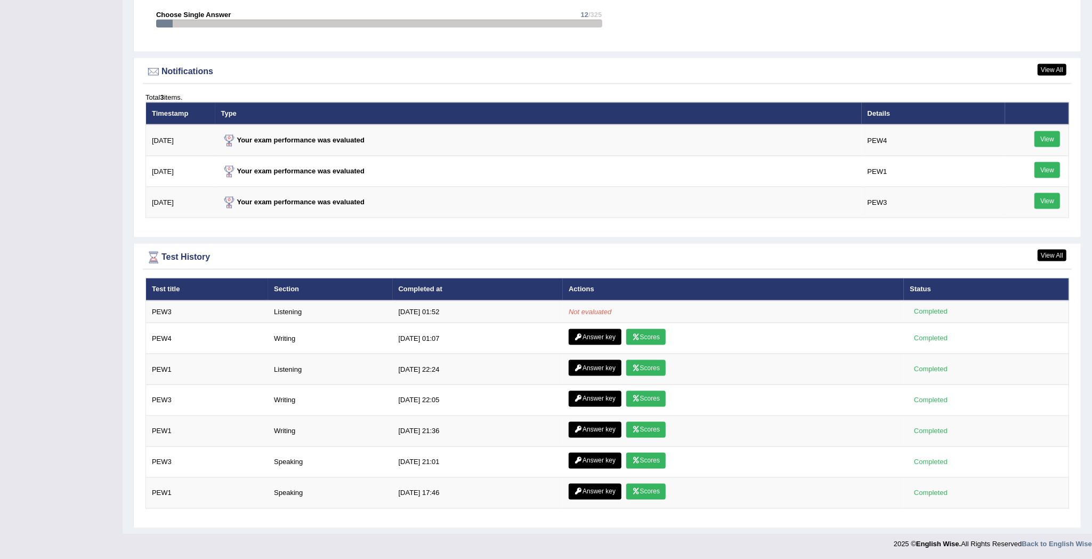
scroll to position [1255, 0]
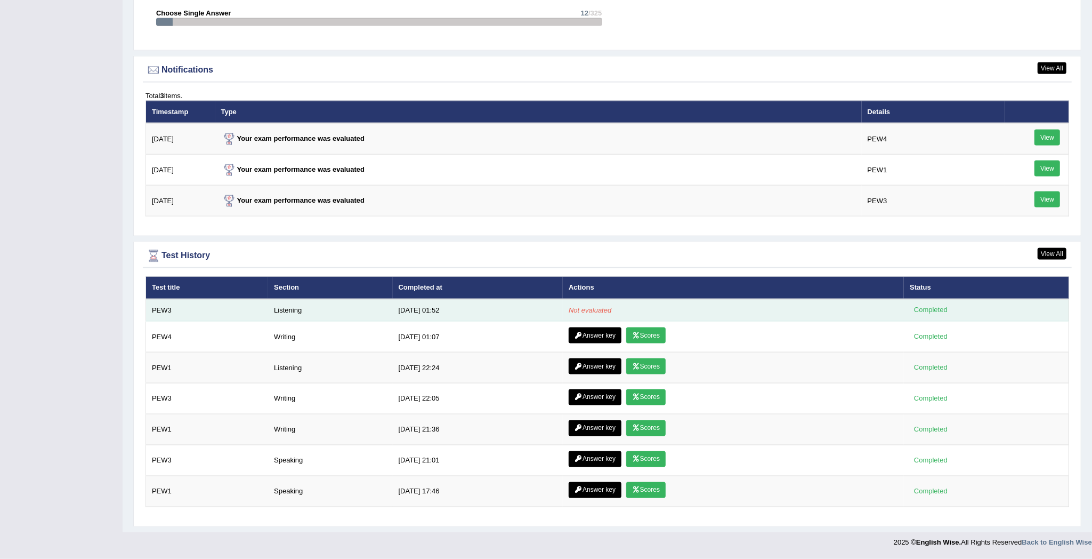
click at [589, 306] on em "Not evaluated" at bounding box center [590, 310] width 43 height 8
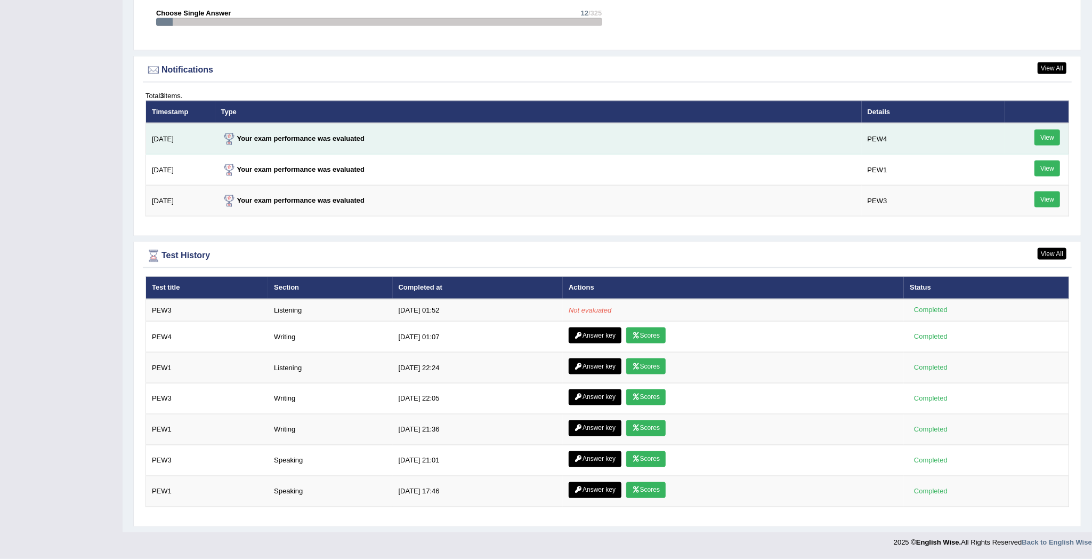
click at [1048, 130] on link "View" at bounding box center [1048, 138] width 26 height 16
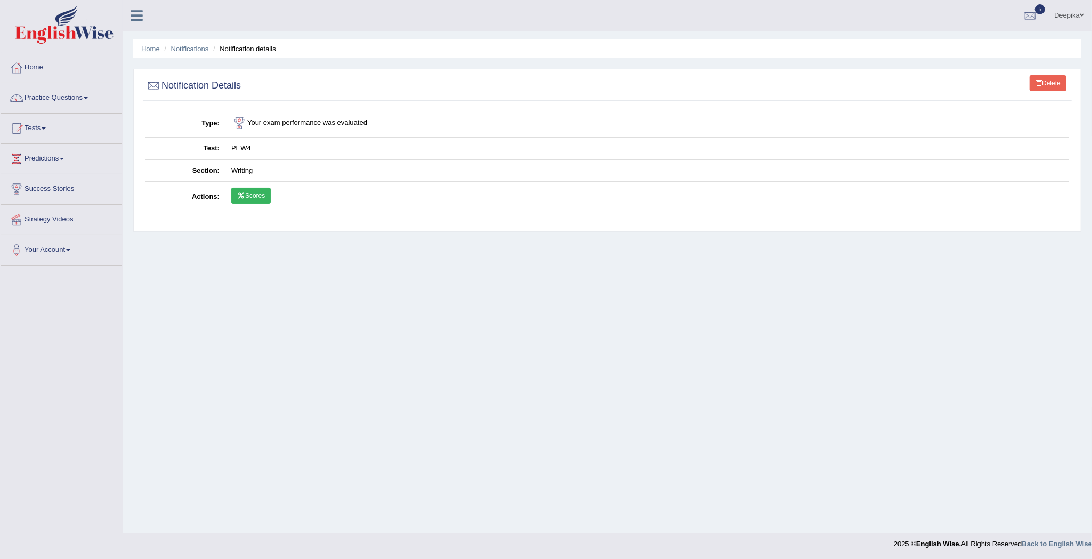
click at [150, 48] on link "Home" at bounding box center [150, 49] width 19 height 8
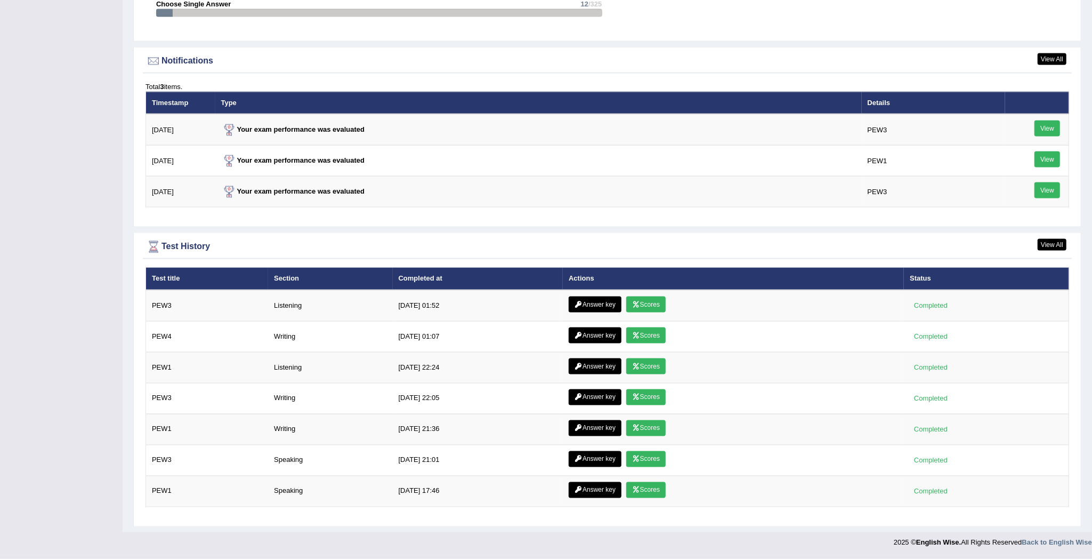
scroll to position [1265, 0]
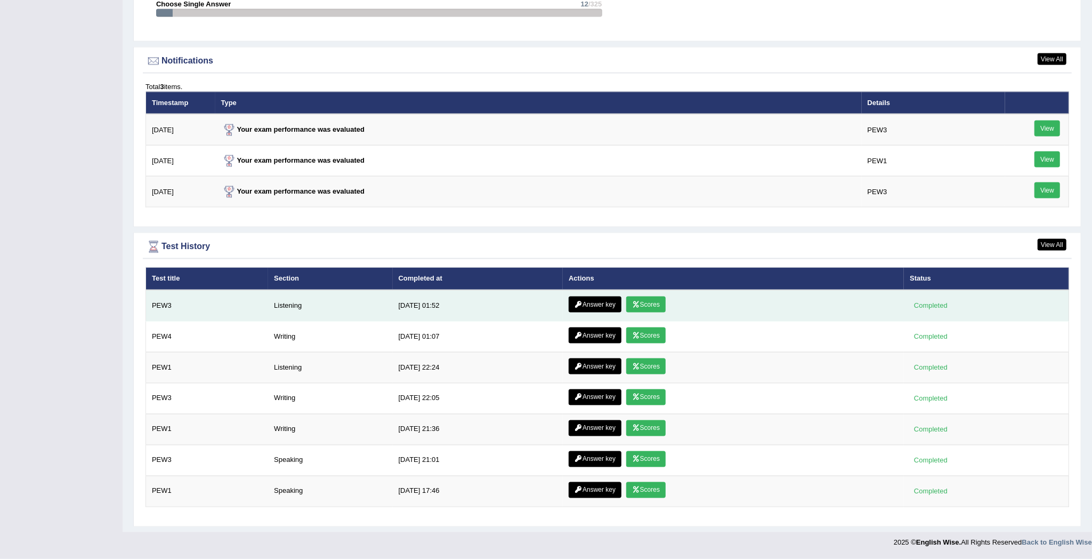
click at [647, 296] on link "Scores" at bounding box center [645, 304] width 39 height 16
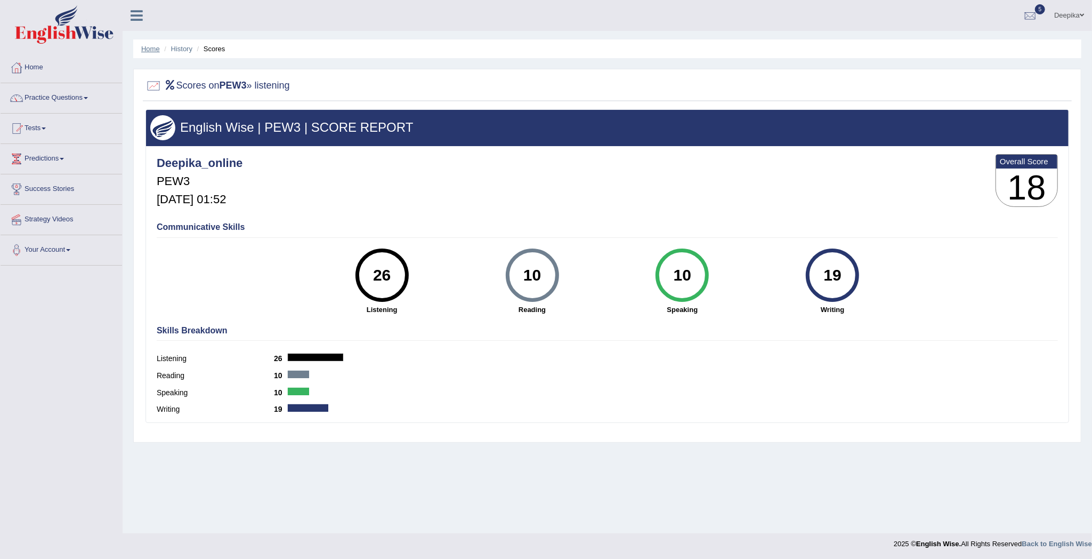
click at [155, 48] on link "Home" at bounding box center [150, 49] width 19 height 8
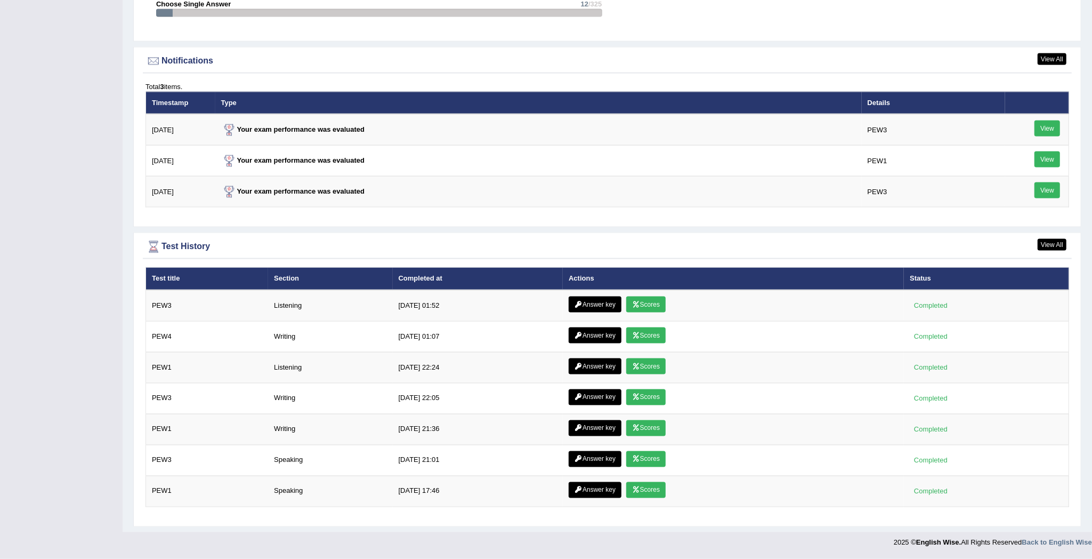
scroll to position [1265, 0]
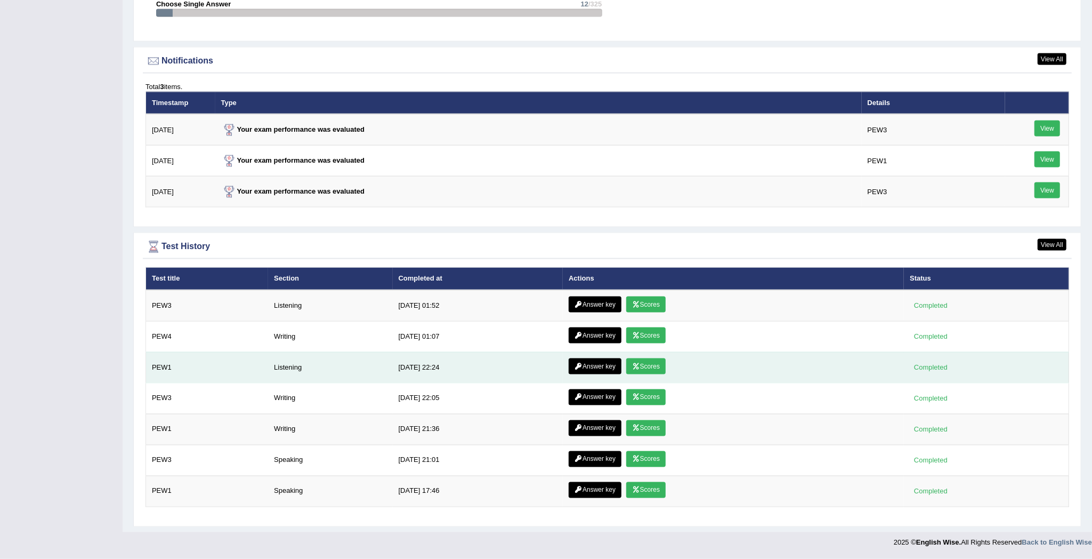
click at [651, 363] on link "Scores" at bounding box center [645, 366] width 39 height 16
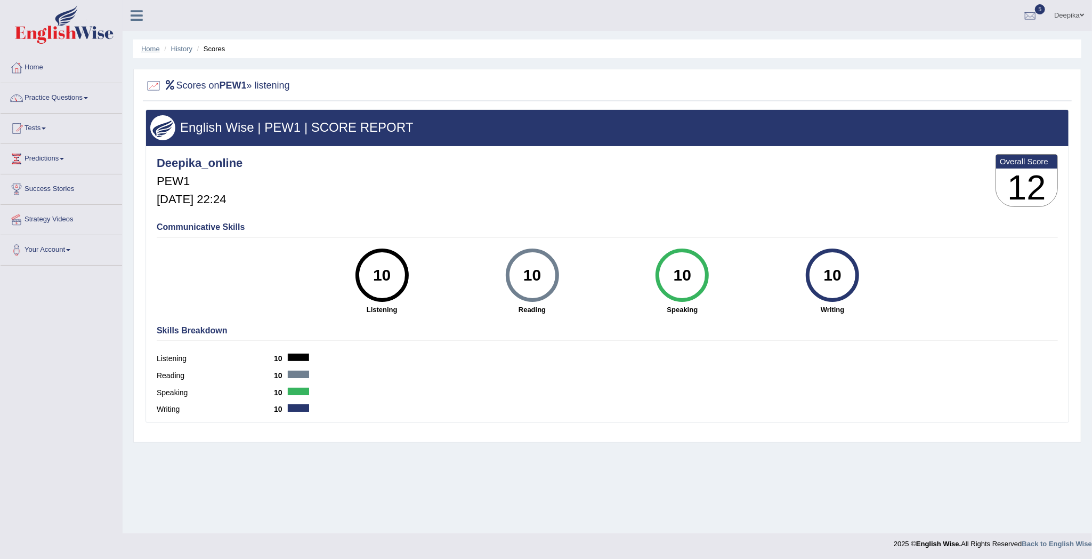
click at [148, 45] on link "Home" at bounding box center [150, 49] width 19 height 8
